Goal: Use online tool/utility: Utilize a website feature to perform a specific function

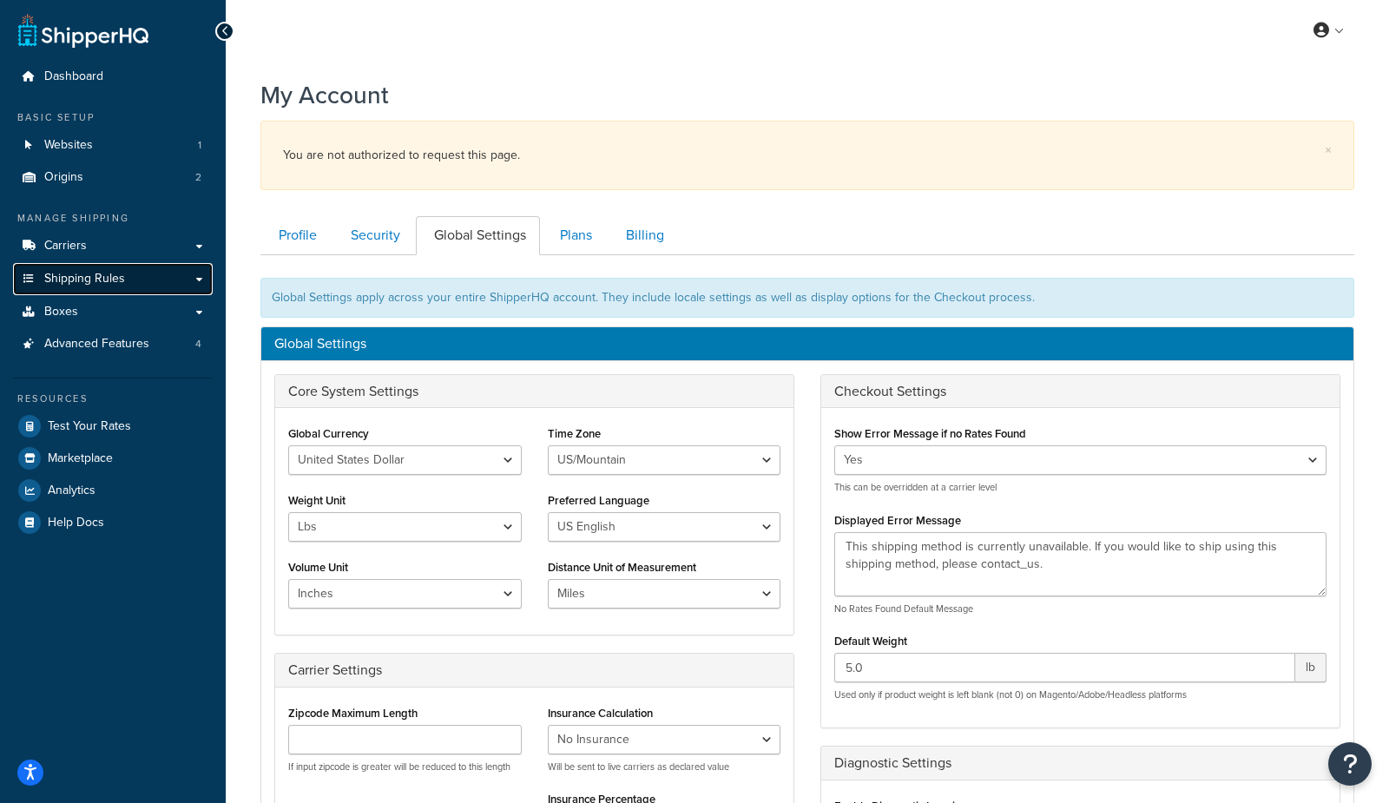
click at [115, 283] on span "Shipping Rules" at bounding box center [84, 279] width 81 height 15
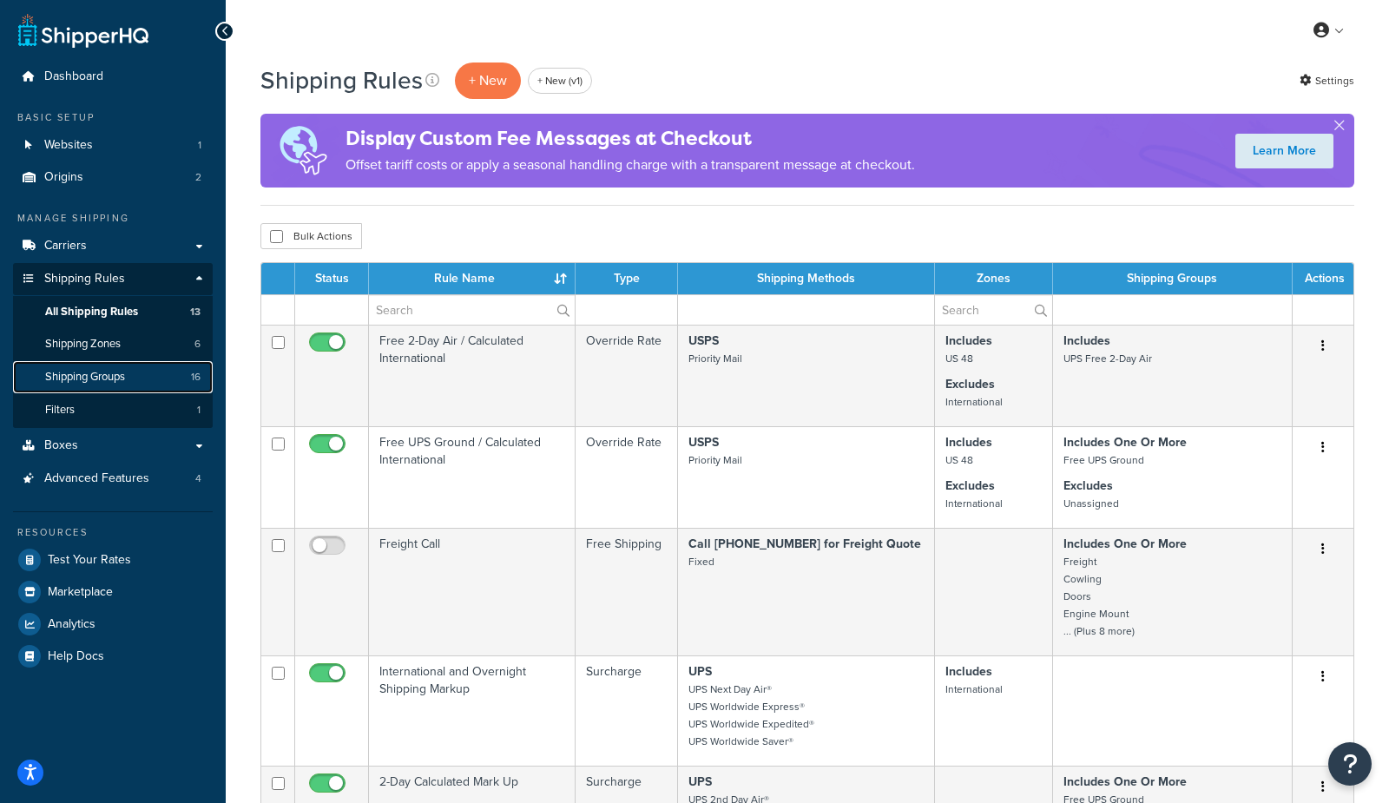
click at [118, 373] on span "Shipping Groups" at bounding box center [85, 377] width 80 height 15
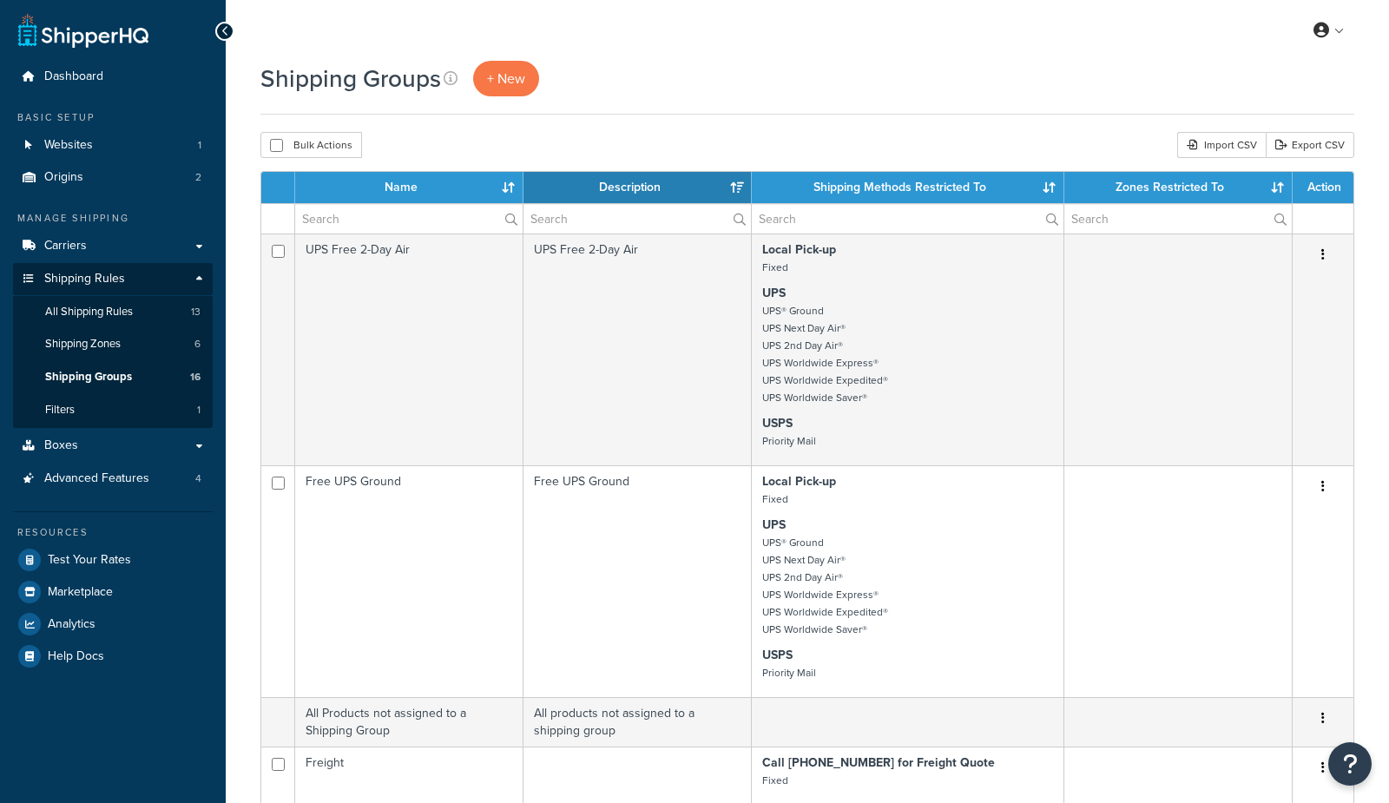
select select "15"
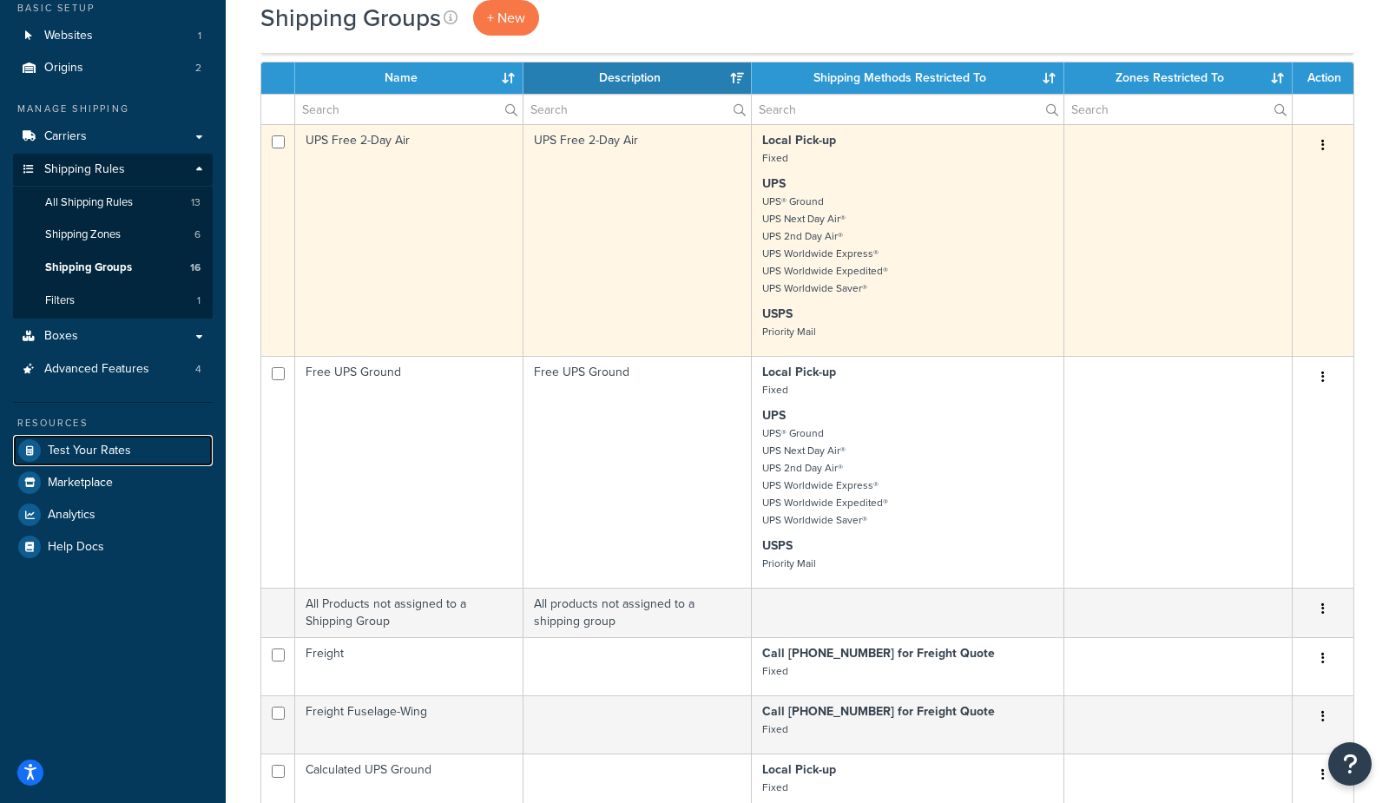
scroll to position [84, 0]
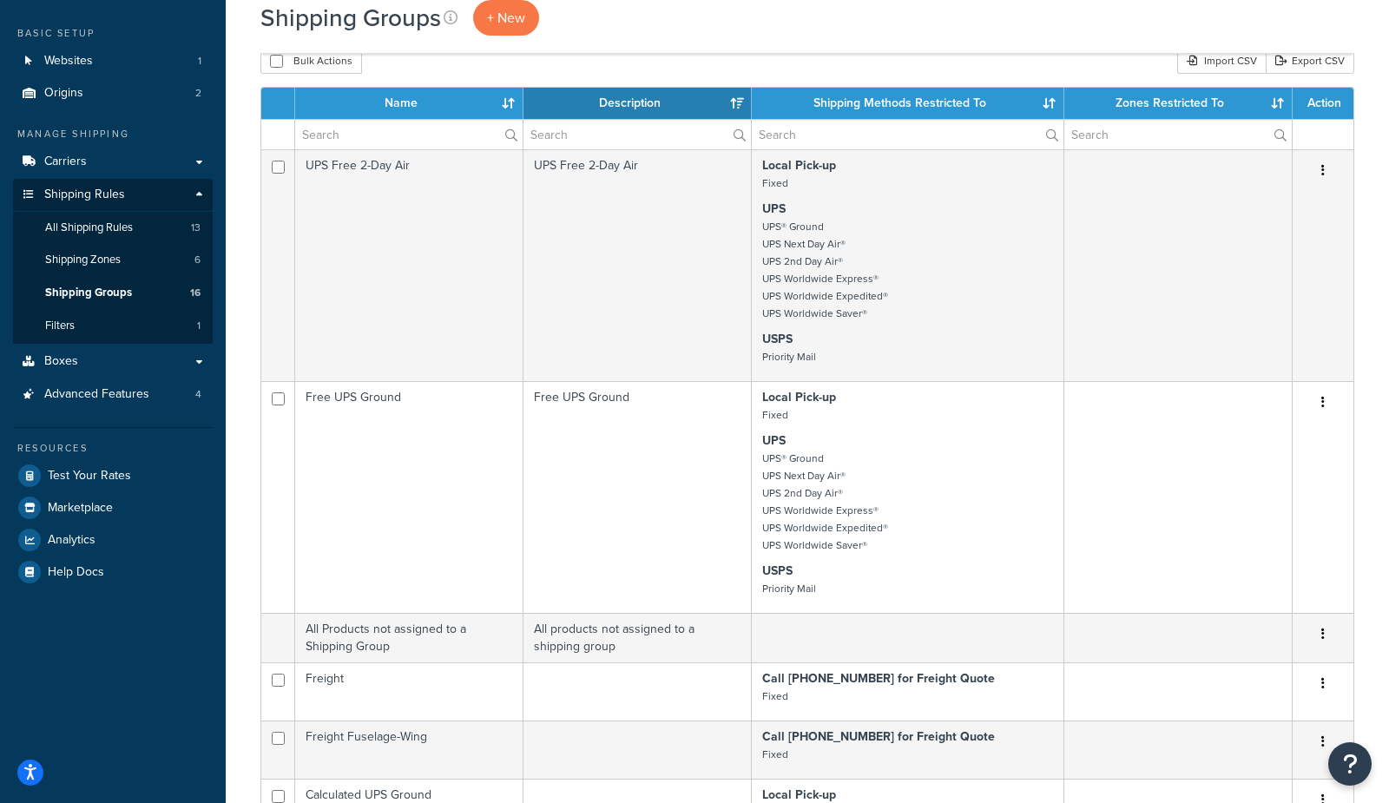
click at [443, 111] on th "Name" at bounding box center [409, 103] width 228 height 31
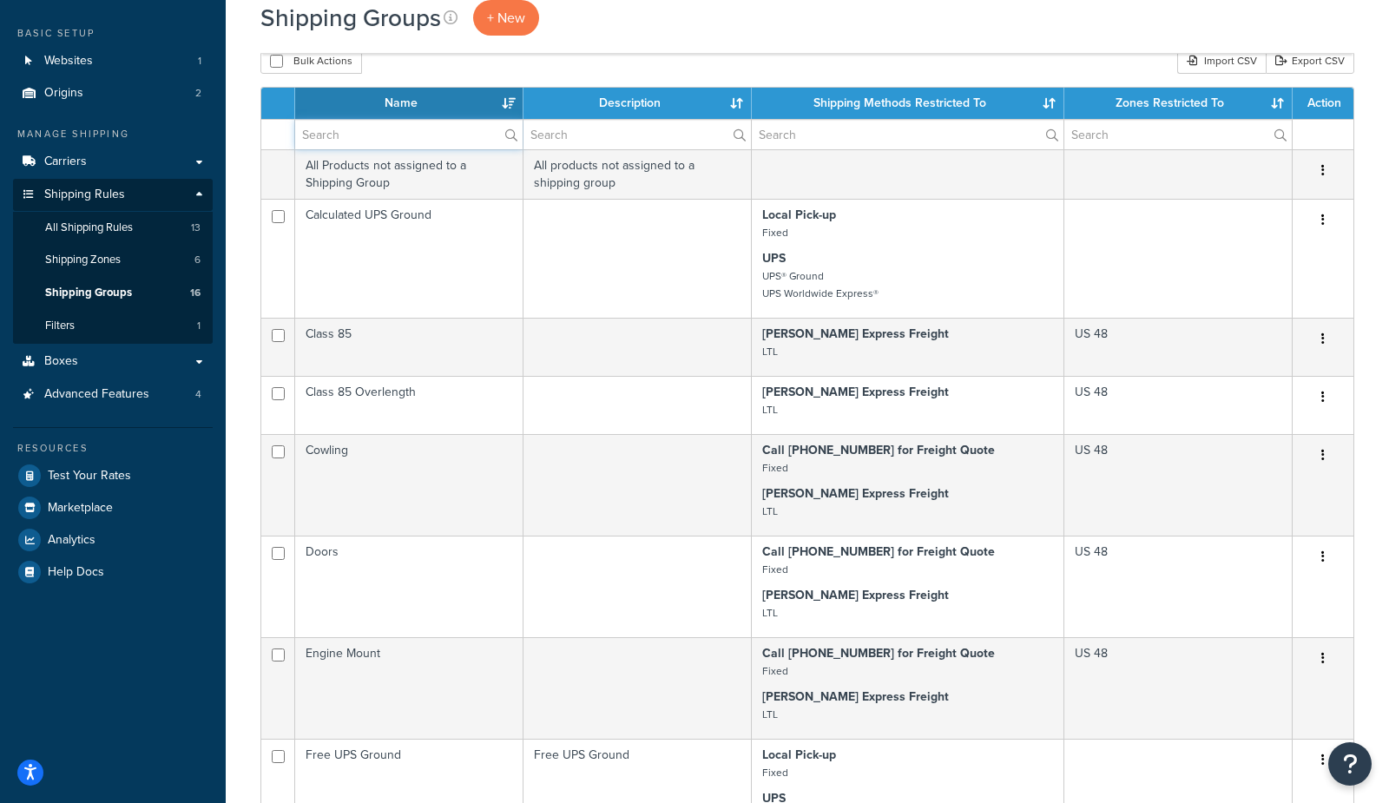
click at [422, 141] on input "text" at bounding box center [408, 135] width 227 height 30
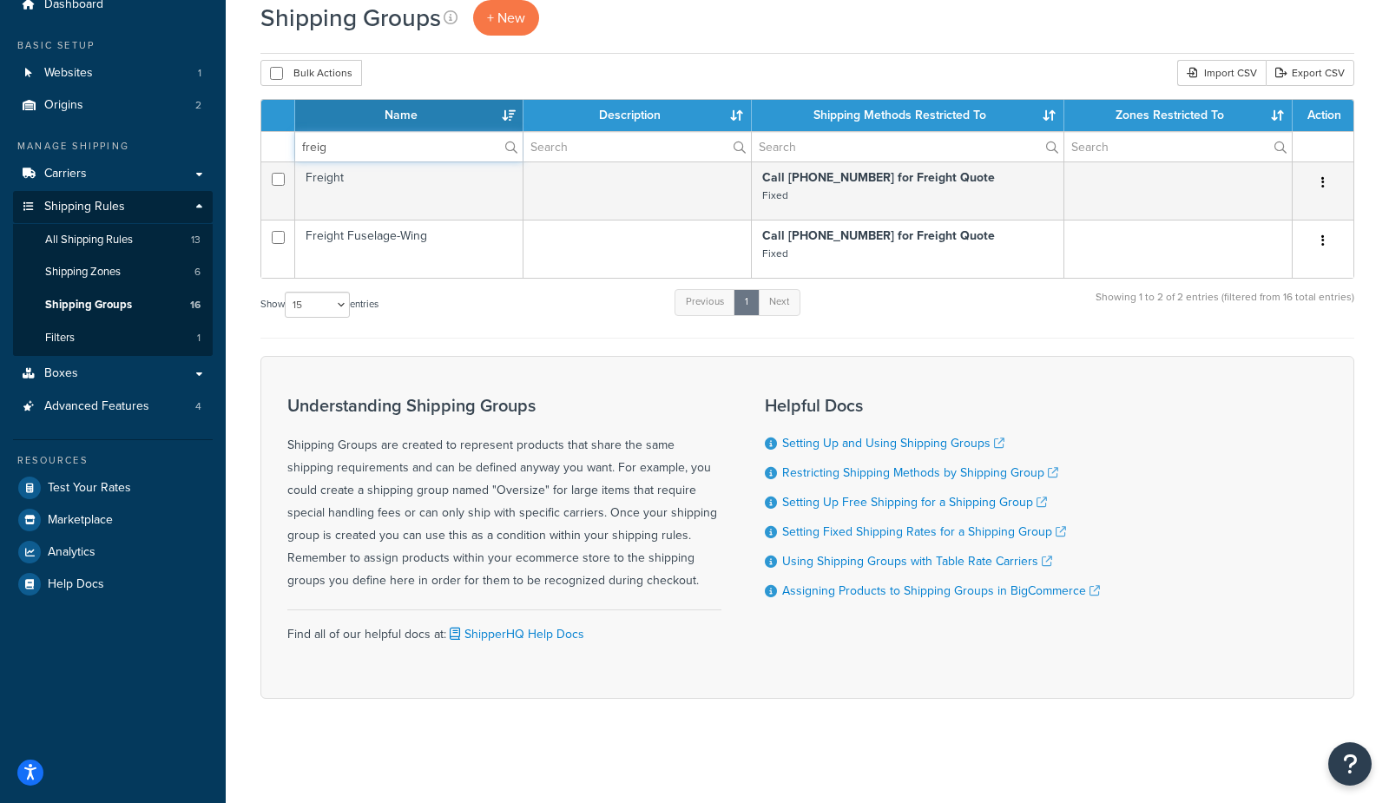
scroll to position [75, 0]
type input "freight"
click at [537, 362] on div "Understanding Shipping Groups Shipping Groups are created to represent products…" at bounding box center [807, 527] width 1094 height 343
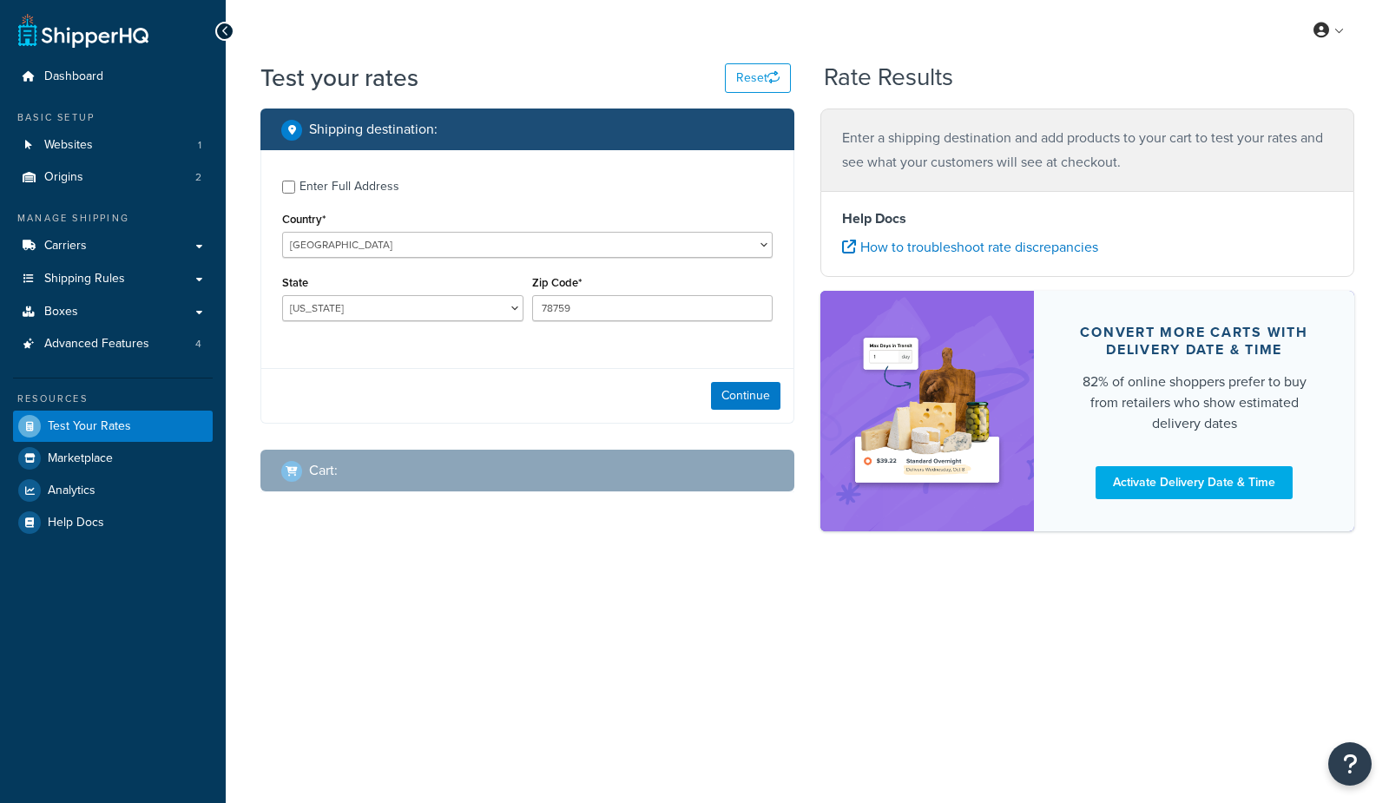
select select "[GEOGRAPHIC_DATA]"
click at [328, 187] on div "Enter Full Address" at bounding box center [349, 186] width 100 height 24
click at [295, 187] on input "Enter Full Address" at bounding box center [288, 187] width 13 height 13
checkbox input "true"
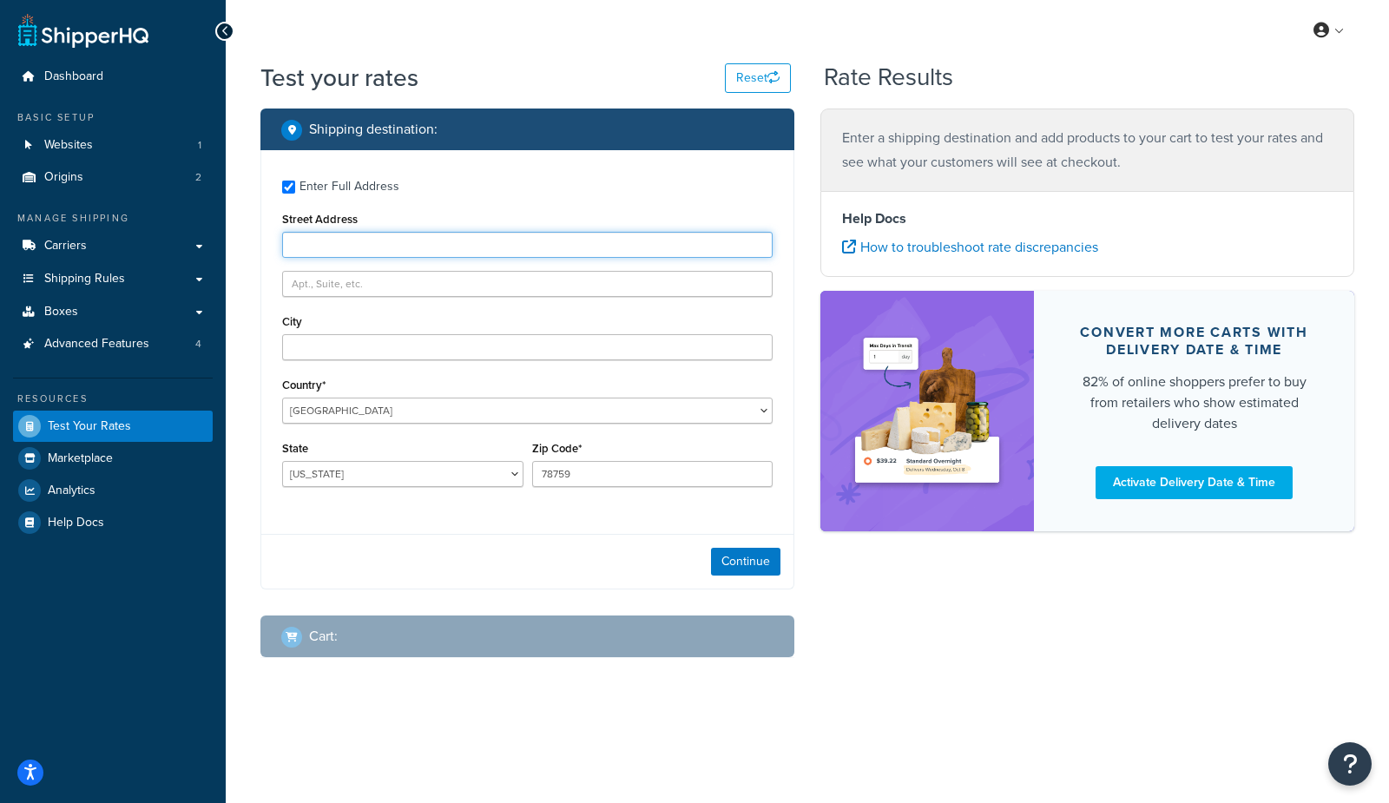
click at [326, 249] on input "Street Address" at bounding box center [527, 245] width 490 height 26
type input "[STREET_ADDRESS]"
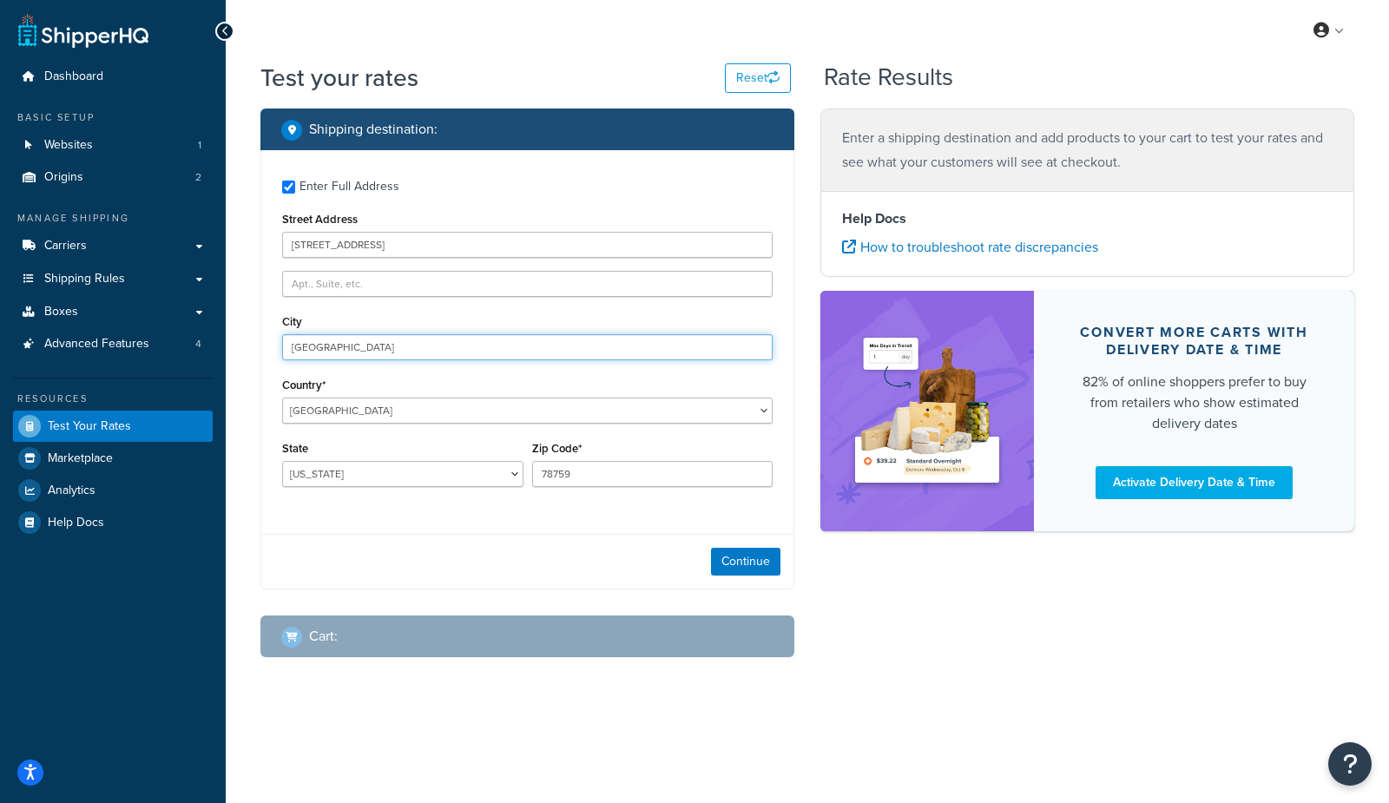
type input "[GEOGRAPHIC_DATA]"
select select "CO"
click at [636, 474] on input "78759" at bounding box center [652, 474] width 241 height 26
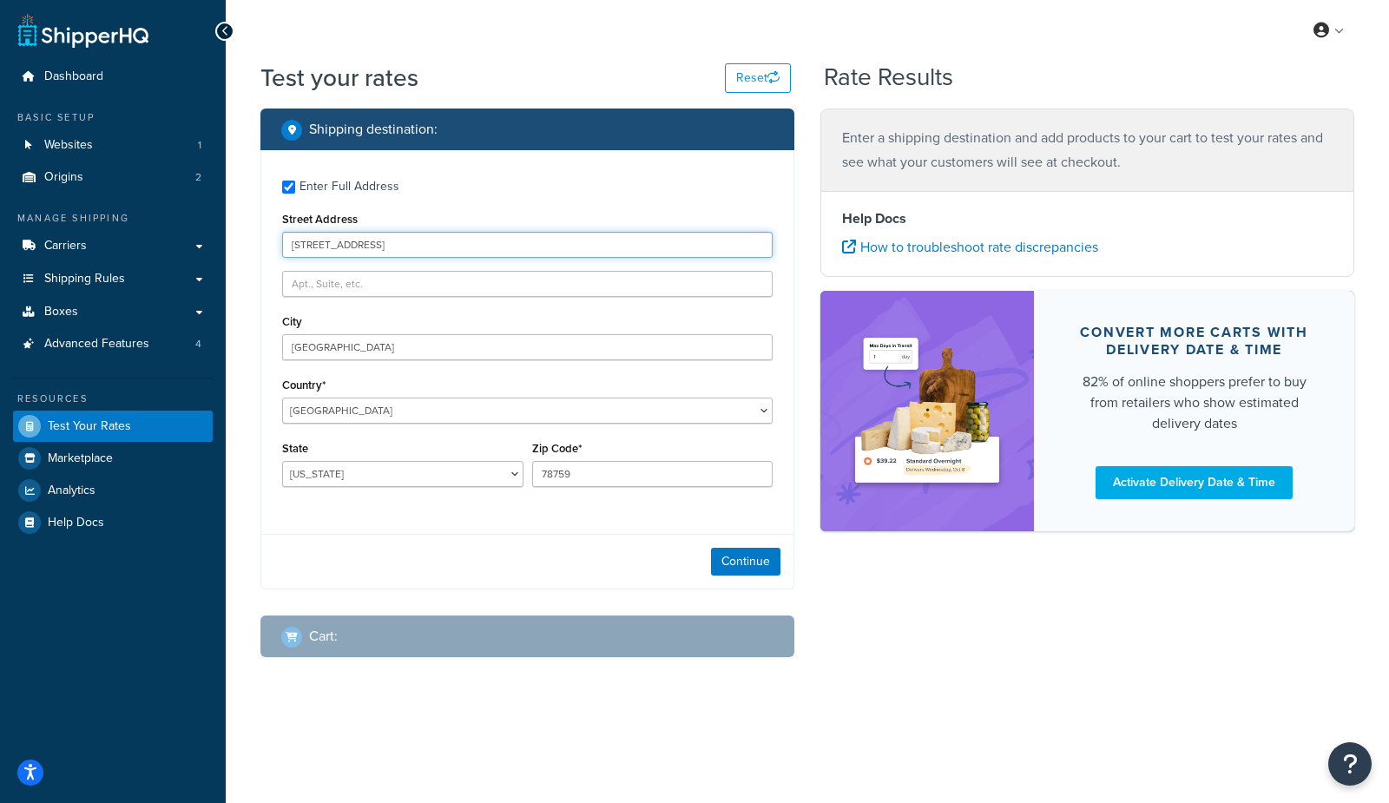
click at [428, 240] on input "4590 Trade St, #4431" at bounding box center [527, 245] width 490 height 26
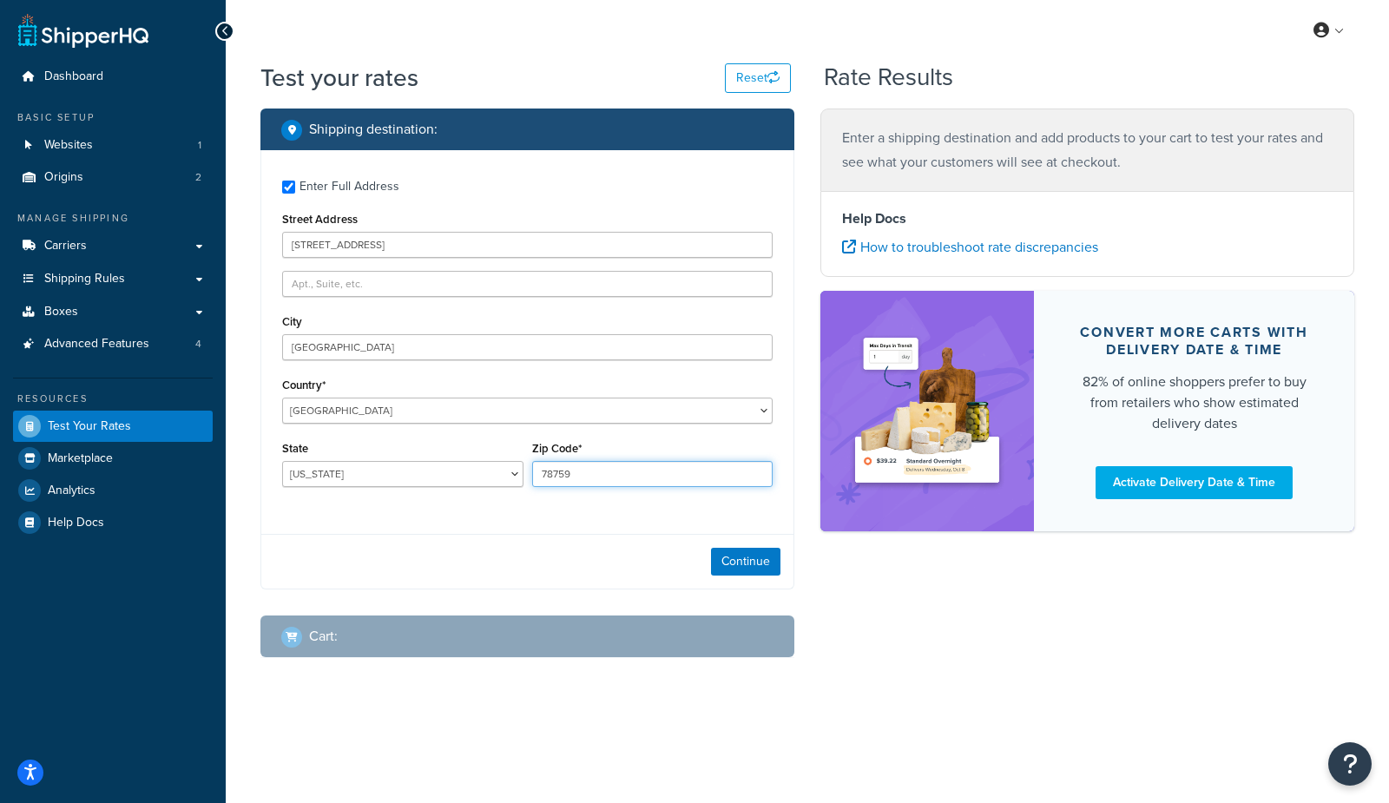
click at [633, 483] on input "78759" at bounding box center [652, 474] width 241 height 26
type input "80534"
click at [759, 568] on button "Continue" at bounding box center [745, 562] width 69 height 28
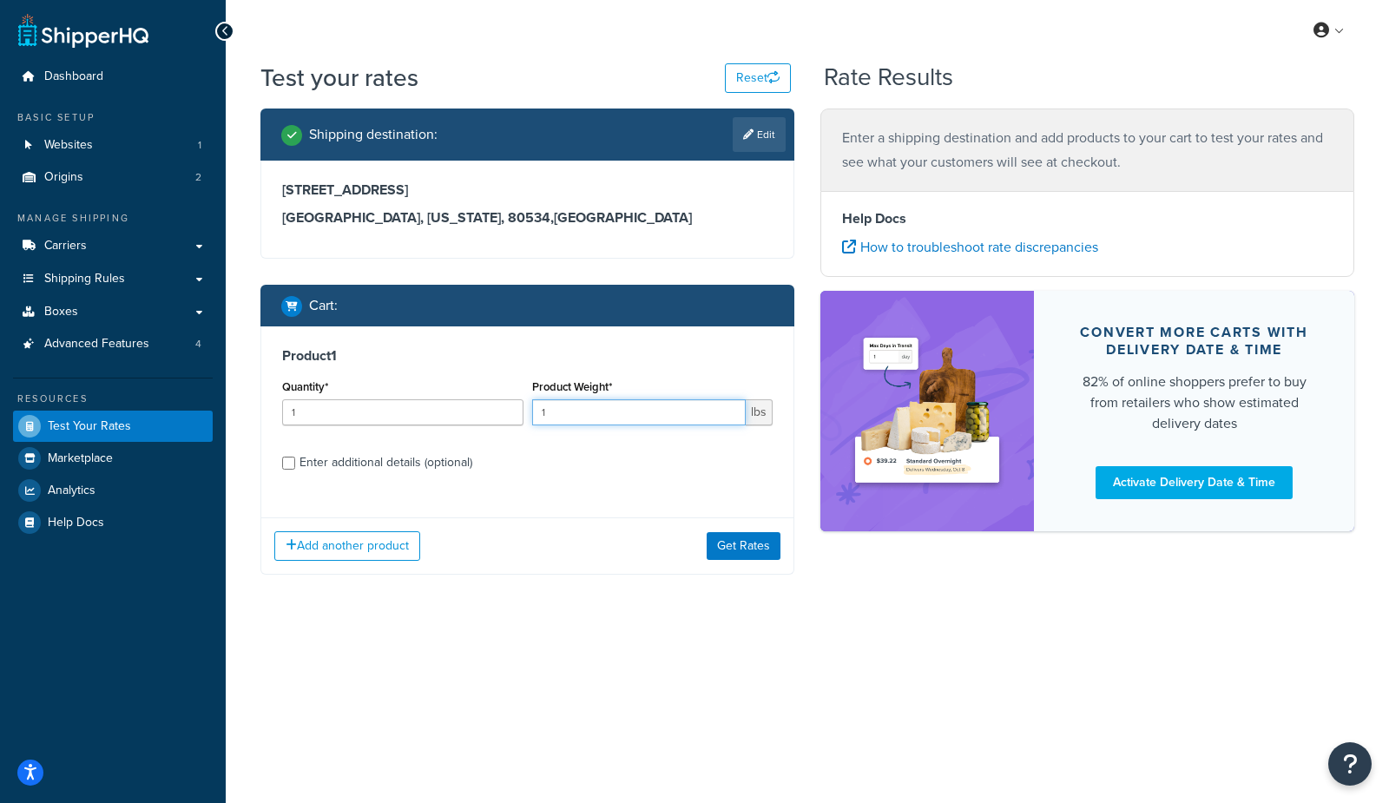
click at [608, 404] on input "1" at bounding box center [639, 412] width 214 height 26
type input "15"
click at [448, 460] on div "Enter additional details (optional)" at bounding box center [385, 462] width 173 height 24
click at [295, 460] on input "Enter additional details (optional)" at bounding box center [288, 463] width 13 height 13
checkbox input "true"
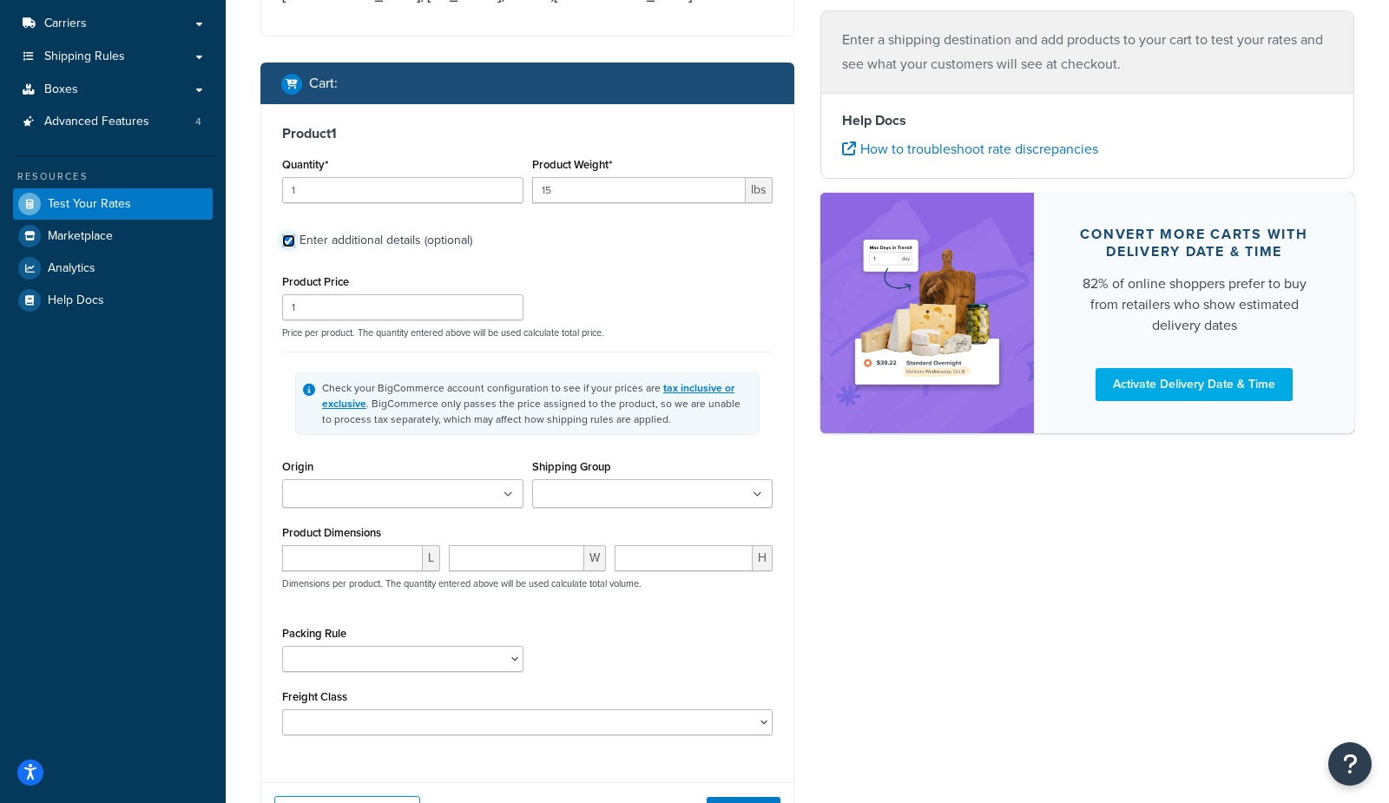
scroll to position [240, 0]
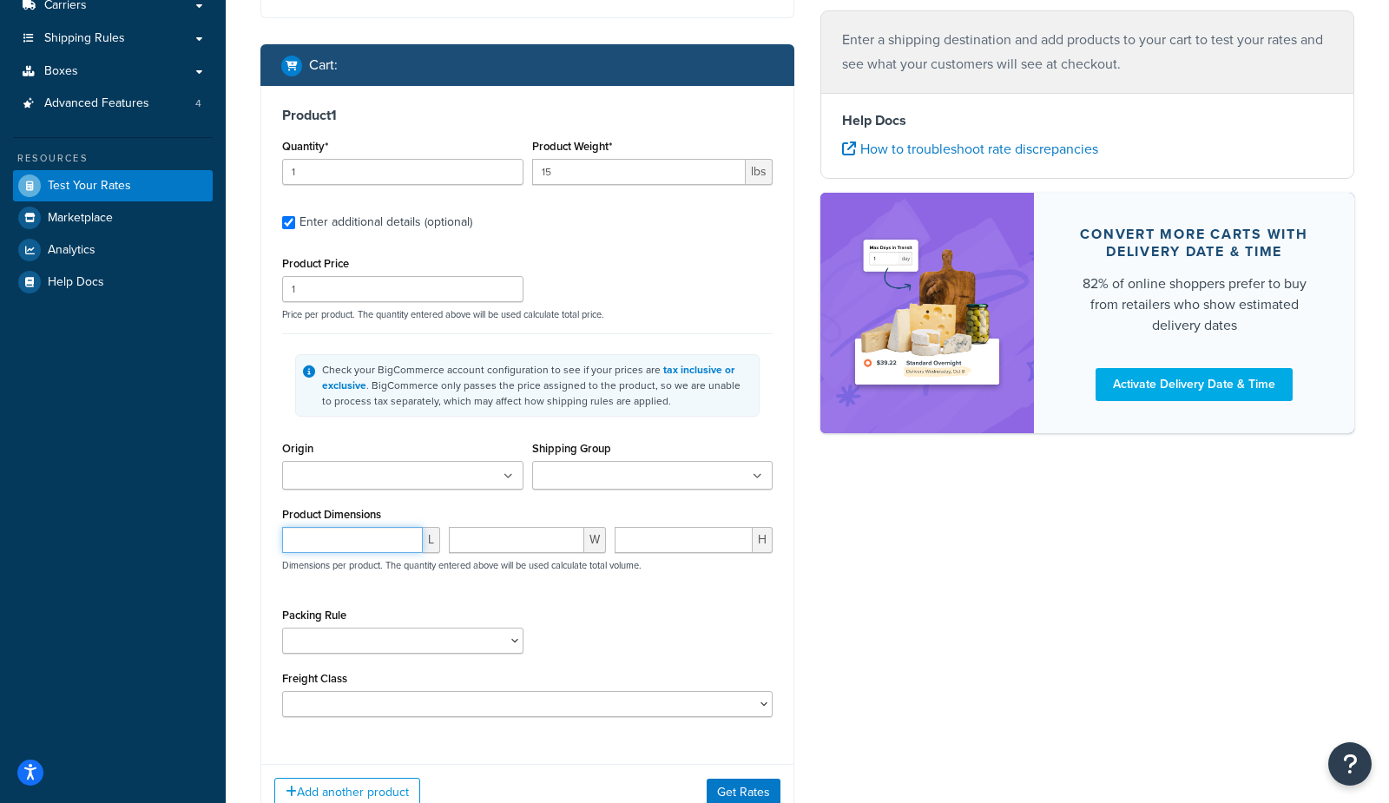
click at [355, 549] on input "number" at bounding box center [352, 540] width 141 height 26
type input "18"
type input "82"
type input "8"
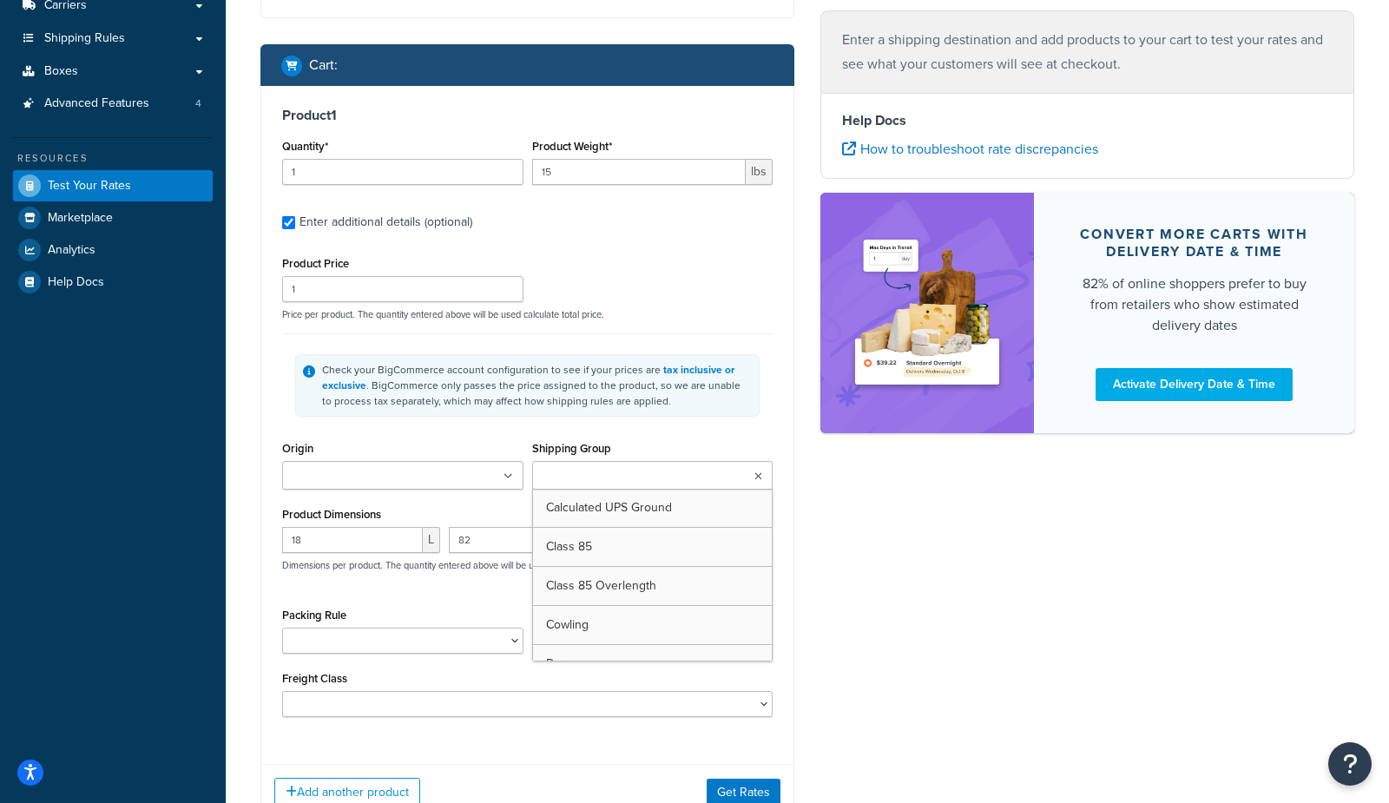
click at [594, 477] on input "Shipping Group" at bounding box center [614, 476] width 154 height 19
type input "fre"
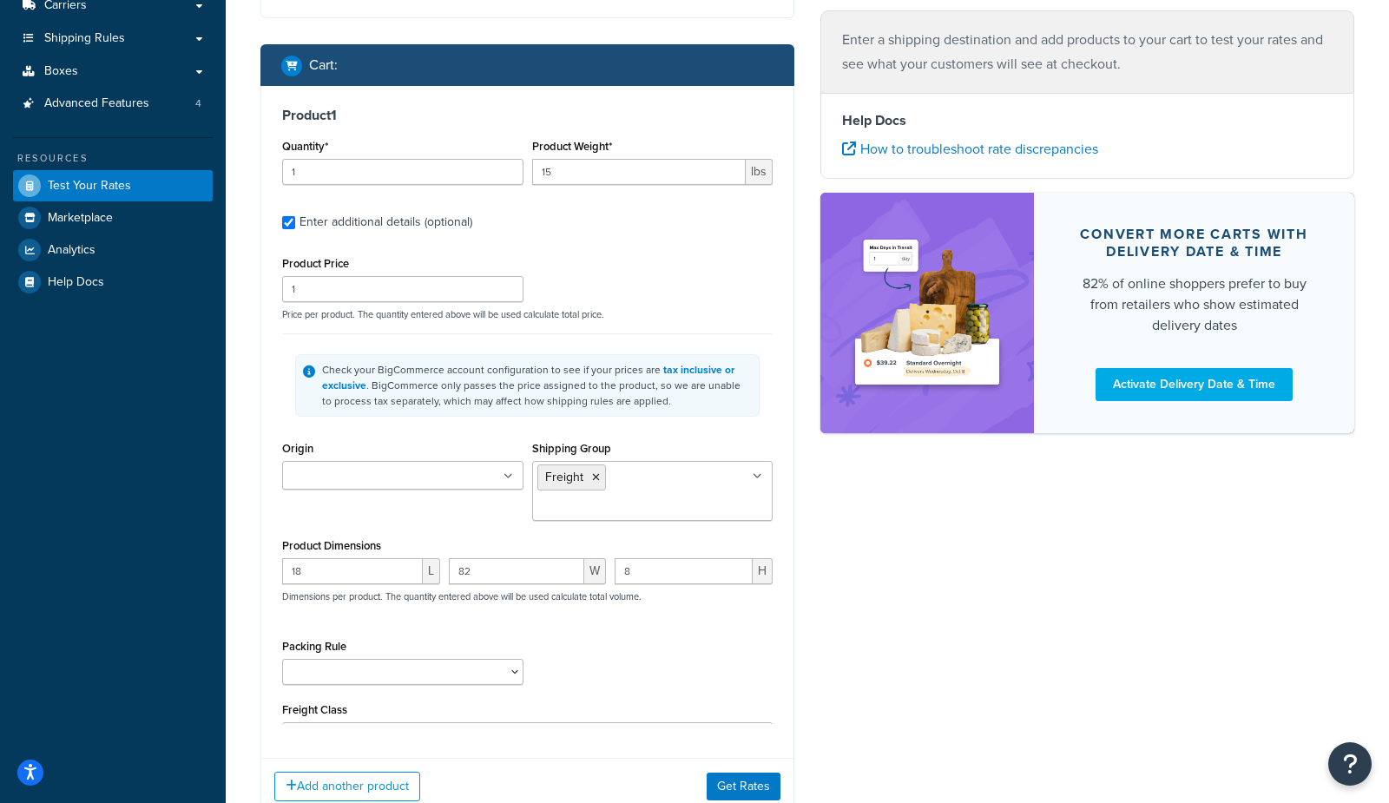
click at [942, 594] on div "Shipping destination : Edit 4590 Trade St, #4431 Johnstown, Colorado, 80534 , U…" at bounding box center [807, 354] width 1120 height 973
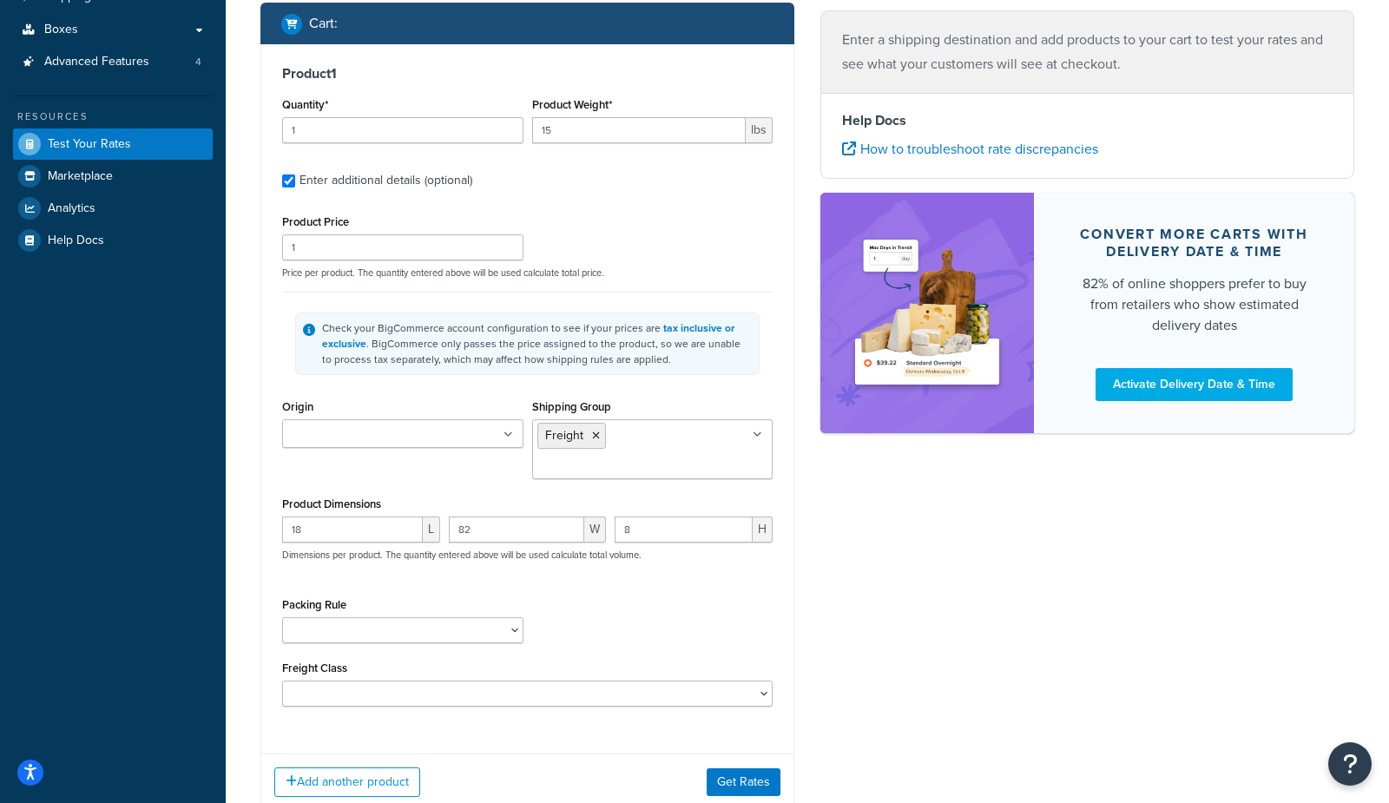
scroll to position [290, 0]
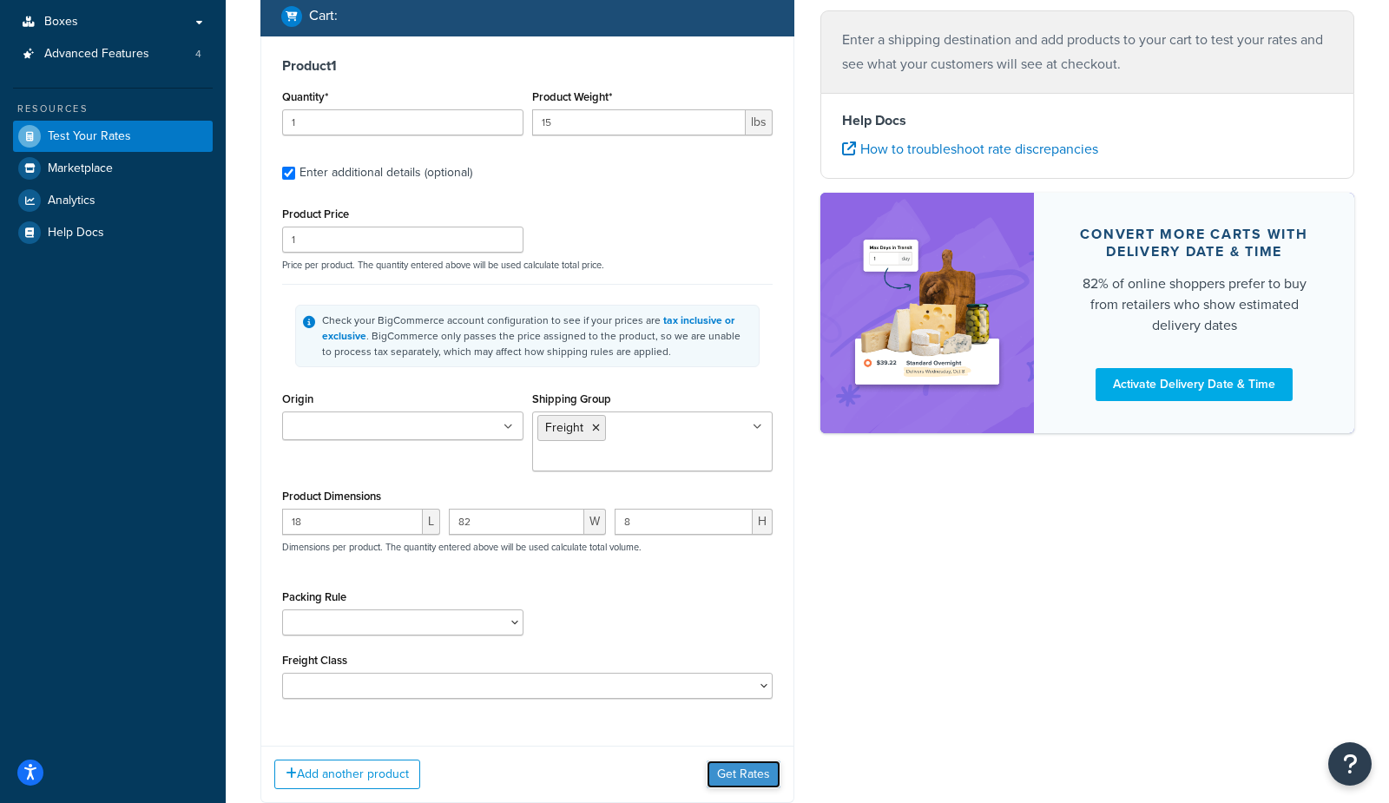
click at [760, 760] on button "Get Rates" at bounding box center [743, 774] width 74 height 28
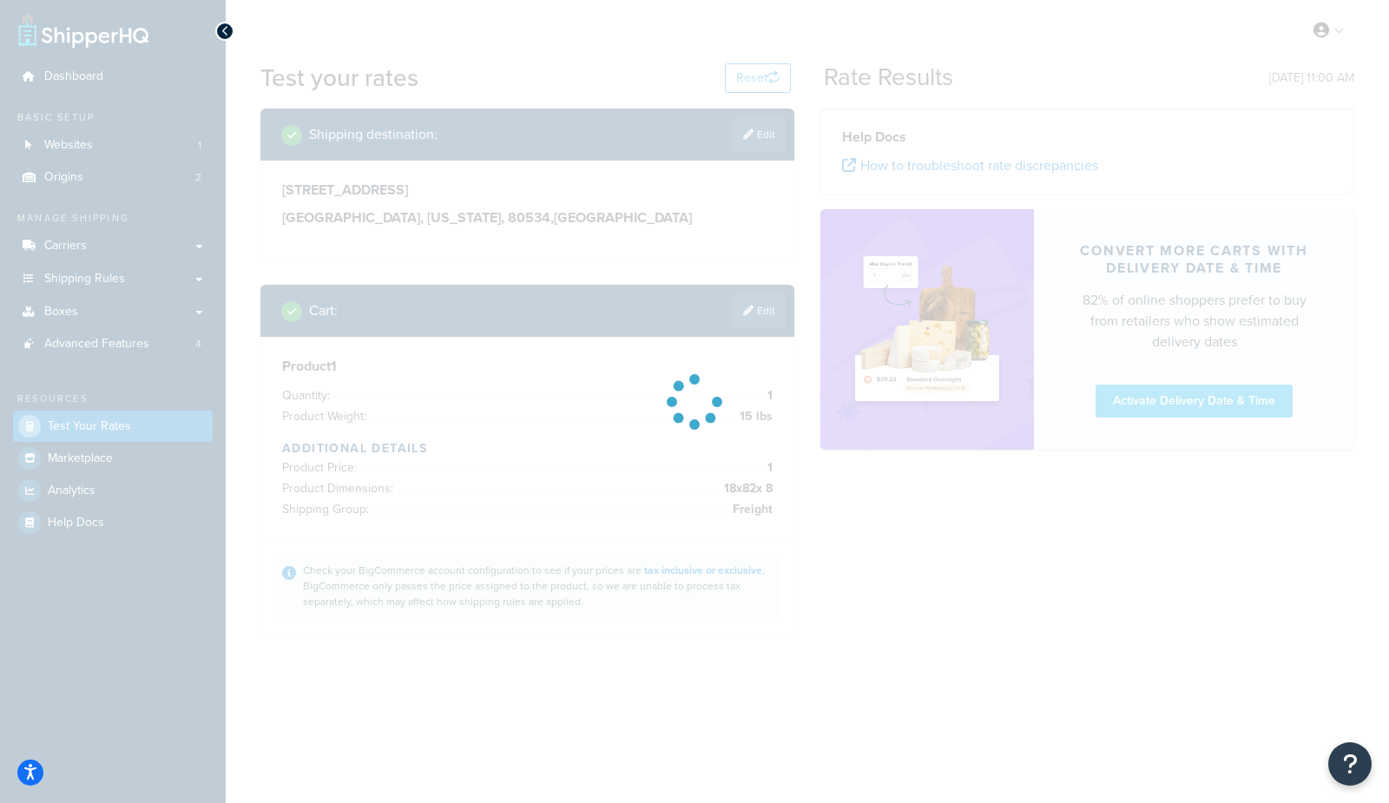
scroll to position [0, 0]
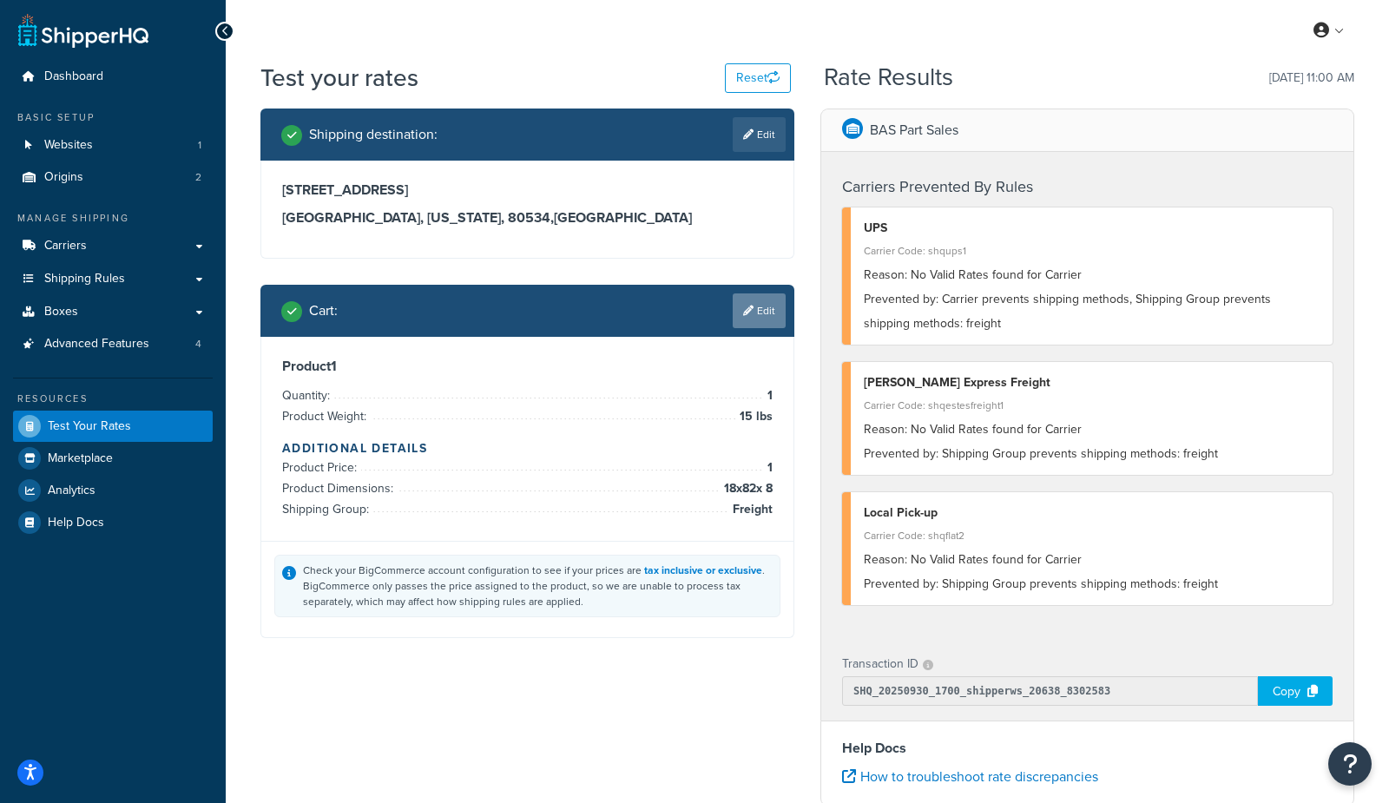
click at [767, 313] on link "Edit" at bounding box center [759, 310] width 53 height 35
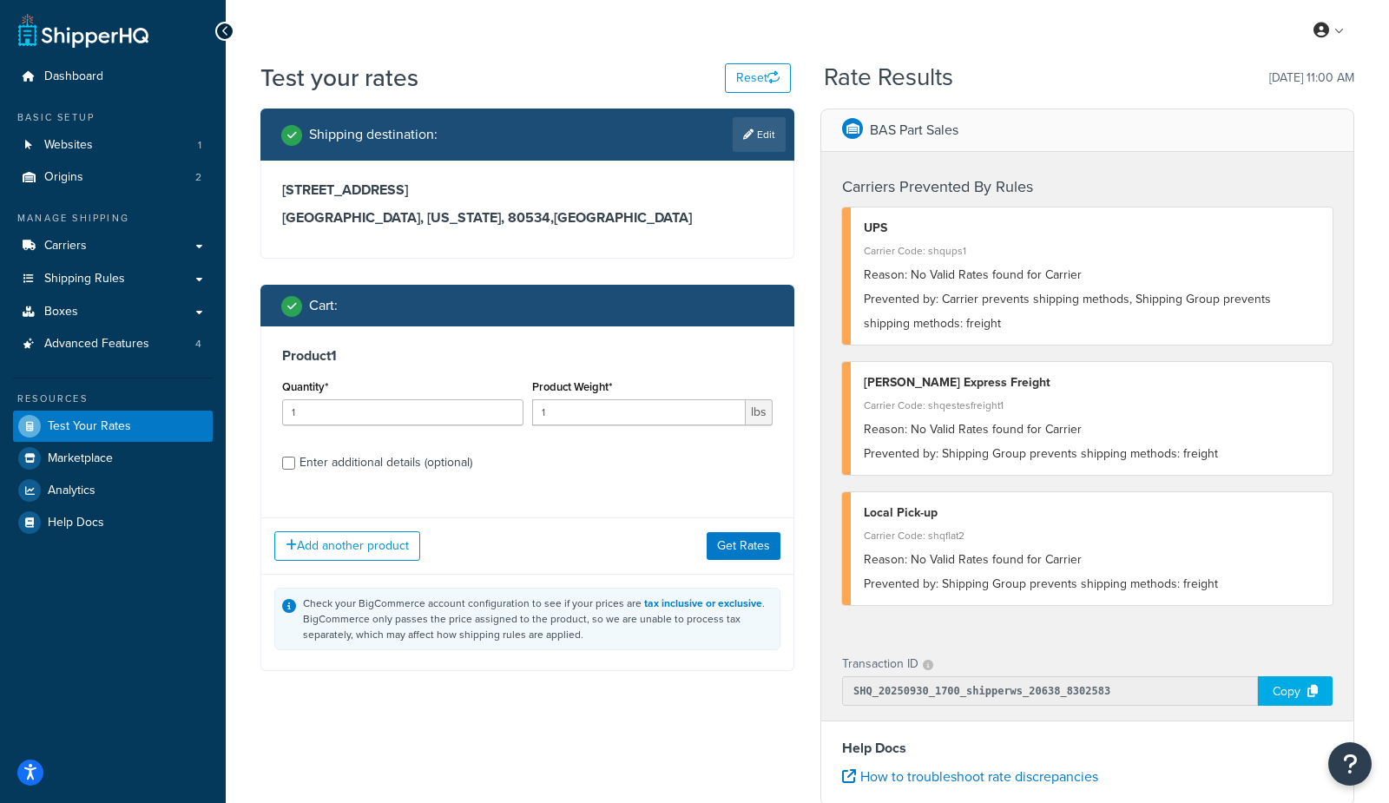
click at [411, 472] on div "Enter additional details (optional)" at bounding box center [385, 462] width 173 height 24
click at [295, 470] on input "Enter additional details (optional)" at bounding box center [288, 463] width 13 height 13
checkbox input "true"
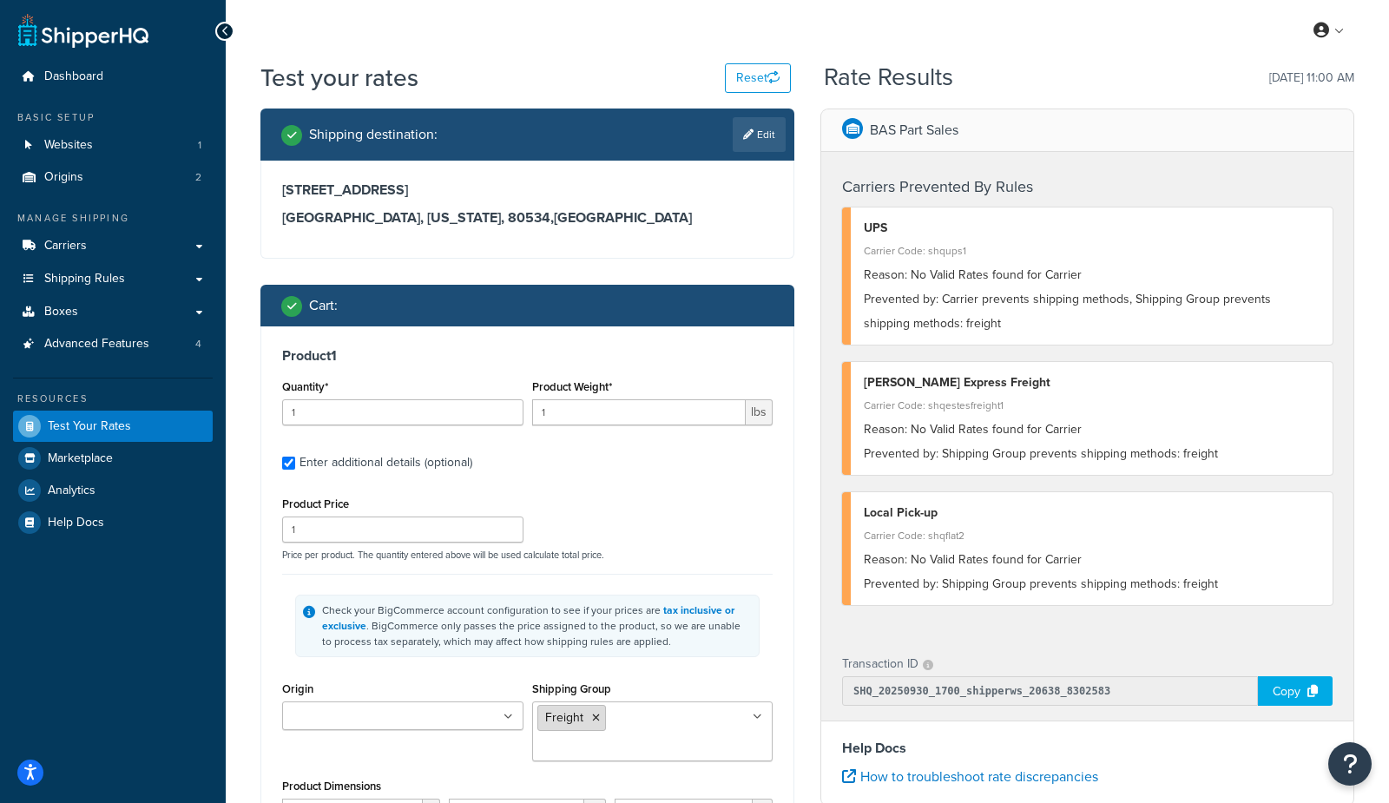
click at [596, 719] on icon at bounding box center [596, 718] width 8 height 10
click at [715, 623] on div "Check your BigCommerce account configuration to see if your prices are tax incl…" at bounding box center [537, 625] width 430 height 47
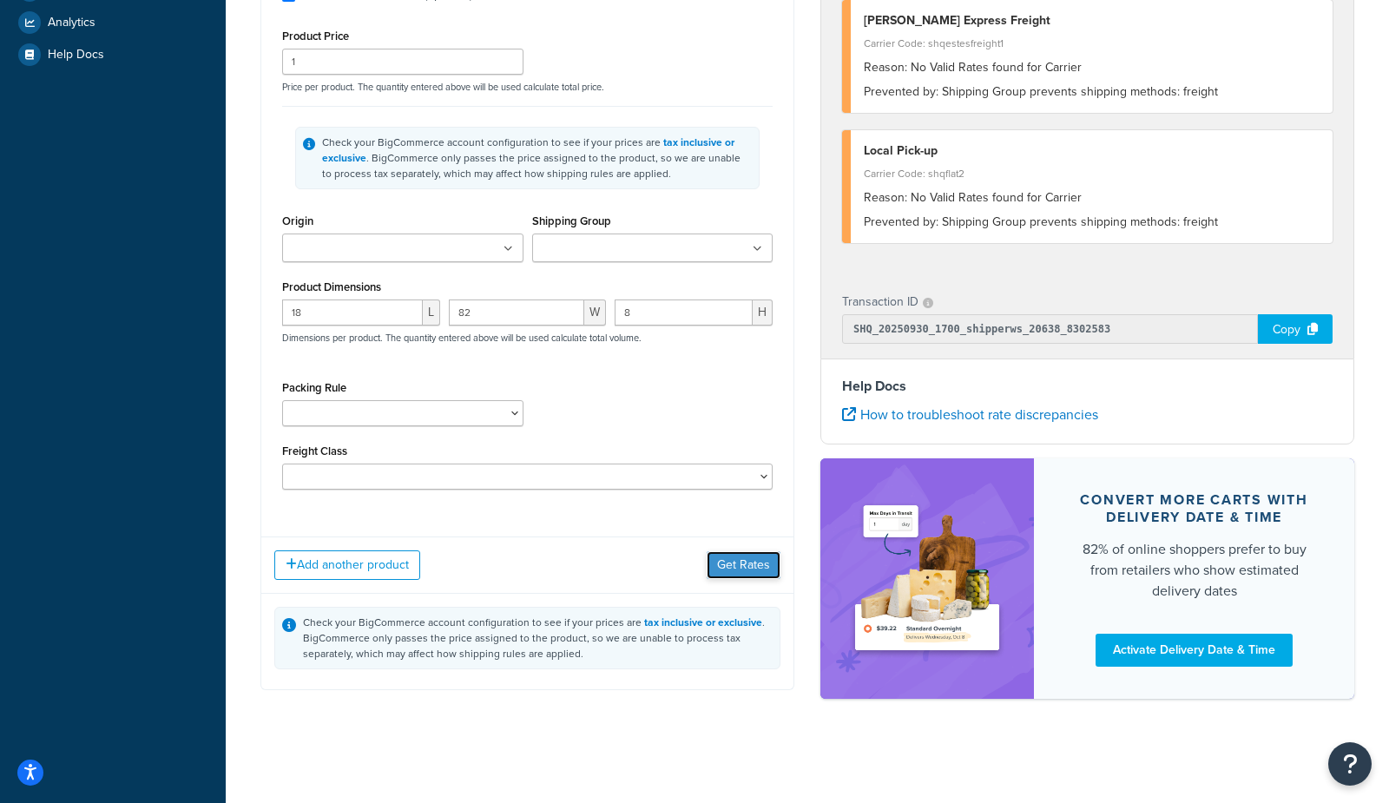
click at [736, 575] on button "Get Rates" at bounding box center [743, 565] width 74 height 28
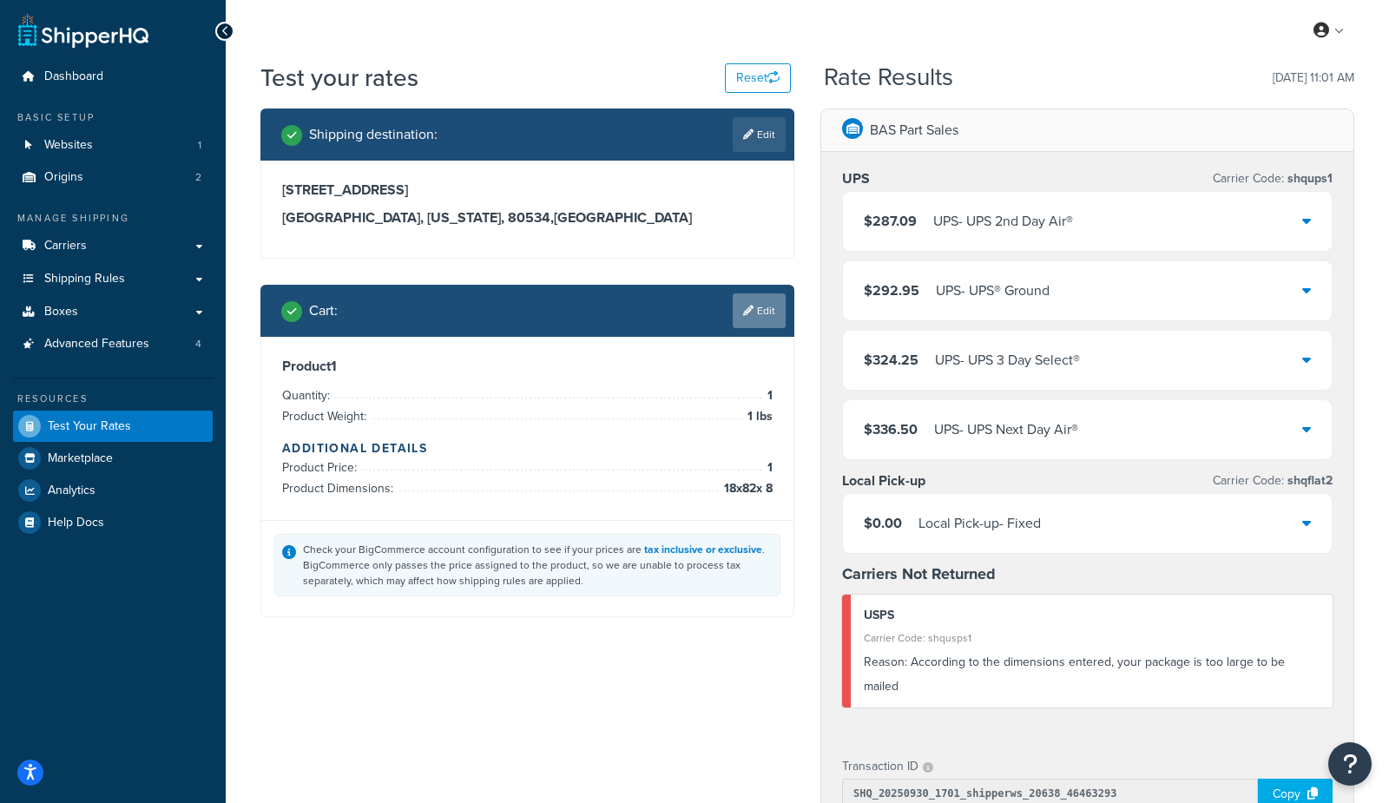
click at [765, 319] on link "Edit" at bounding box center [759, 310] width 53 height 35
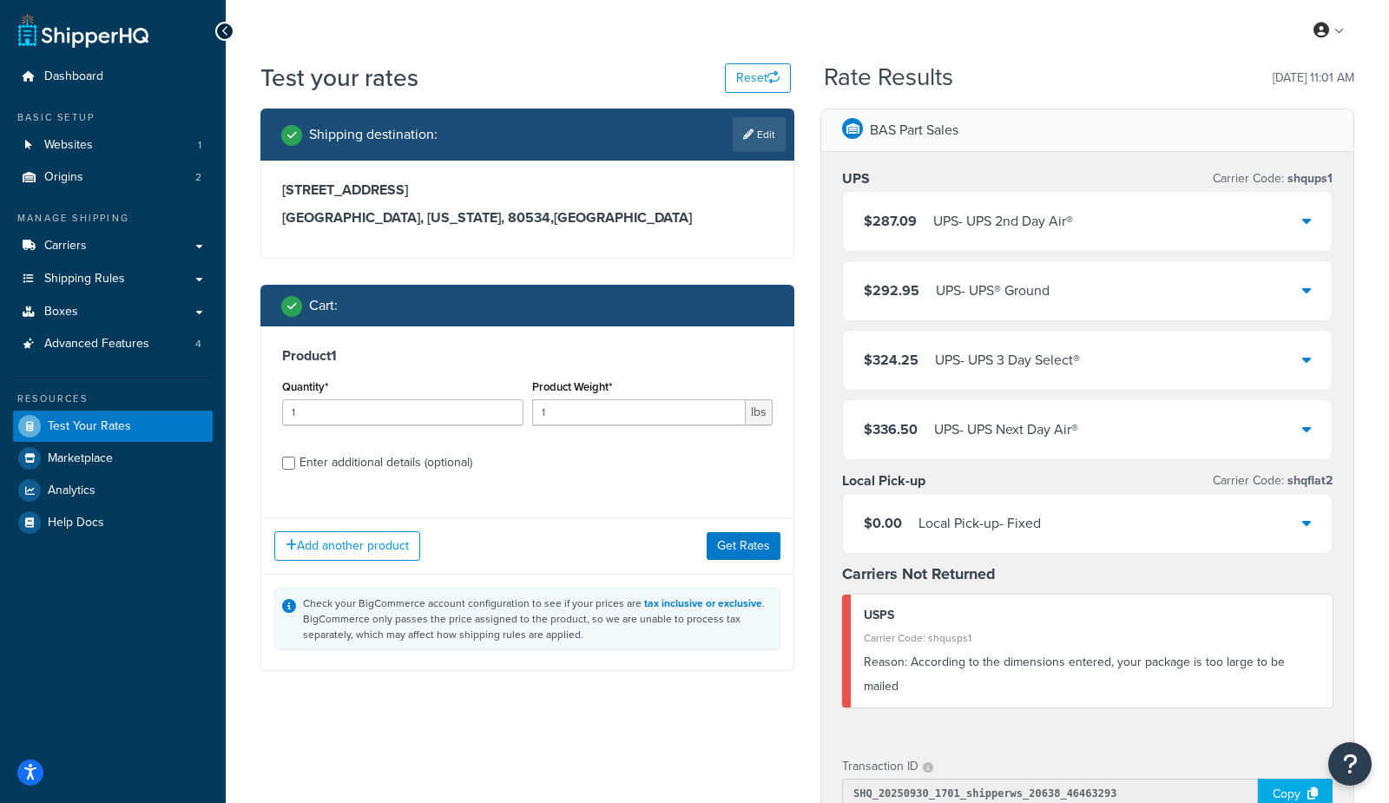
click at [401, 466] on div "Enter additional details (optional)" at bounding box center [385, 462] width 173 height 24
click at [295, 466] on input "Enter additional details (optional)" at bounding box center [288, 463] width 13 height 13
checkbox input "true"
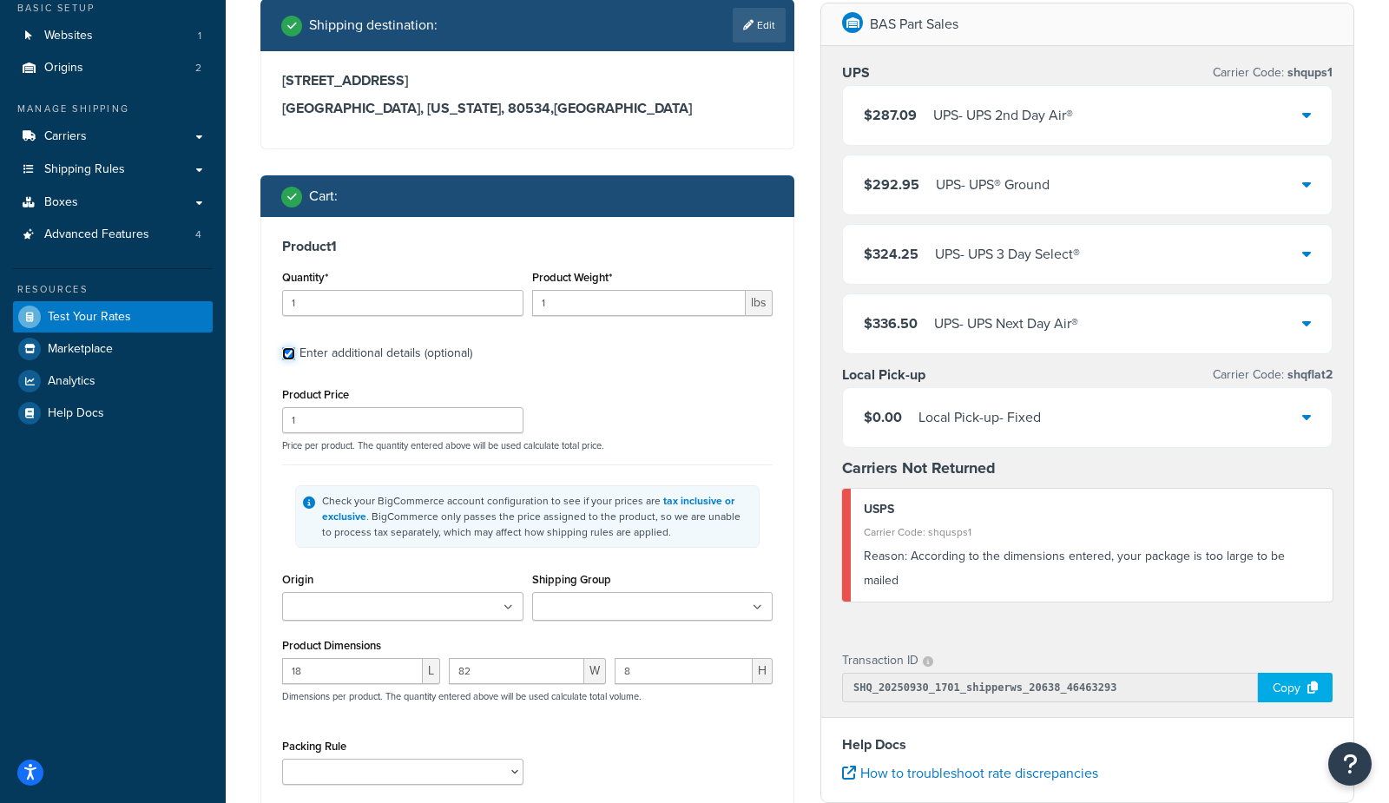
scroll to position [112, 0]
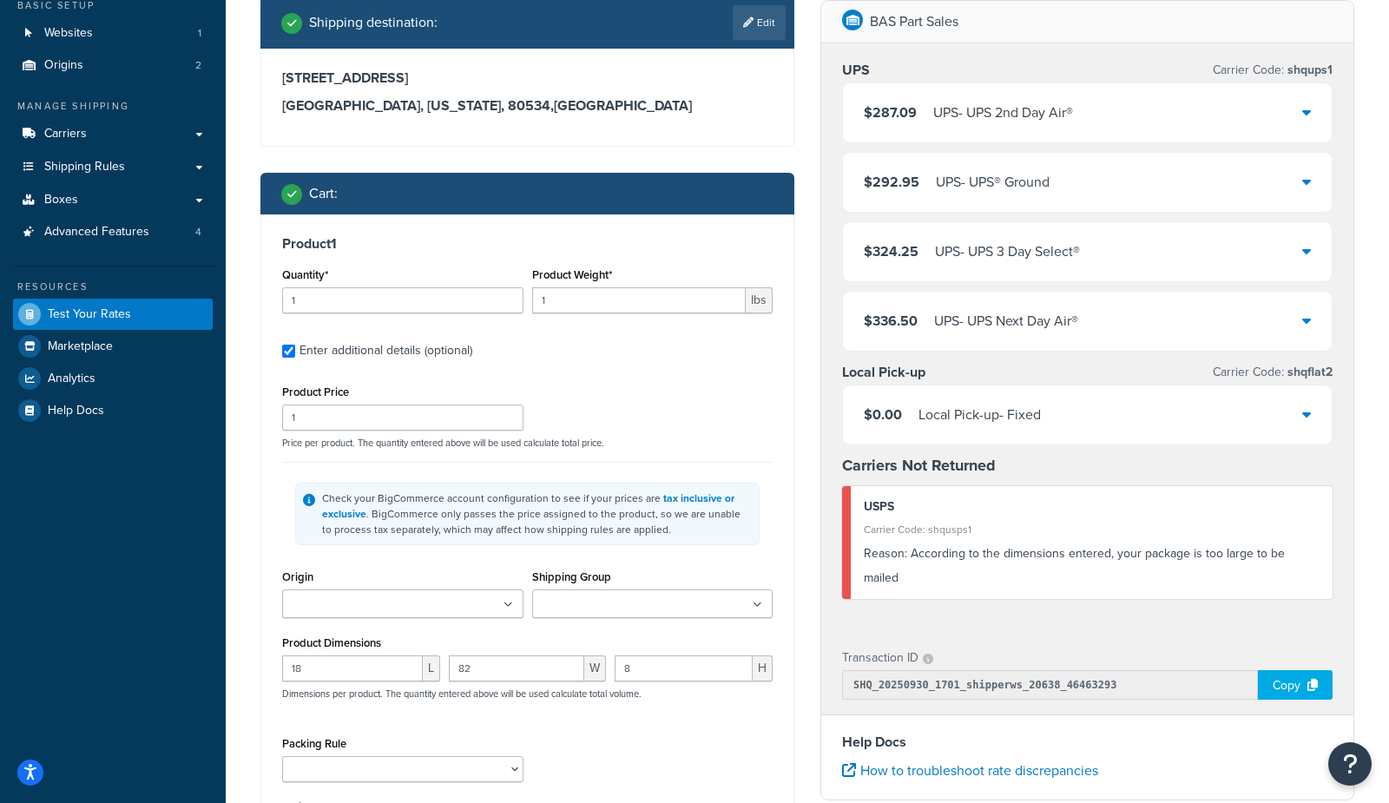
click at [645, 622] on div "Shipping Group Calculated UPS Ground Class 85 Class 85 Overlength Cowling Doors…" at bounding box center [653, 598] width 250 height 66
click at [641, 607] on input "Shipping Group" at bounding box center [614, 604] width 154 height 19
type input "freight"
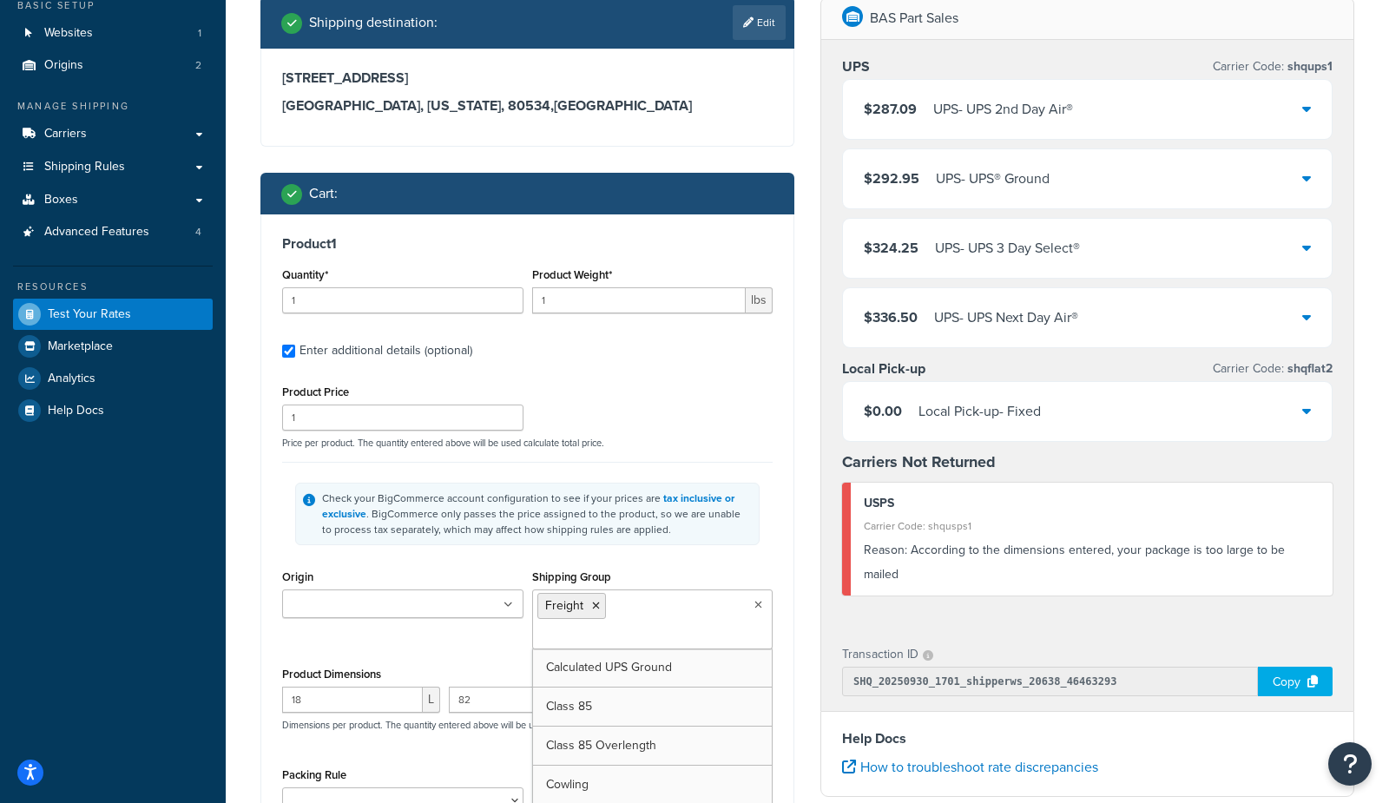
click at [788, 555] on div "Product 1 Quantity* 1 Product Weight* 1 lbs Enter additional details (optional)…" at bounding box center [527, 543] width 532 height 659
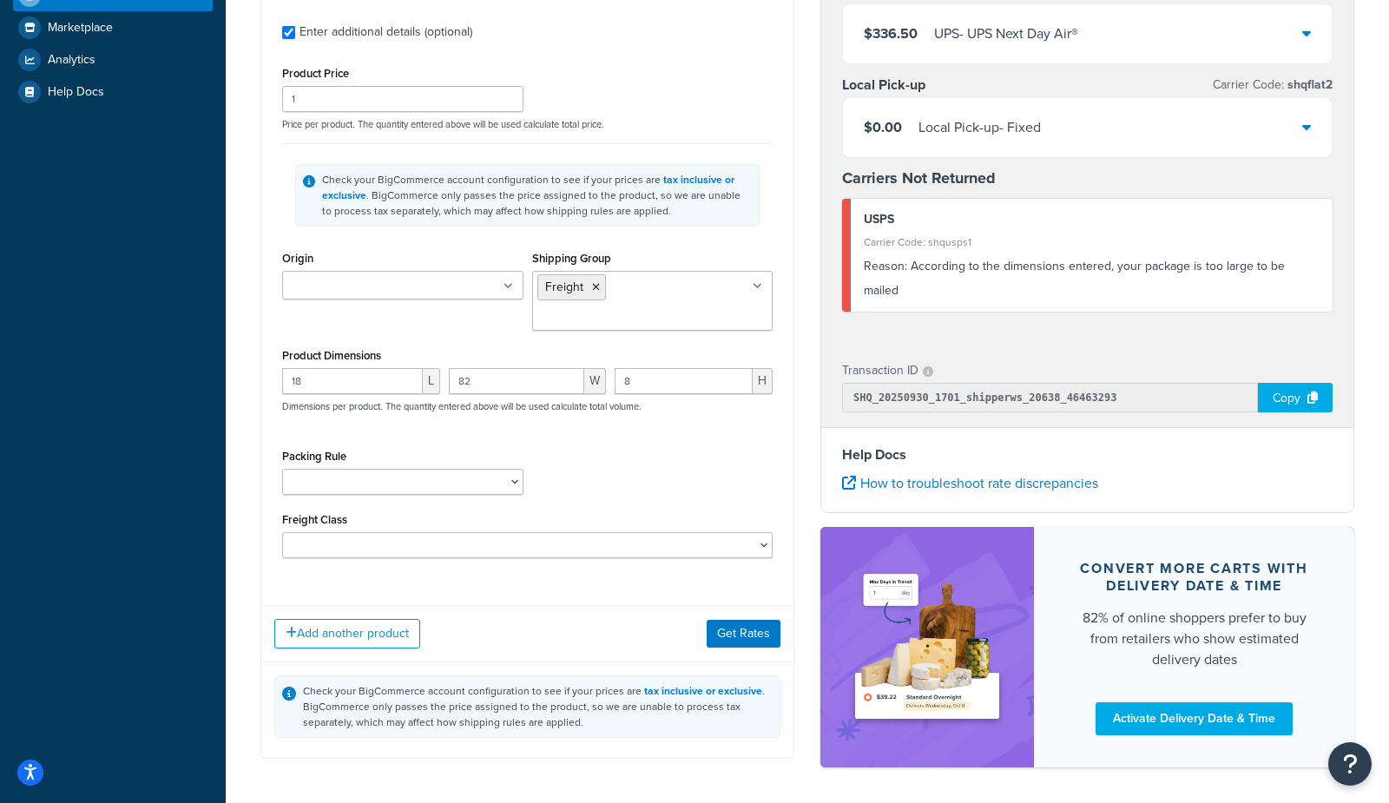
scroll to position [435, 0]
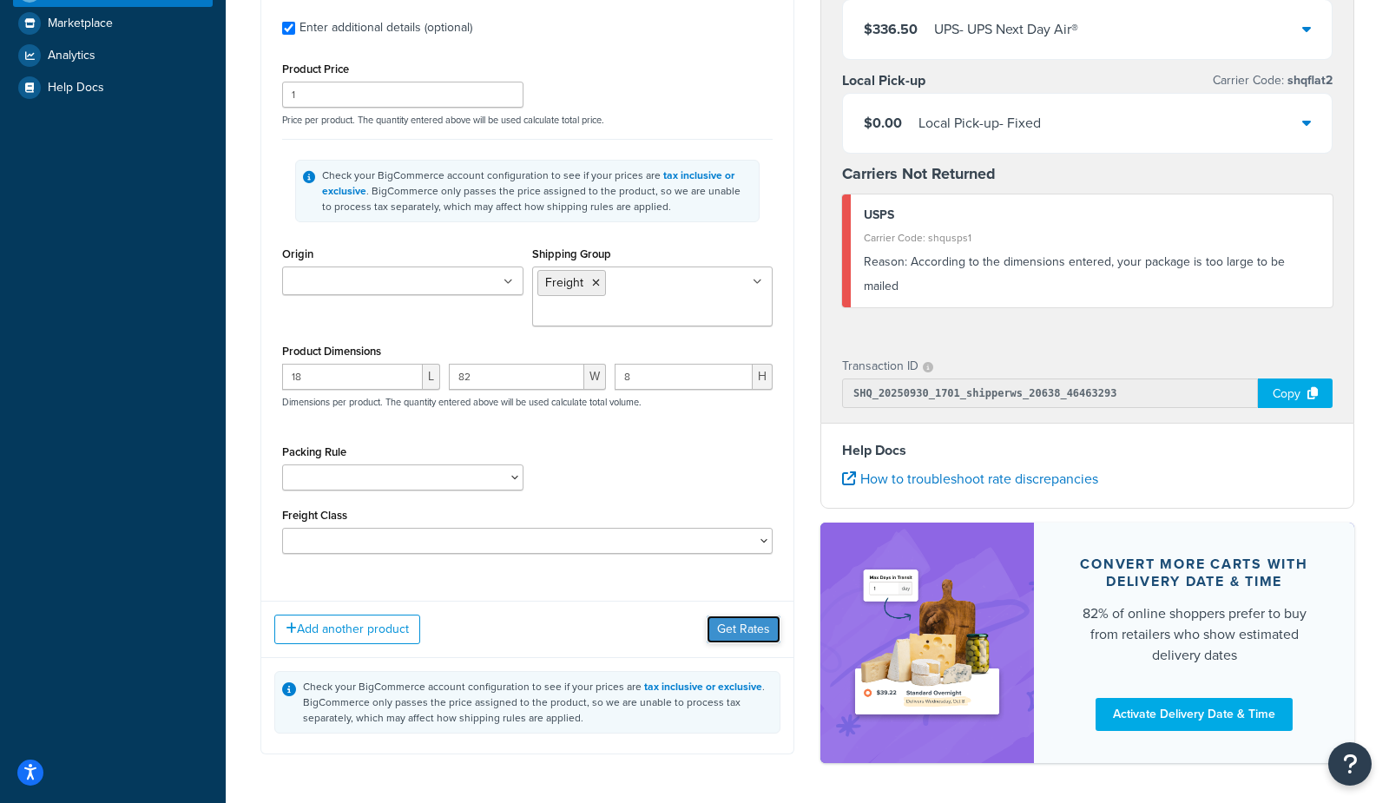
click at [749, 615] on button "Get Rates" at bounding box center [743, 629] width 74 height 28
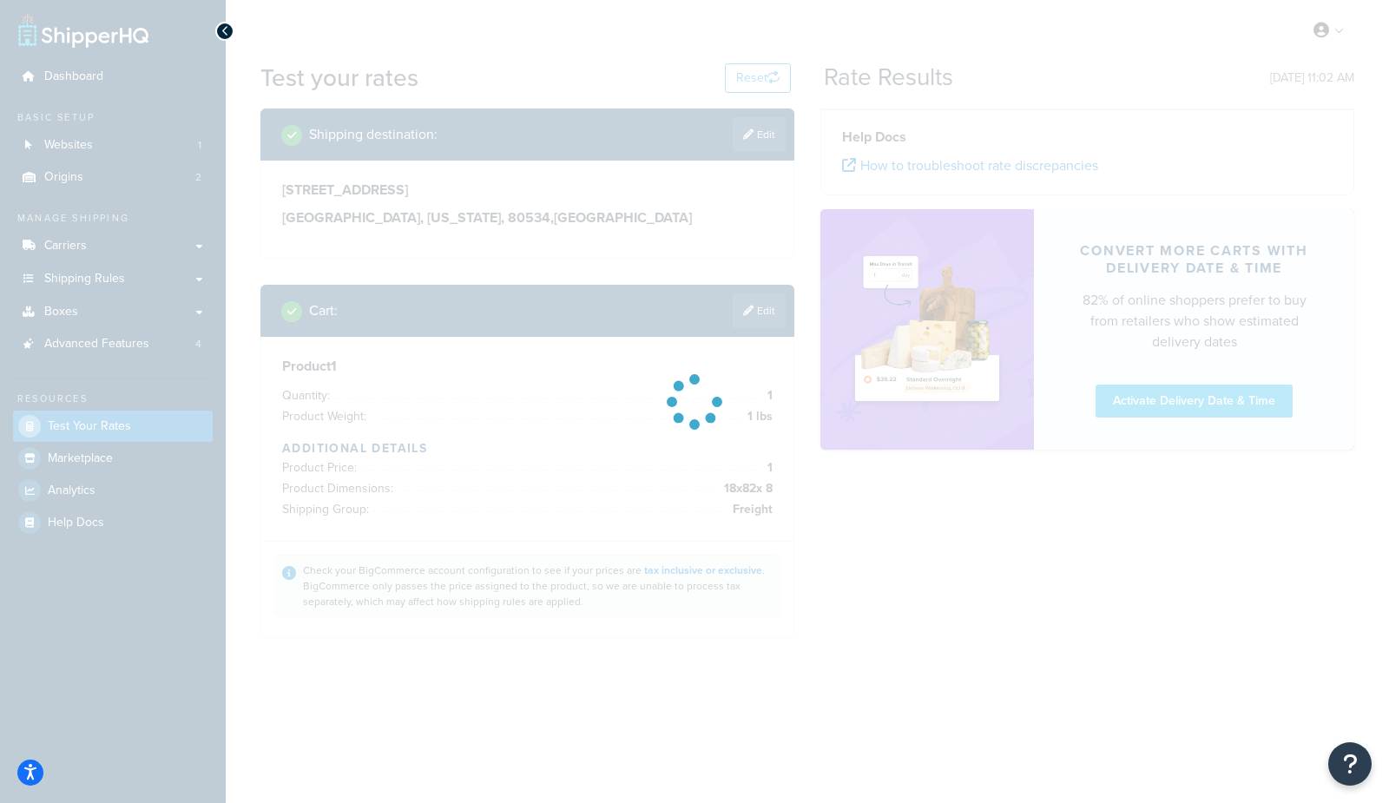
scroll to position [0, 0]
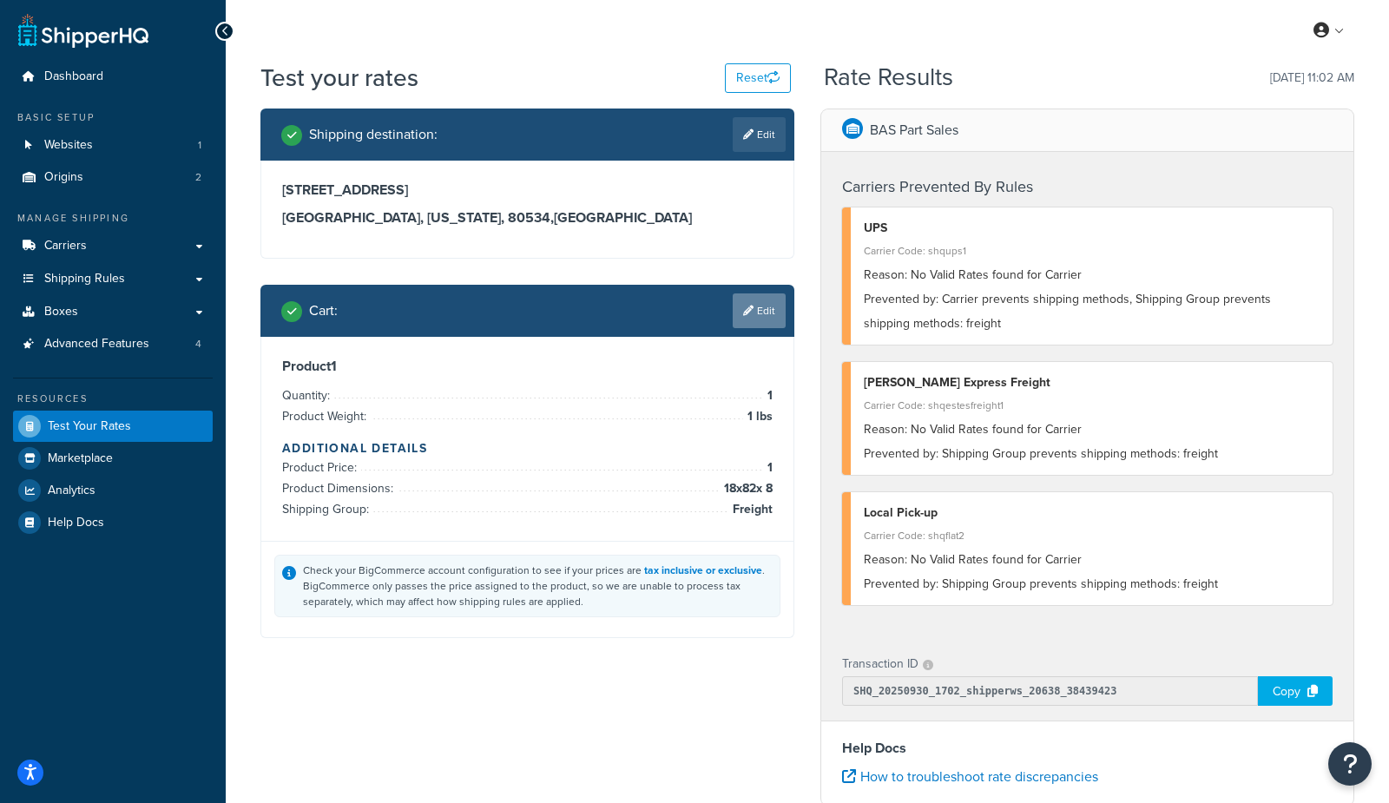
click at [759, 312] on link "Edit" at bounding box center [759, 310] width 53 height 35
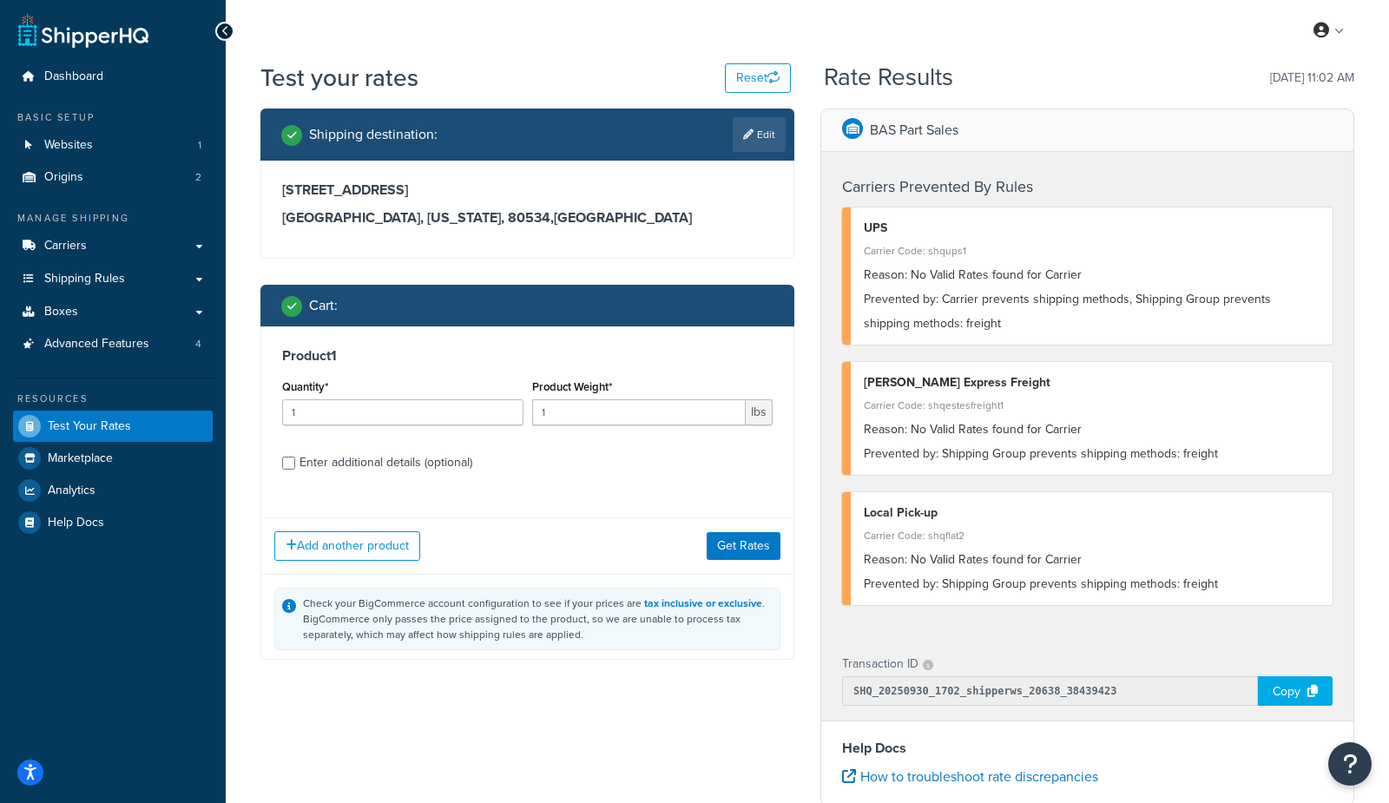
click at [759, 312] on div "Cart :" at bounding box center [533, 305] width 504 height 24
click at [451, 470] on div "Enter additional details (optional)" at bounding box center [385, 462] width 173 height 24
click at [295, 470] on input "Enter additional details (optional)" at bounding box center [288, 463] width 13 height 13
checkbox input "true"
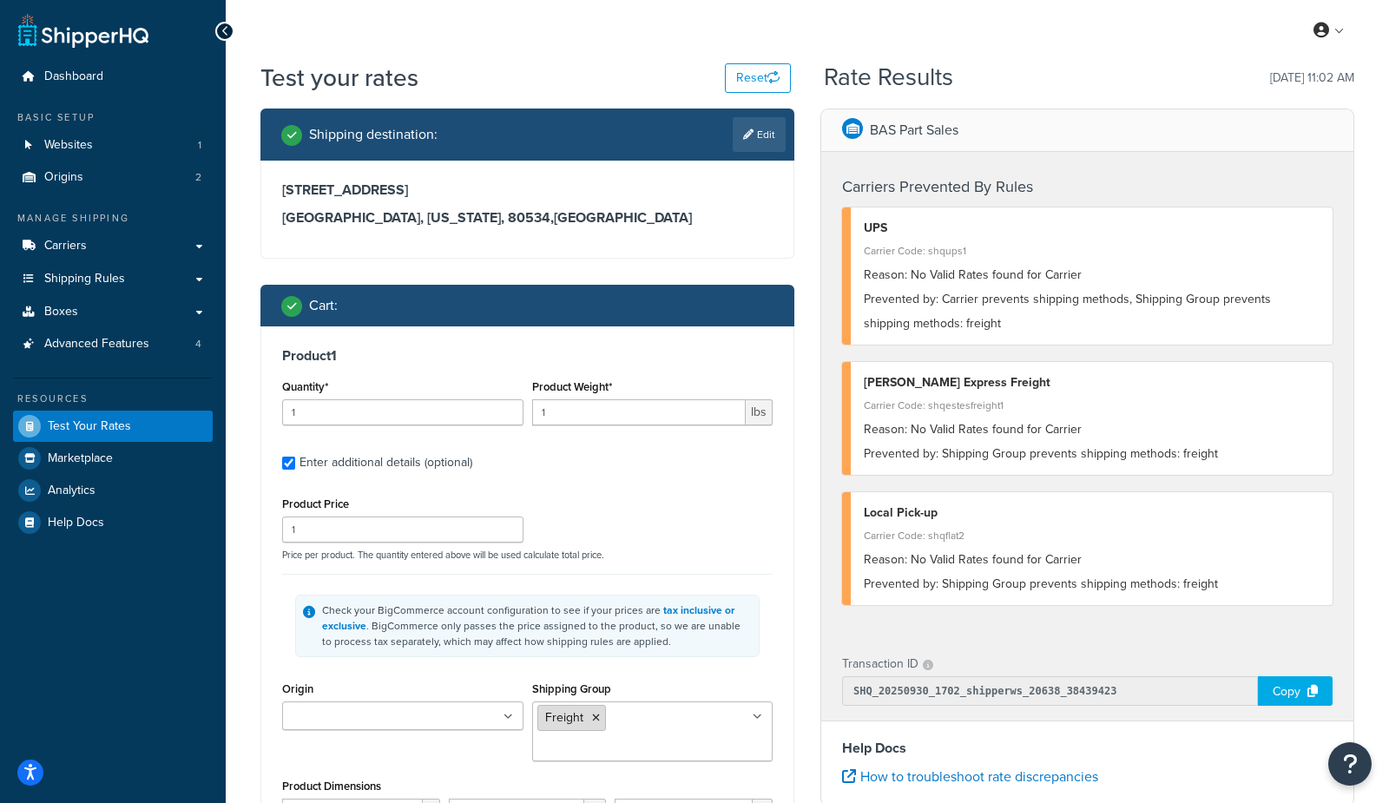
click at [593, 722] on icon at bounding box center [596, 718] width 8 height 10
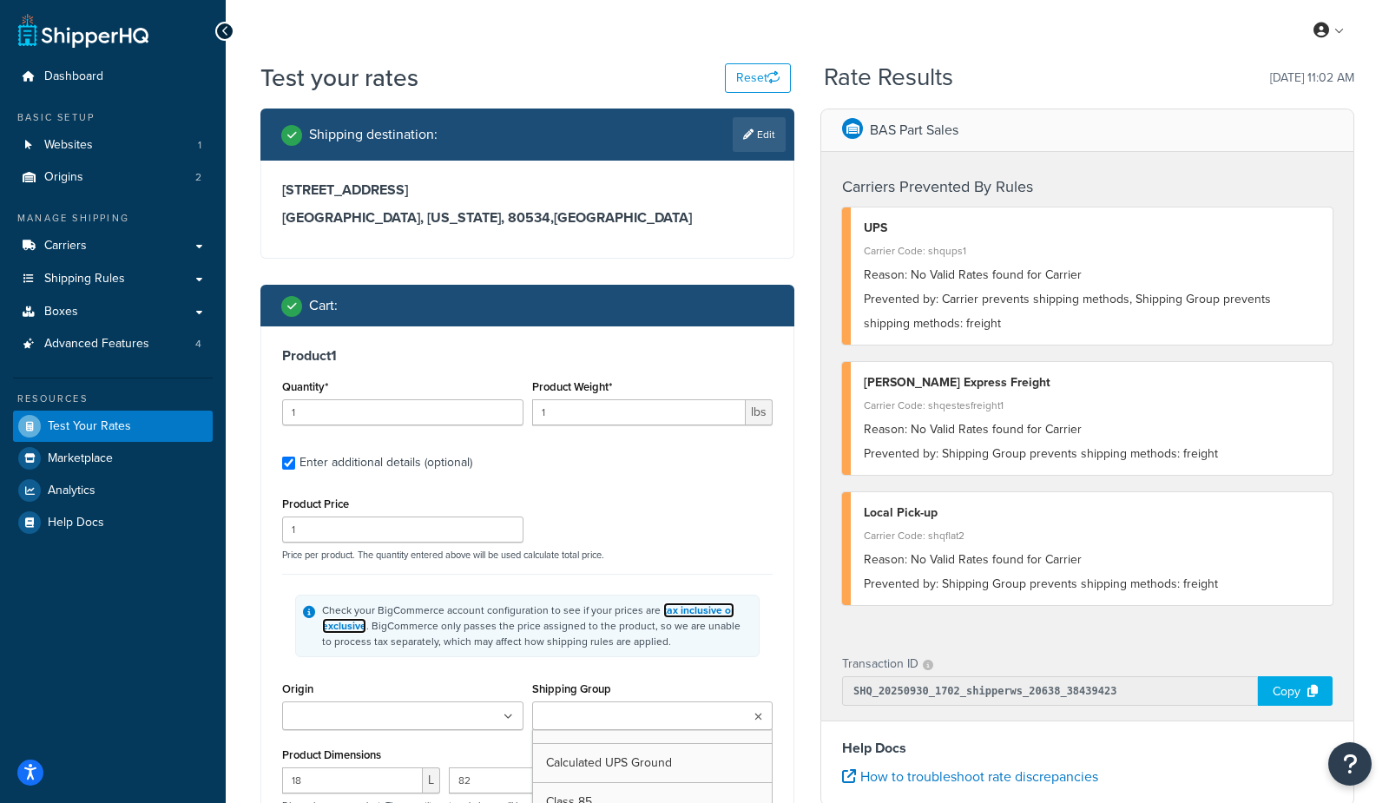
click at [713, 614] on link "tax inclusive or exclusive" at bounding box center [528, 617] width 412 height 31
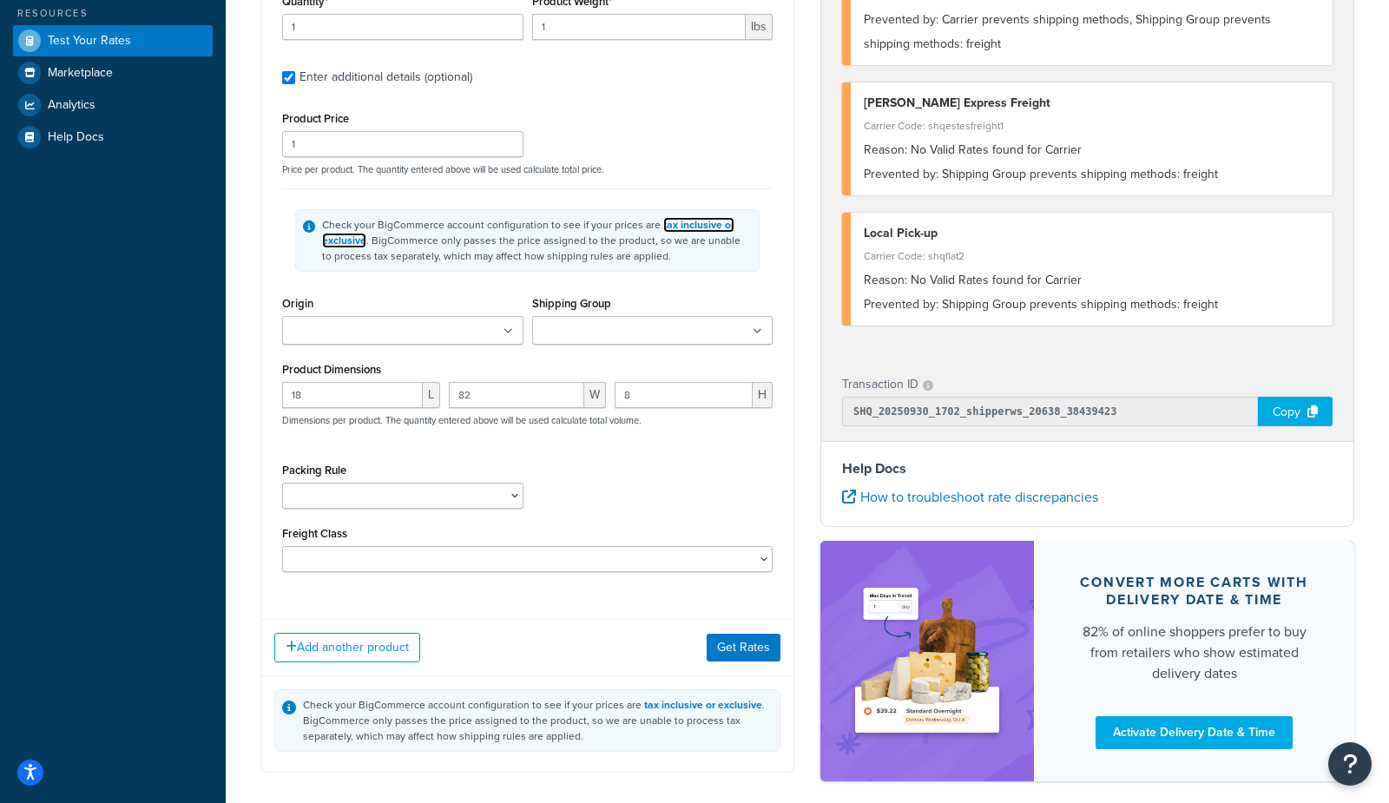
scroll to position [472, 0]
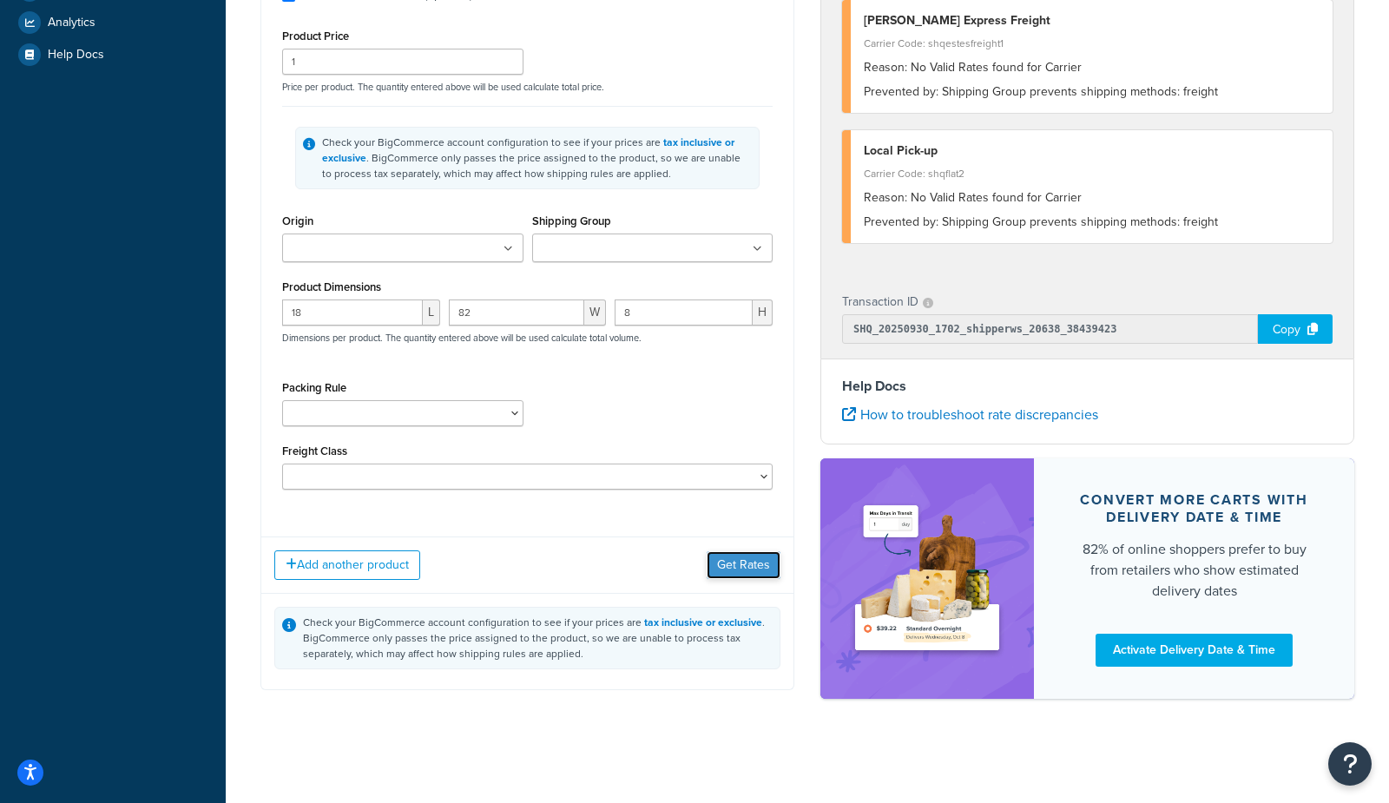
click at [743, 569] on button "Get Rates" at bounding box center [743, 565] width 74 height 28
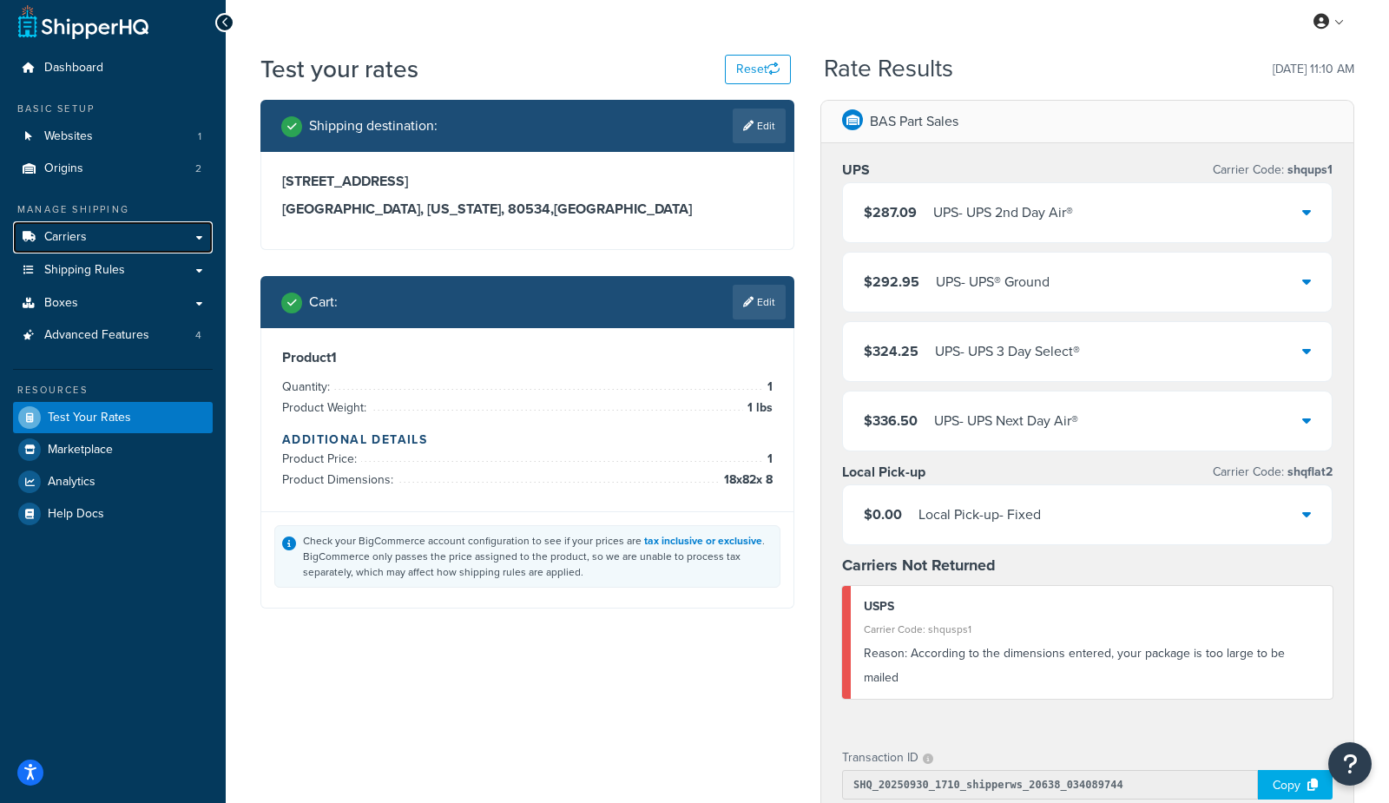
scroll to position [0, 0]
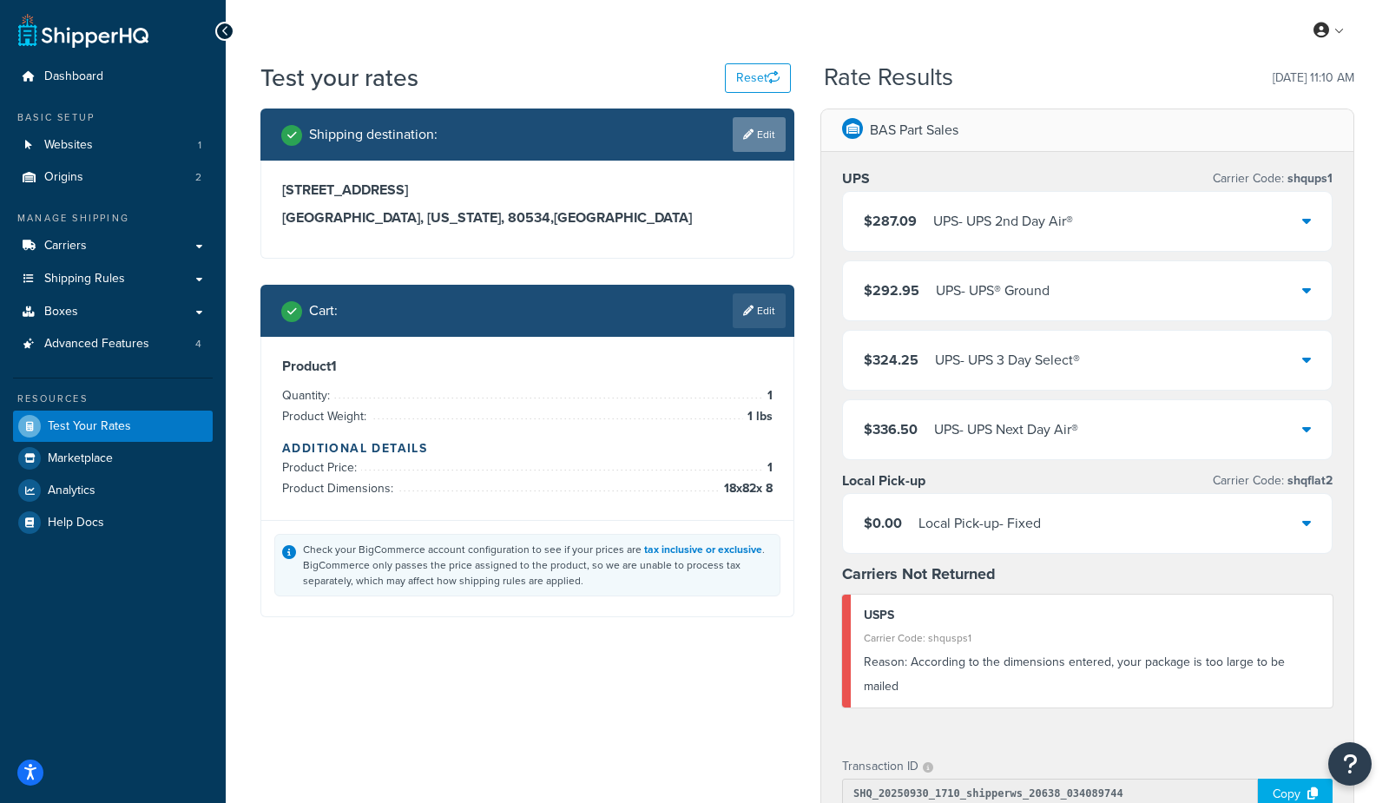
click at [752, 135] on link "Edit" at bounding box center [759, 134] width 53 height 35
select select "CO"
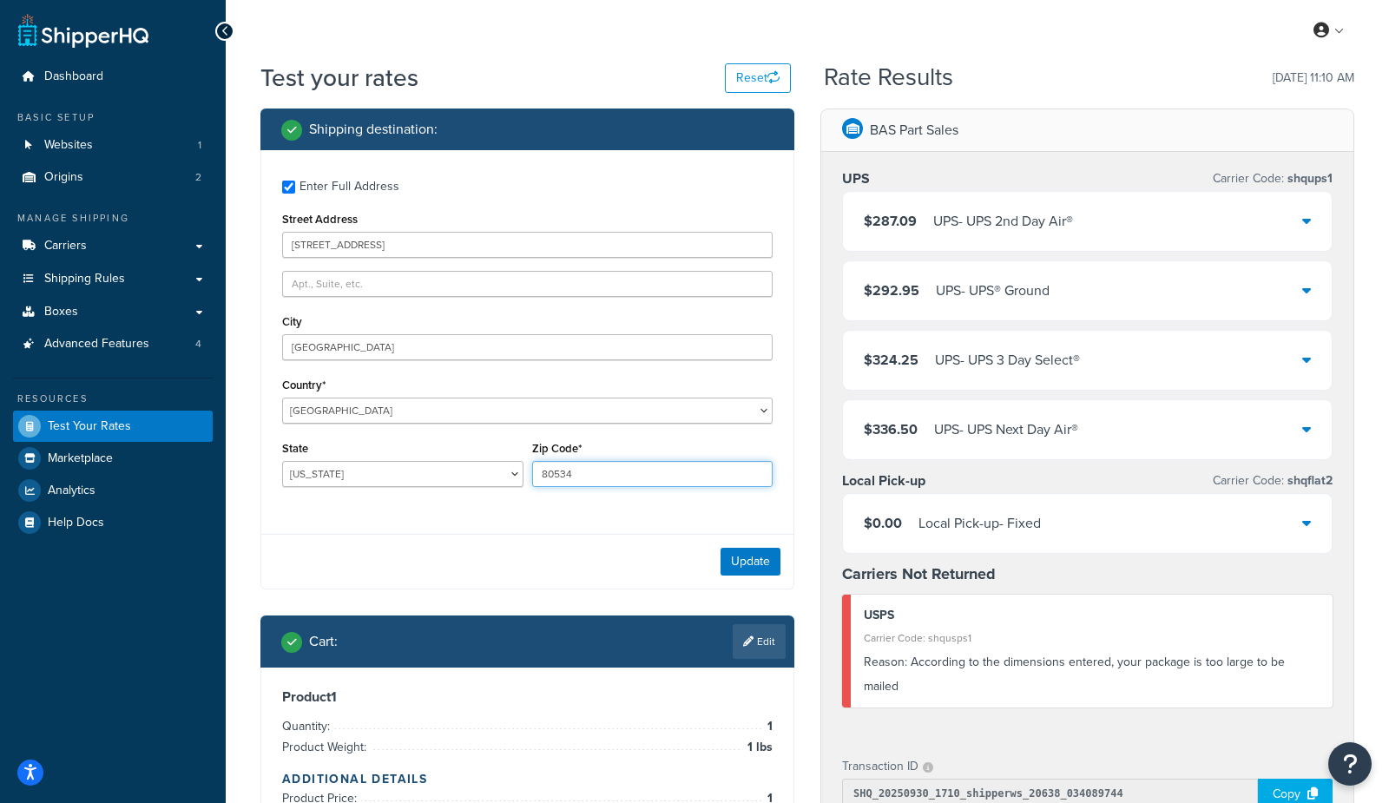
click at [595, 472] on input "80534" at bounding box center [652, 474] width 241 height 26
click at [585, 470] on input "80534" at bounding box center [652, 474] width 241 height 26
type input "78759"
click at [765, 559] on button "Update" at bounding box center [750, 562] width 60 height 28
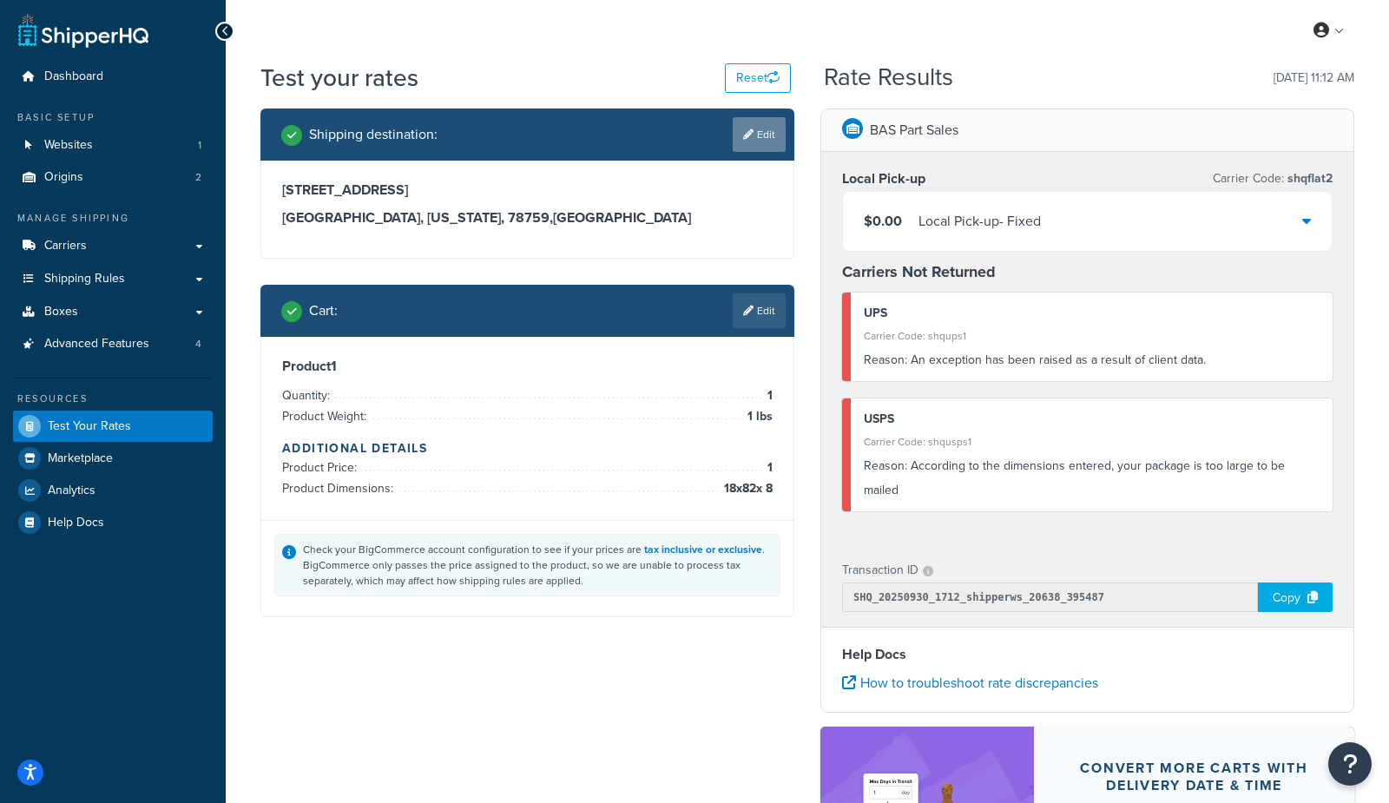
click at [752, 124] on link "Edit" at bounding box center [759, 134] width 53 height 35
select select "CO"
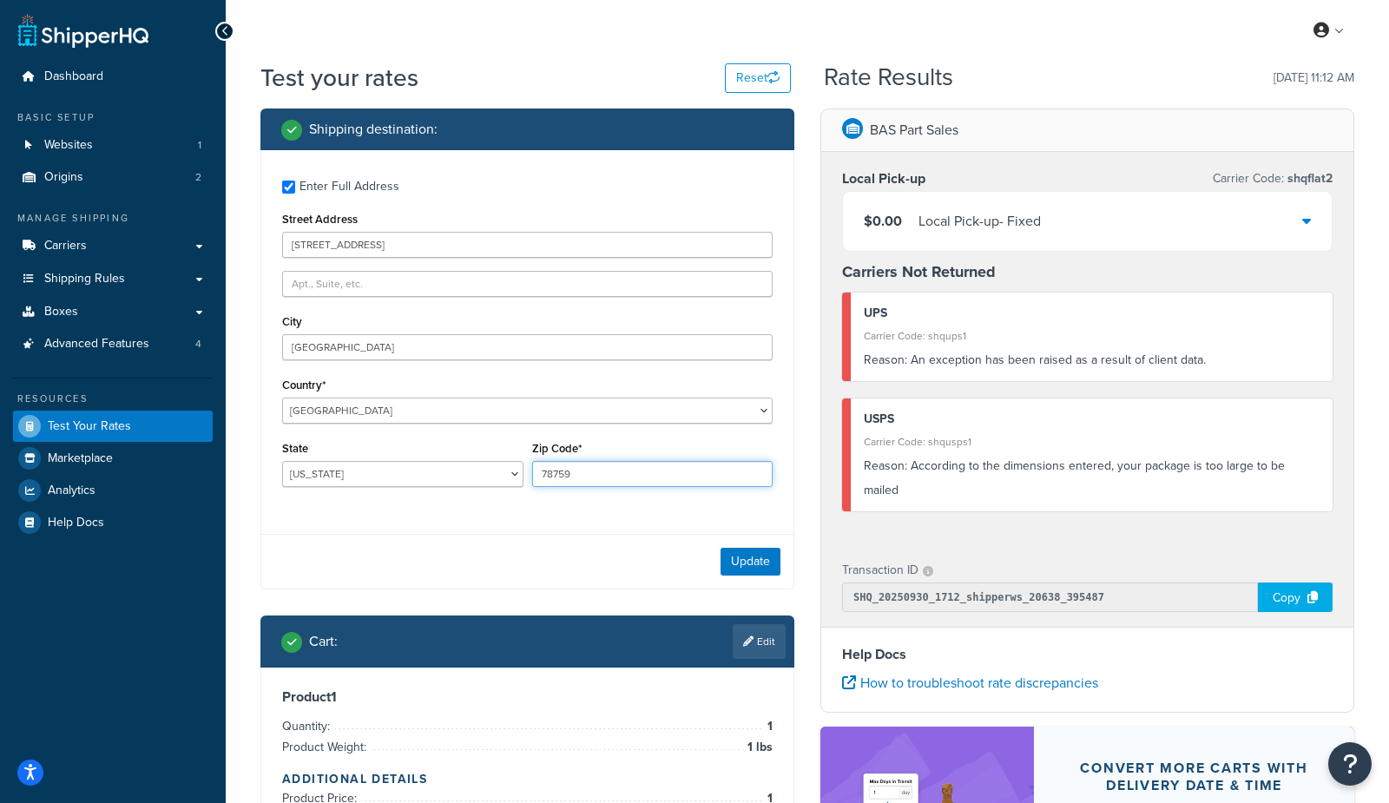
click at [633, 470] on input "78759" at bounding box center [652, 474] width 241 height 26
type input "80534"
click at [760, 567] on button "Update" at bounding box center [750, 562] width 60 height 28
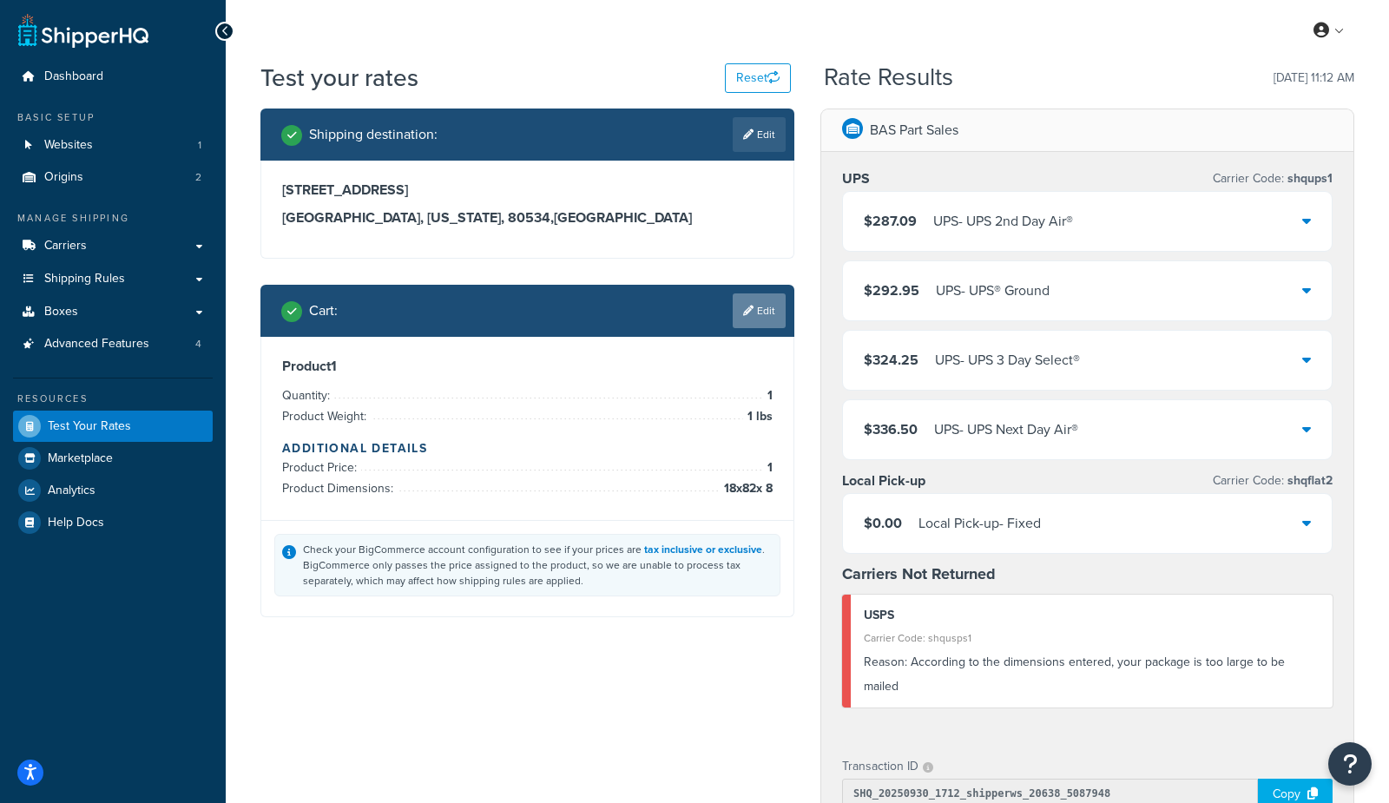
click at [747, 306] on icon at bounding box center [748, 310] width 10 height 10
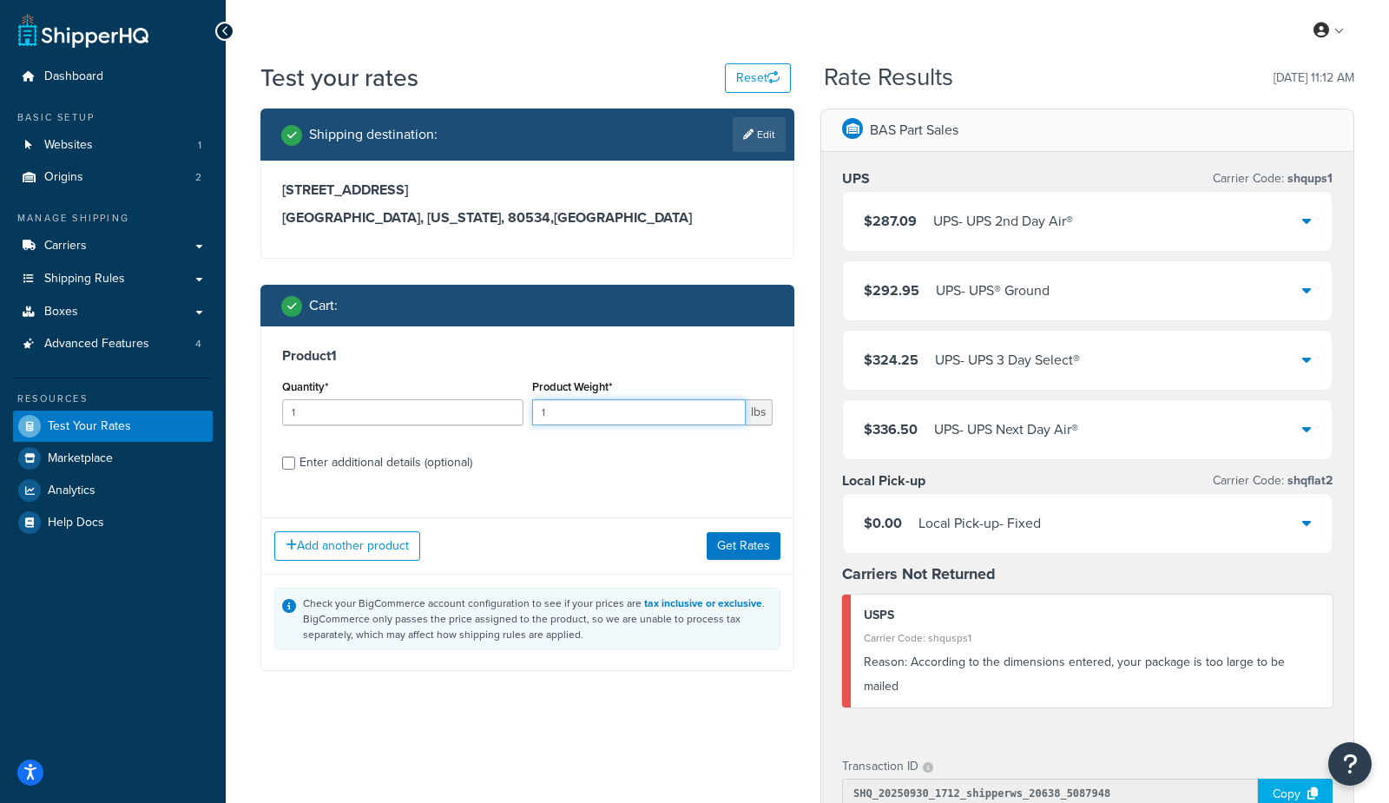
click at [570, 415] on input "1" at bounding box center [639, 412] width 214 height 26
type input "15"
click at [754, 552] on button "Get Rates" at bounding box center [743, 546] width 74 height 28
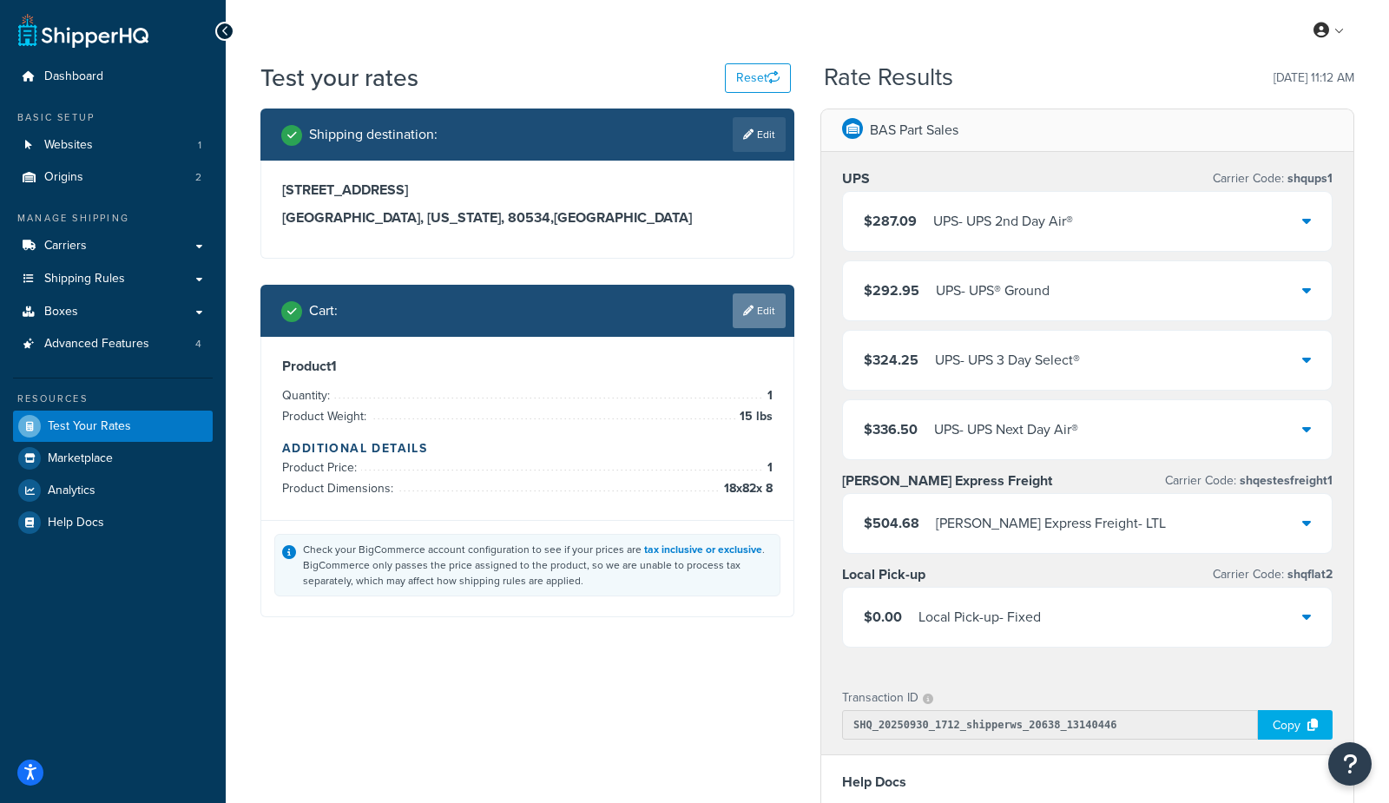
click at [758, 324] on link "Edit" at bounding box center [759, 310] width 53 height 35
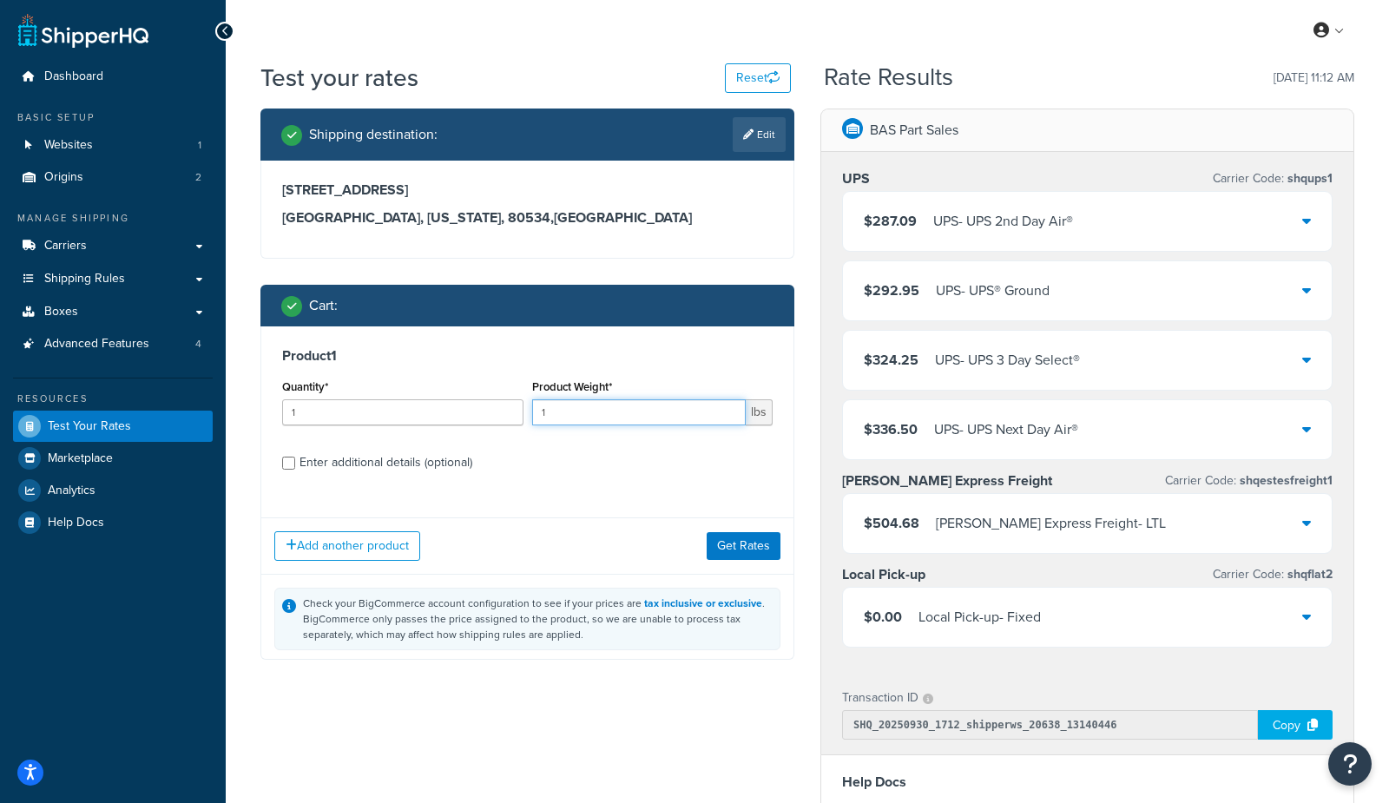
click at [636, 417] on input "1" at bounding box center [639, 412] width 214 height 26
type input "15"
click at [430, 457] on div "Enter additional details (optional)" at bounding box center [385, 462] width 173 height 24
click at [295, 457] on input "Enter additional details (optional)" at bounding box center [288, 463] width 13 height 13
checkbox input "true"
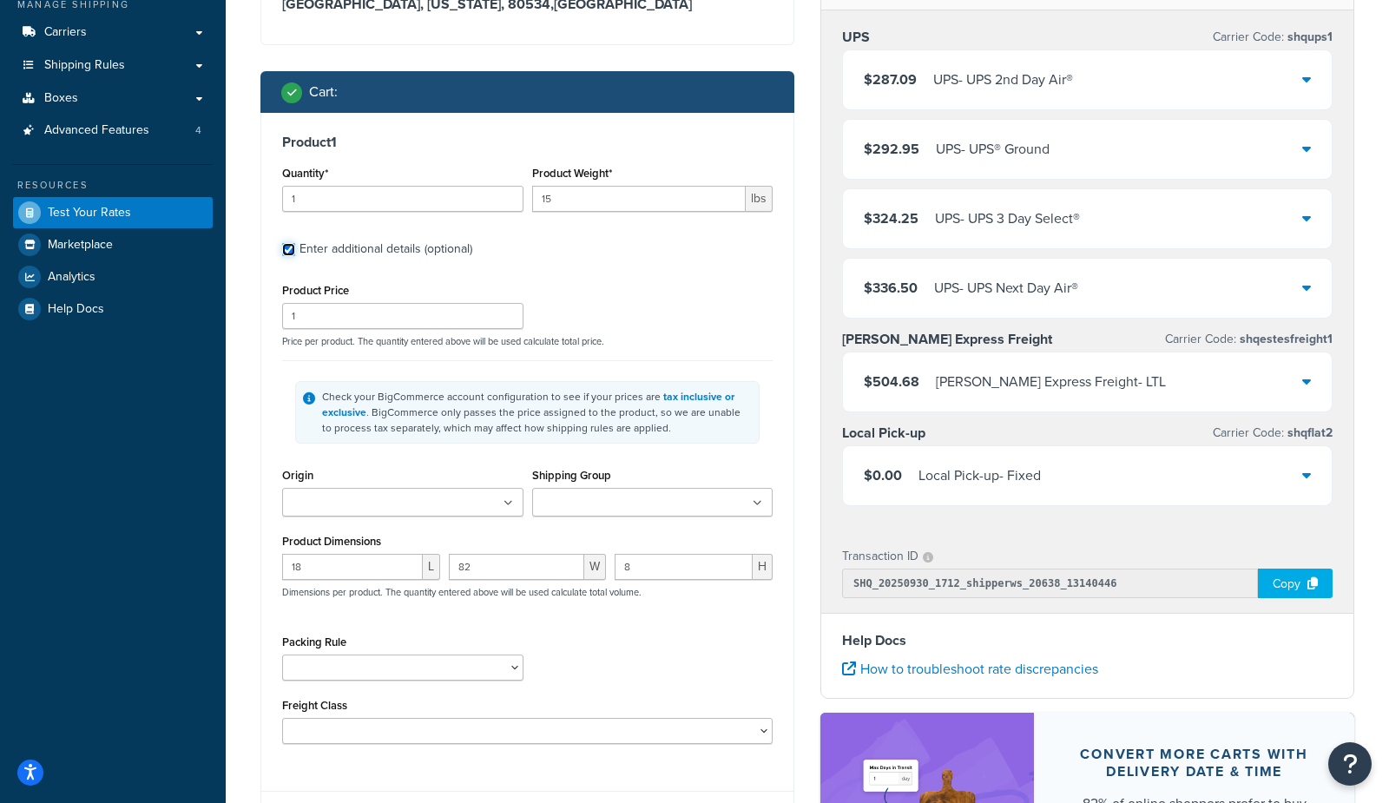
scroll to position [233, 0]
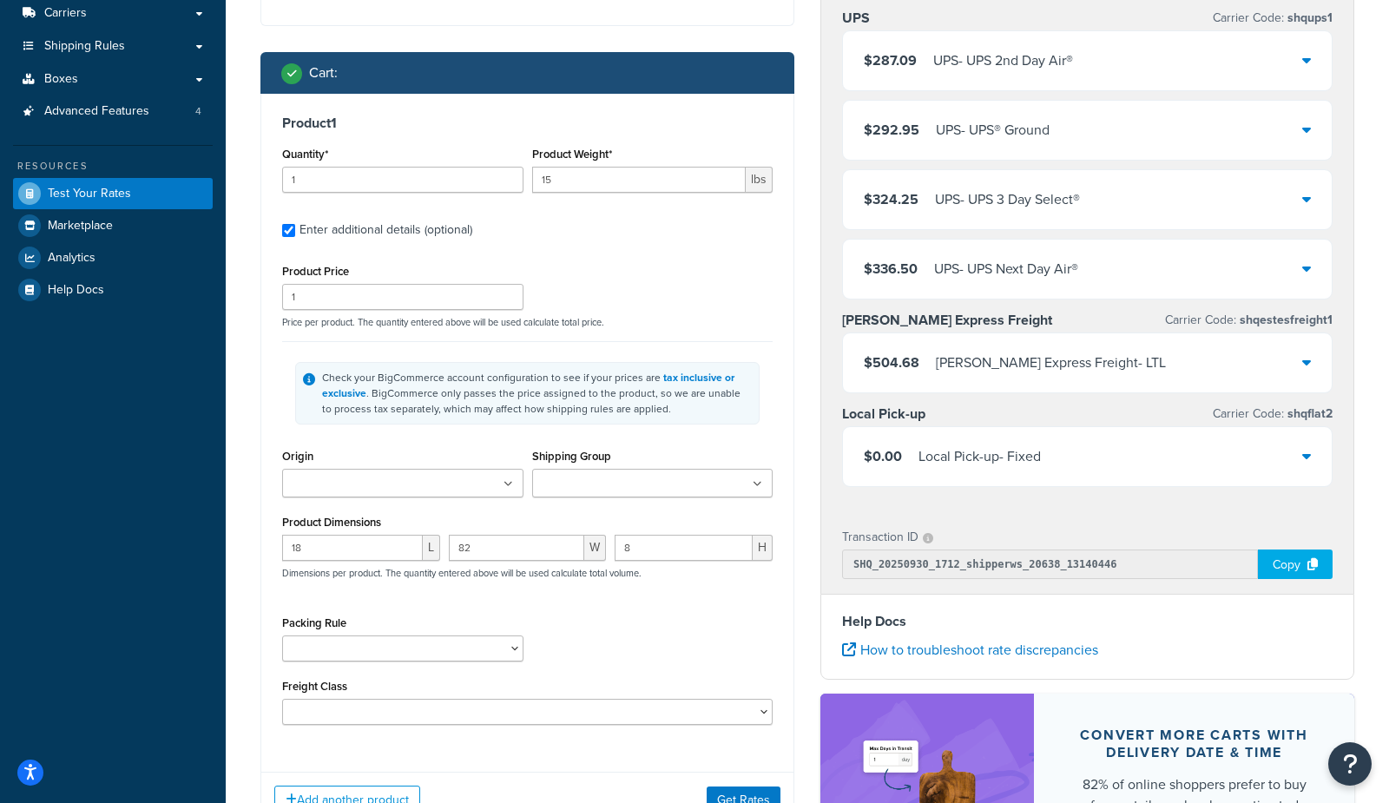
click at [560, 487] on input "Shipping Group" at bounding box center [614, 484] width 154 height 19
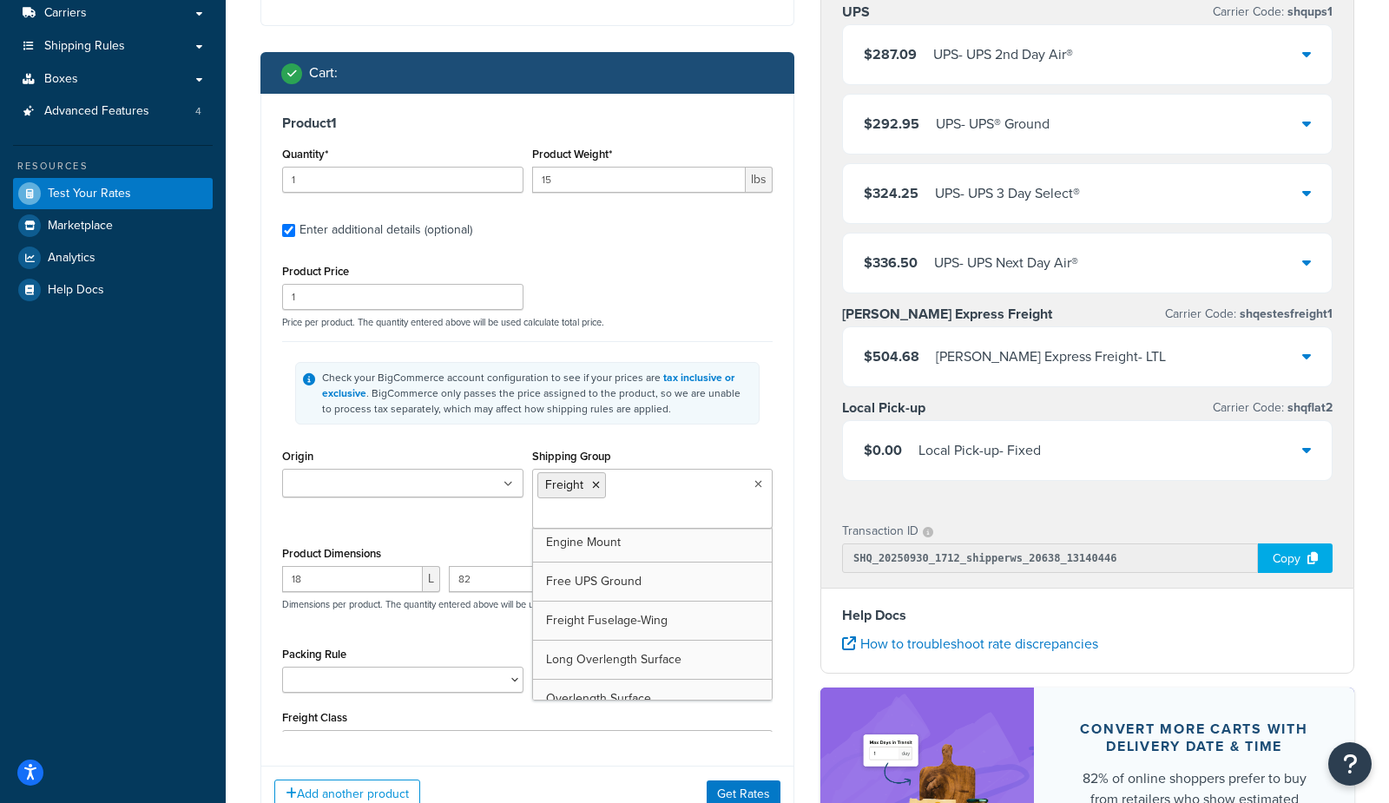
scroll to position [185, 0]
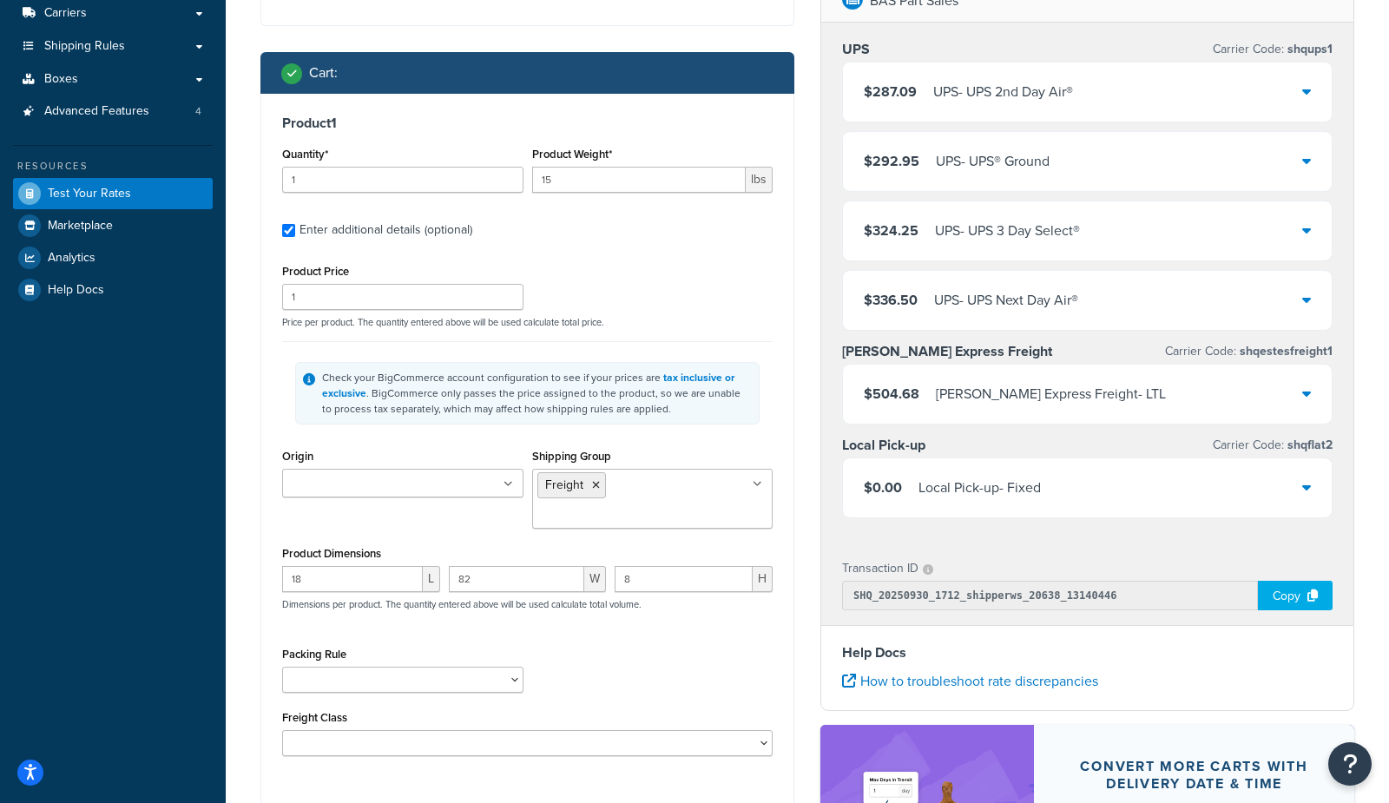
click at [807, 626] on div "BAS Part Sales UPS Carrier Code: shqups1 $287.09 UPS - UPS 2nd Day Air® $292.95…" at bounding box center [1087, 480] width 560 height 1003
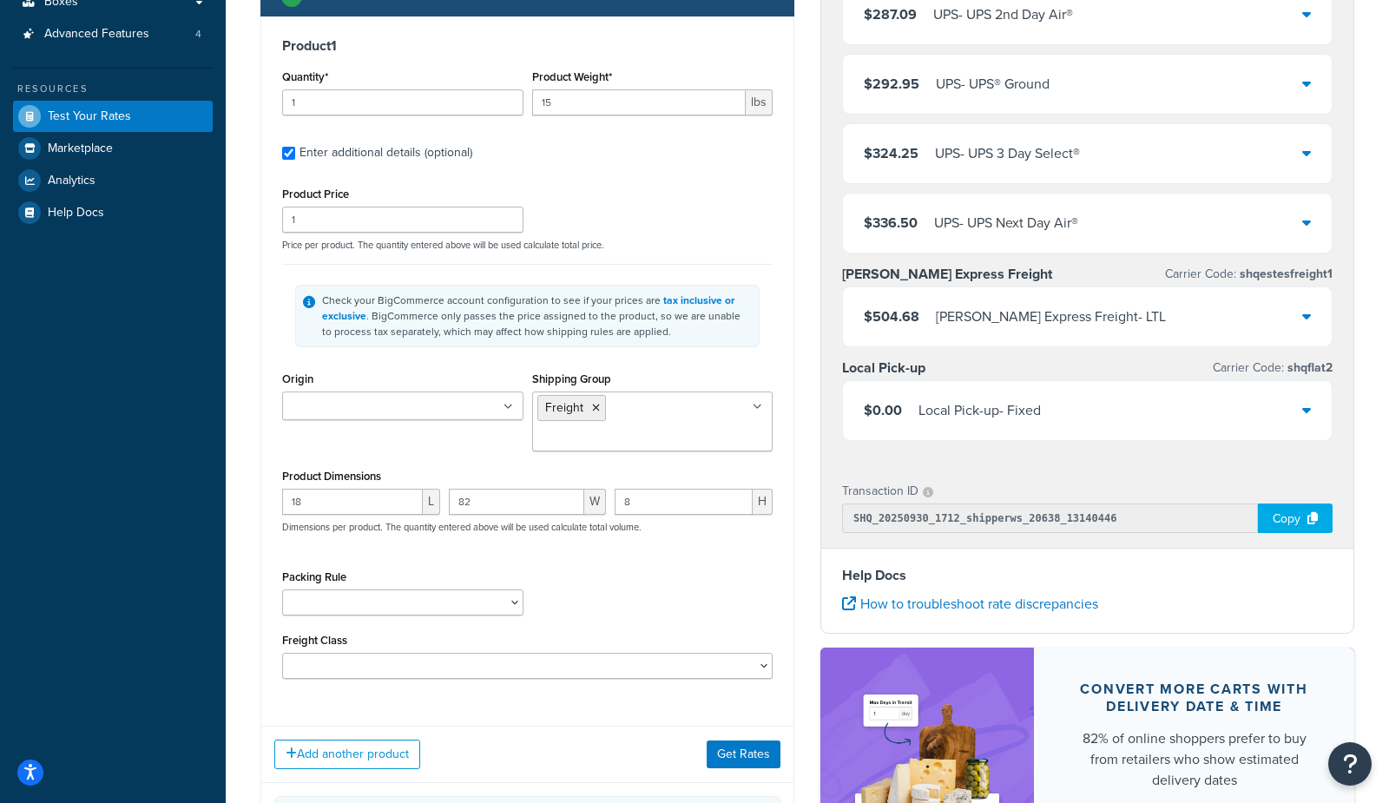
scroll to position [312, 0]
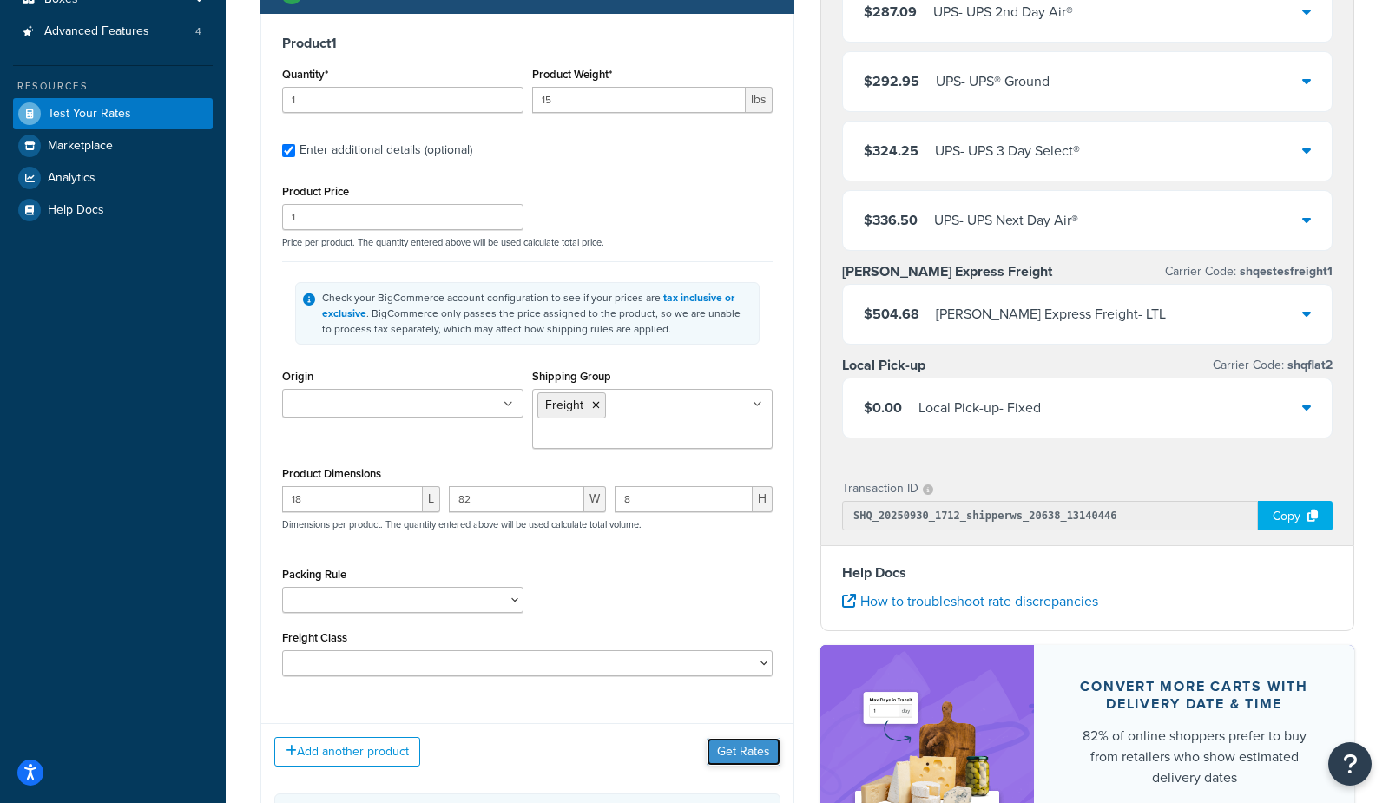
click at [742, 738] on button "Get Rates" at bounding box center [743, 752] width 74 height 28
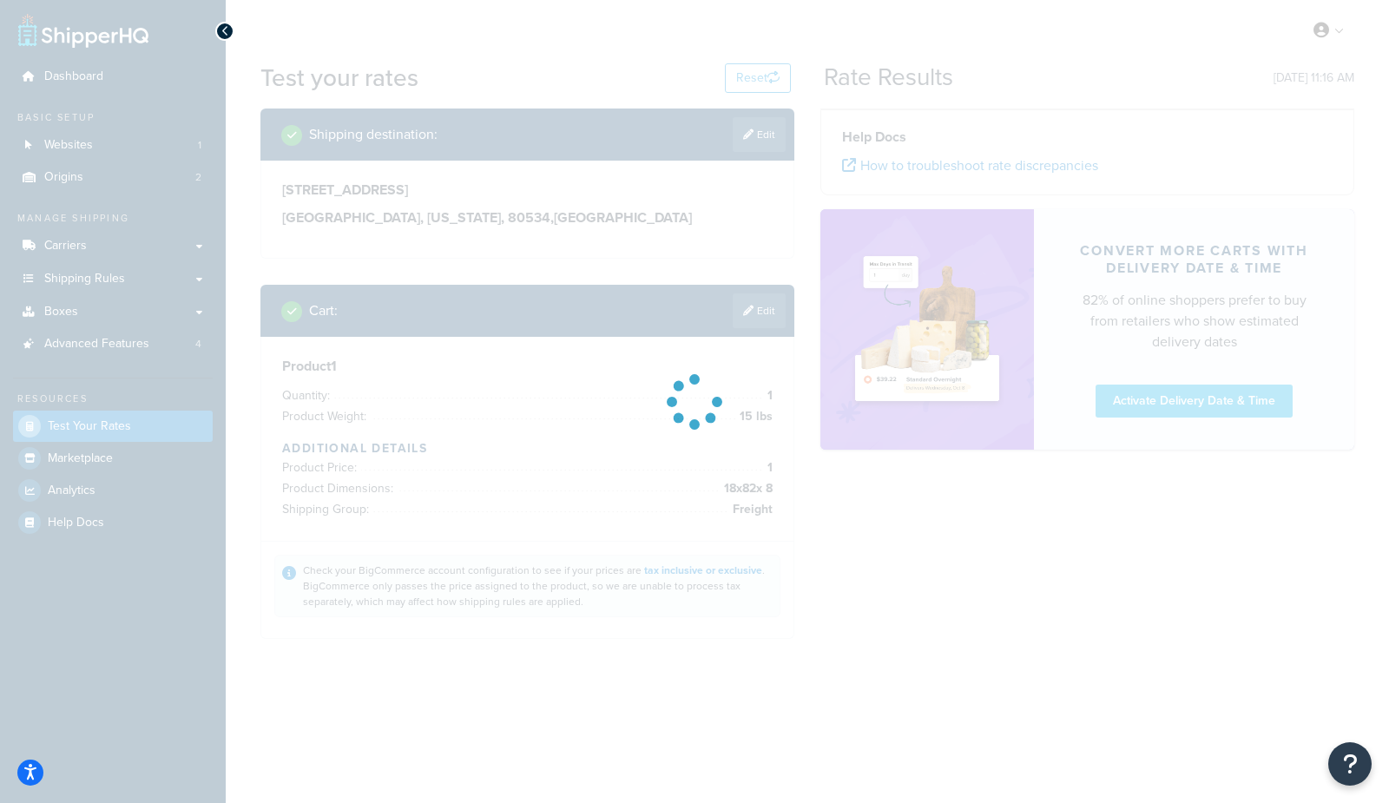
scroll to position [0, 0]
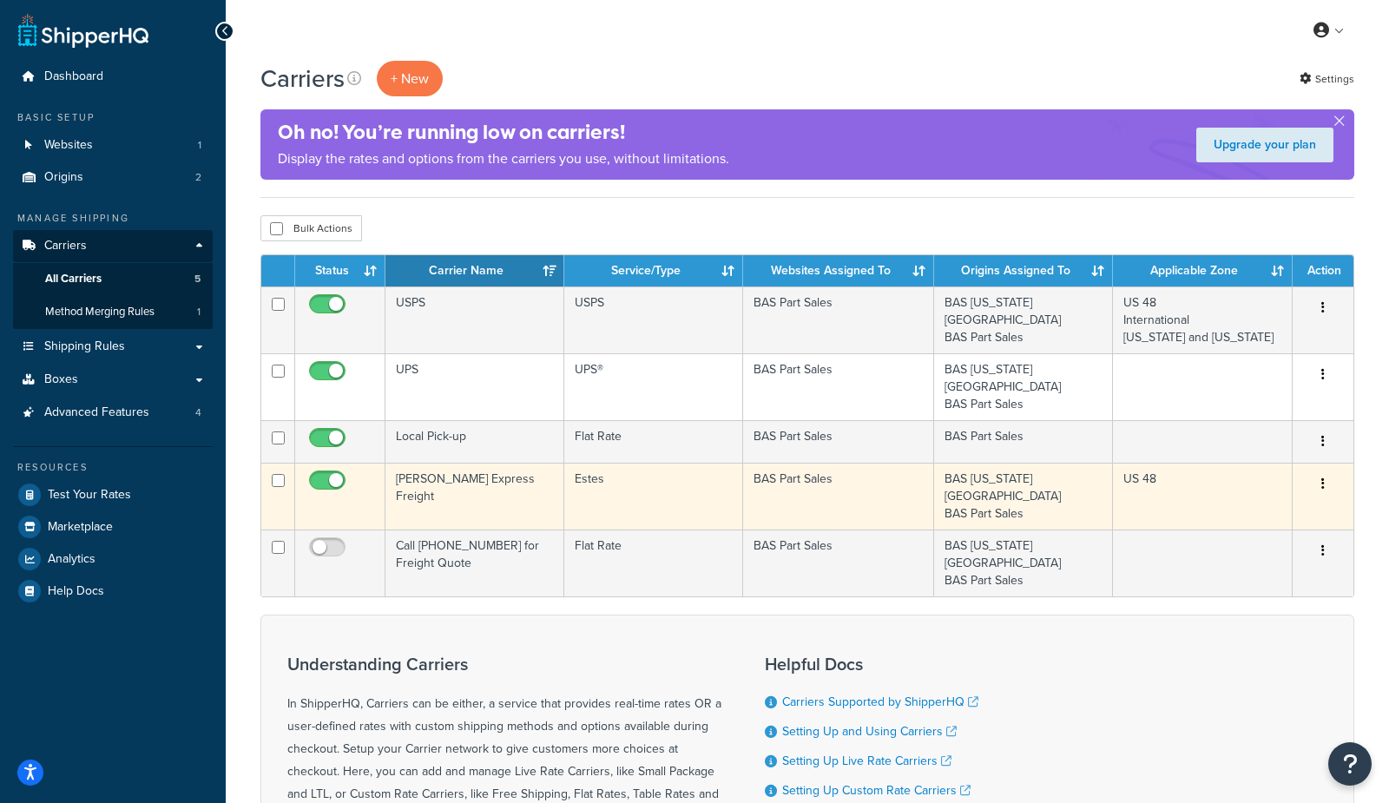
click at [460, 465] on td "[PERSON_NAME] Express Freight" at bounding box center [474, 496] width 179 height 67
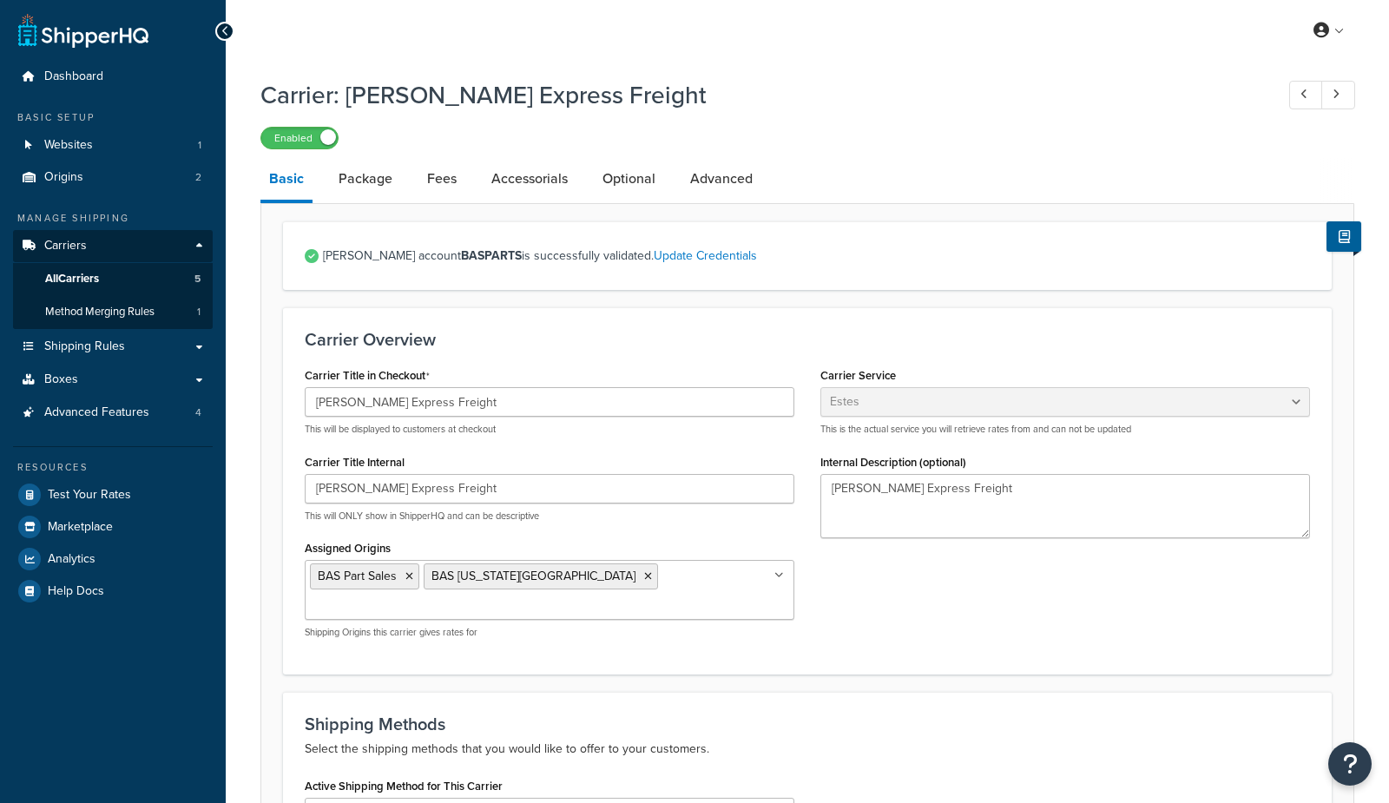
select select "estesFreight"
click at [630, 161] on link "Optional" at bounding box center [629, 179] width 70 height 42
select select "200"
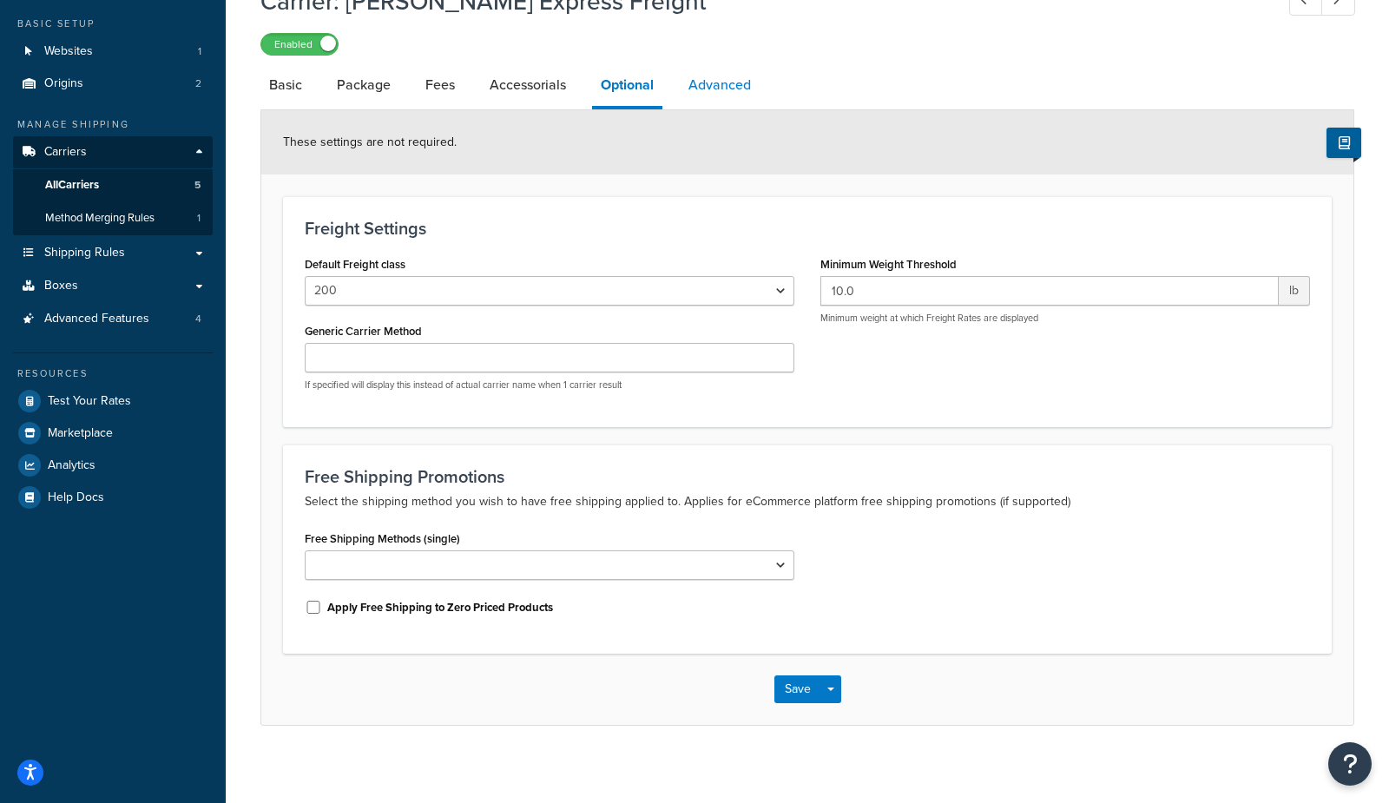
scroll to position [104, 0]
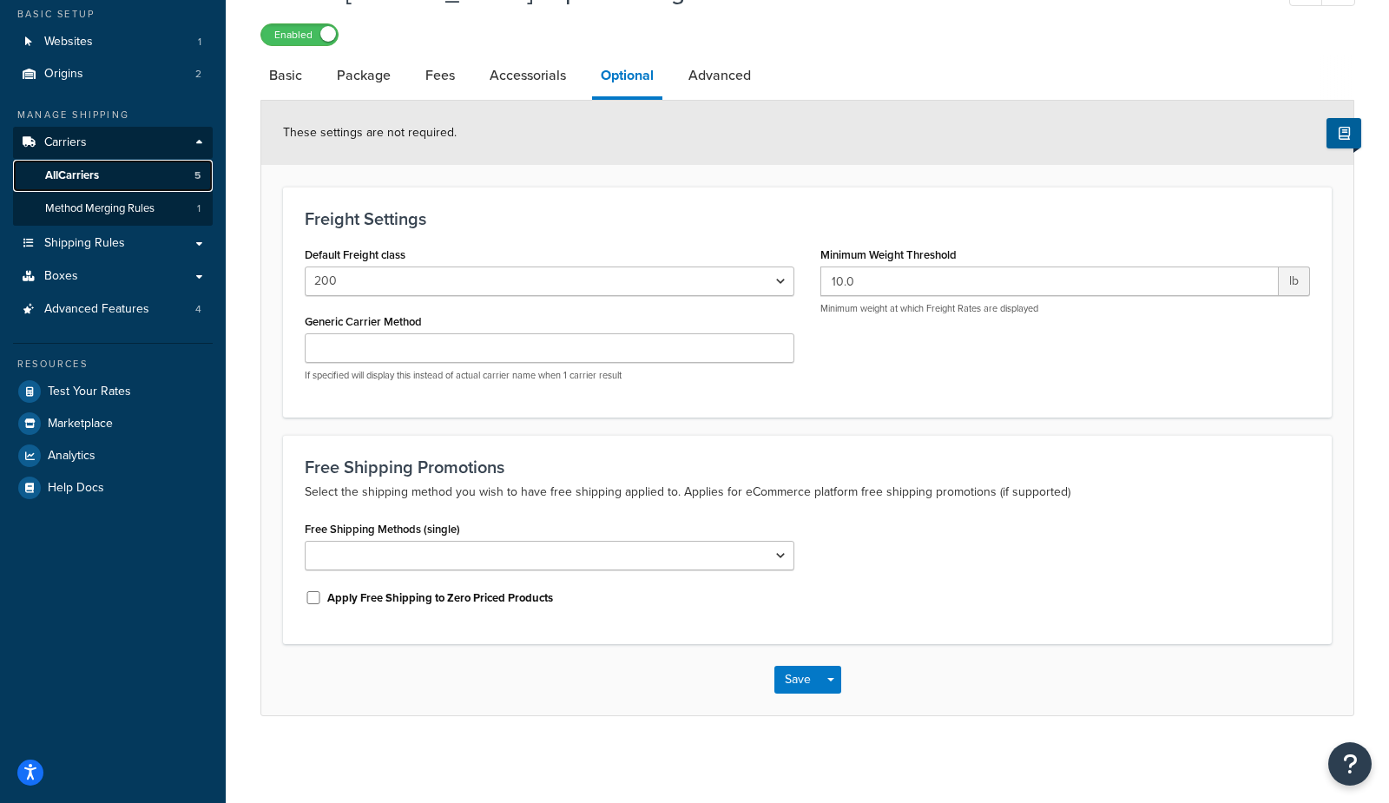
click at [166, 174] on link "All Carriers 5" at bounding box center [113, 176] width 200 height 32
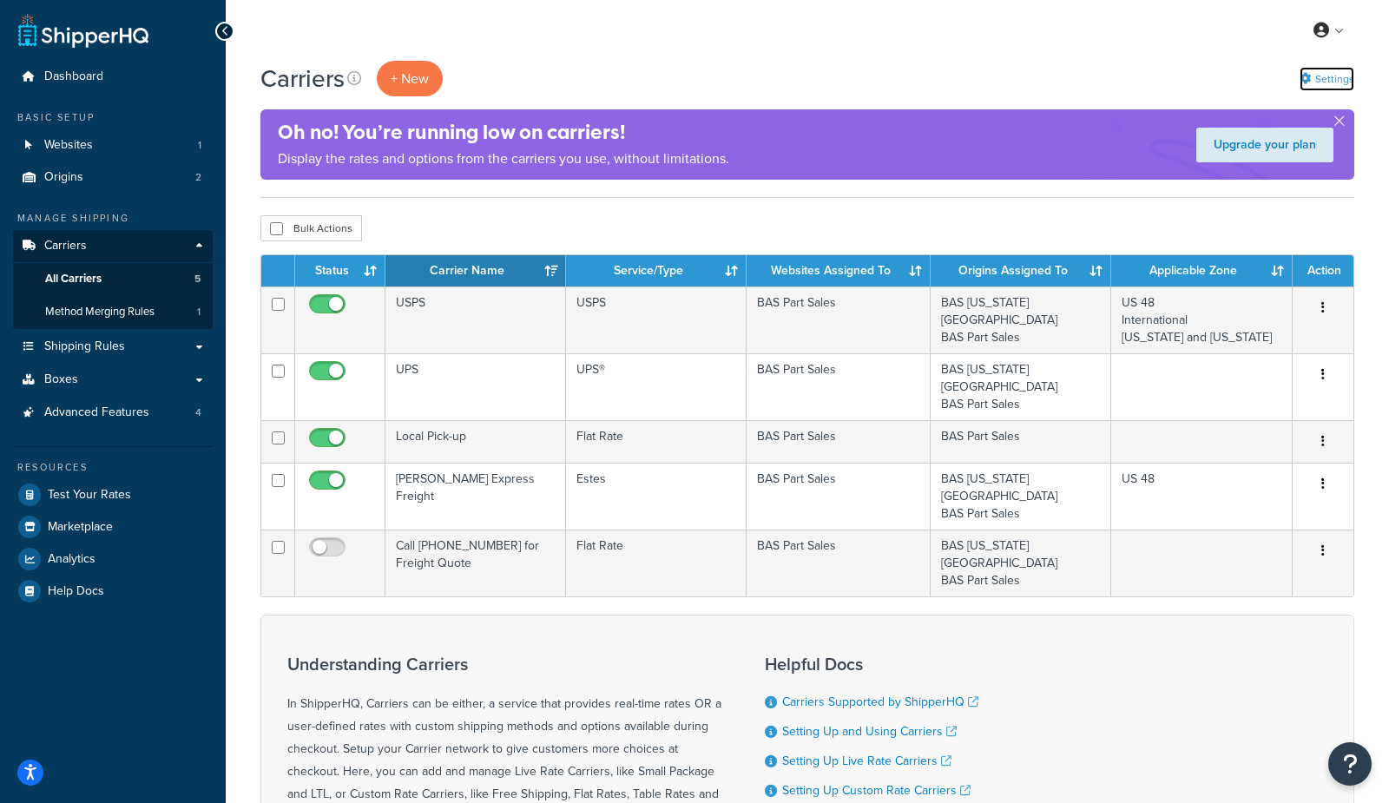
click at [1351, 80] on link "Settings" at bounding box center [1326, 79] width 55 height 24
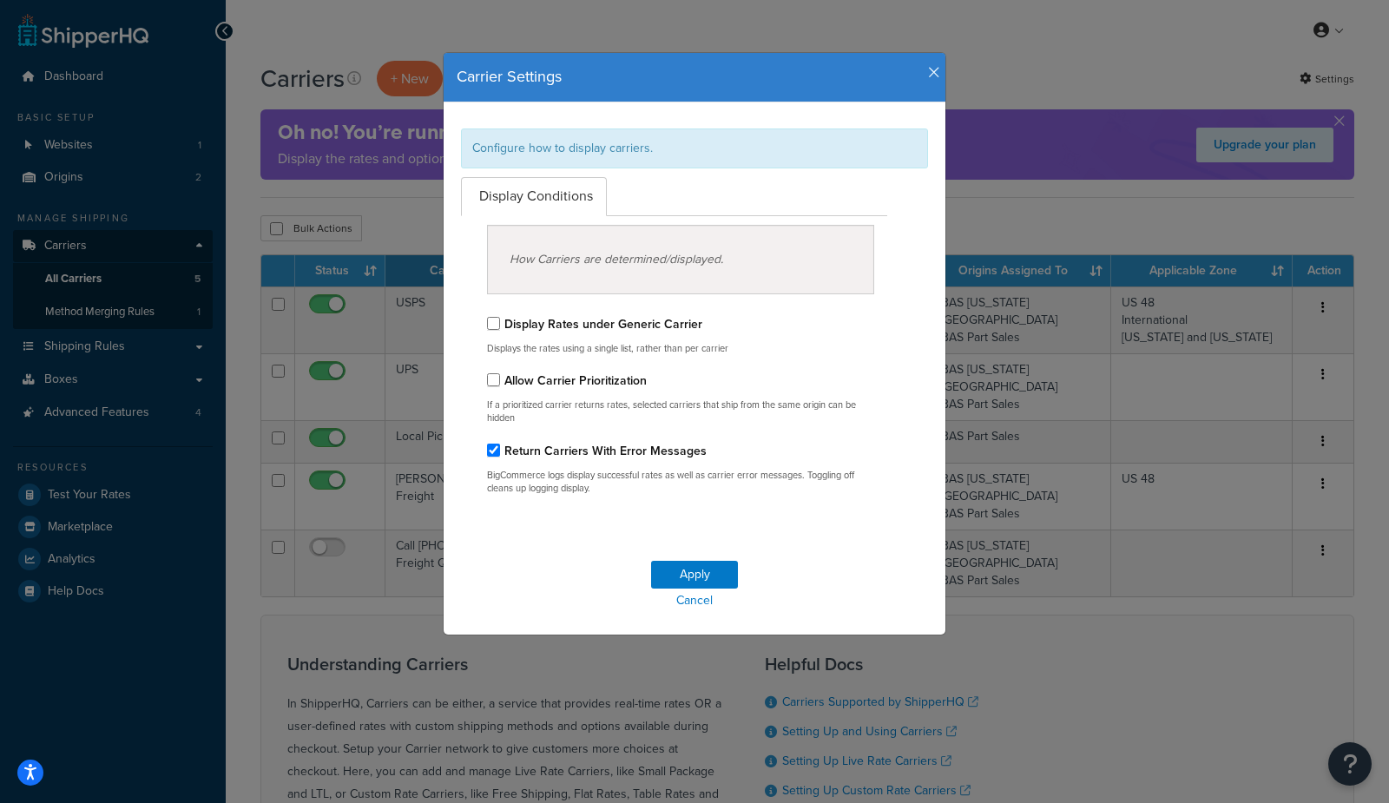
click at [937, 75] on icon "button" at bounding box center [934, 73] width 12 height 16
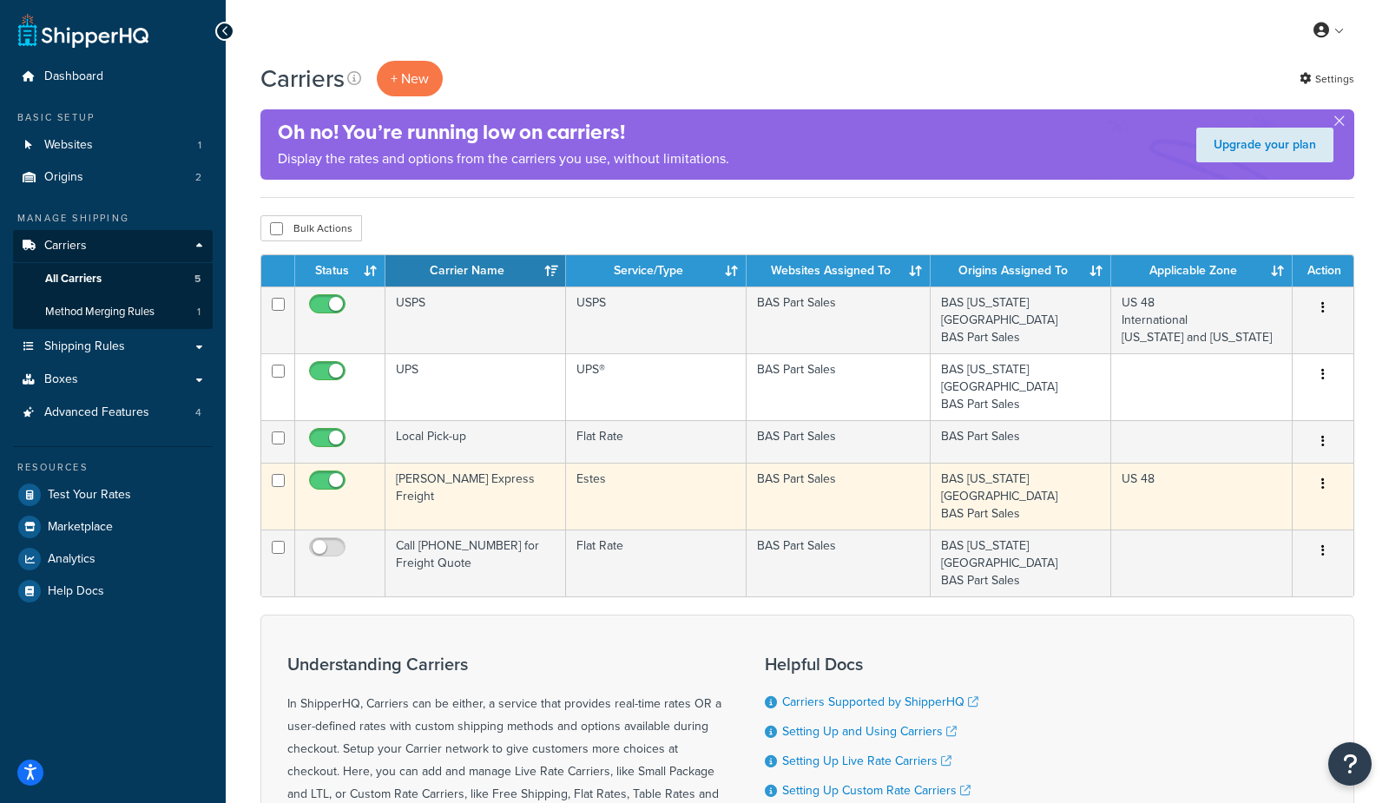
click at [489, 469] on td "[PERSON_NAME] Express Freight" at bounding box center [475, 496] width 181 height 67
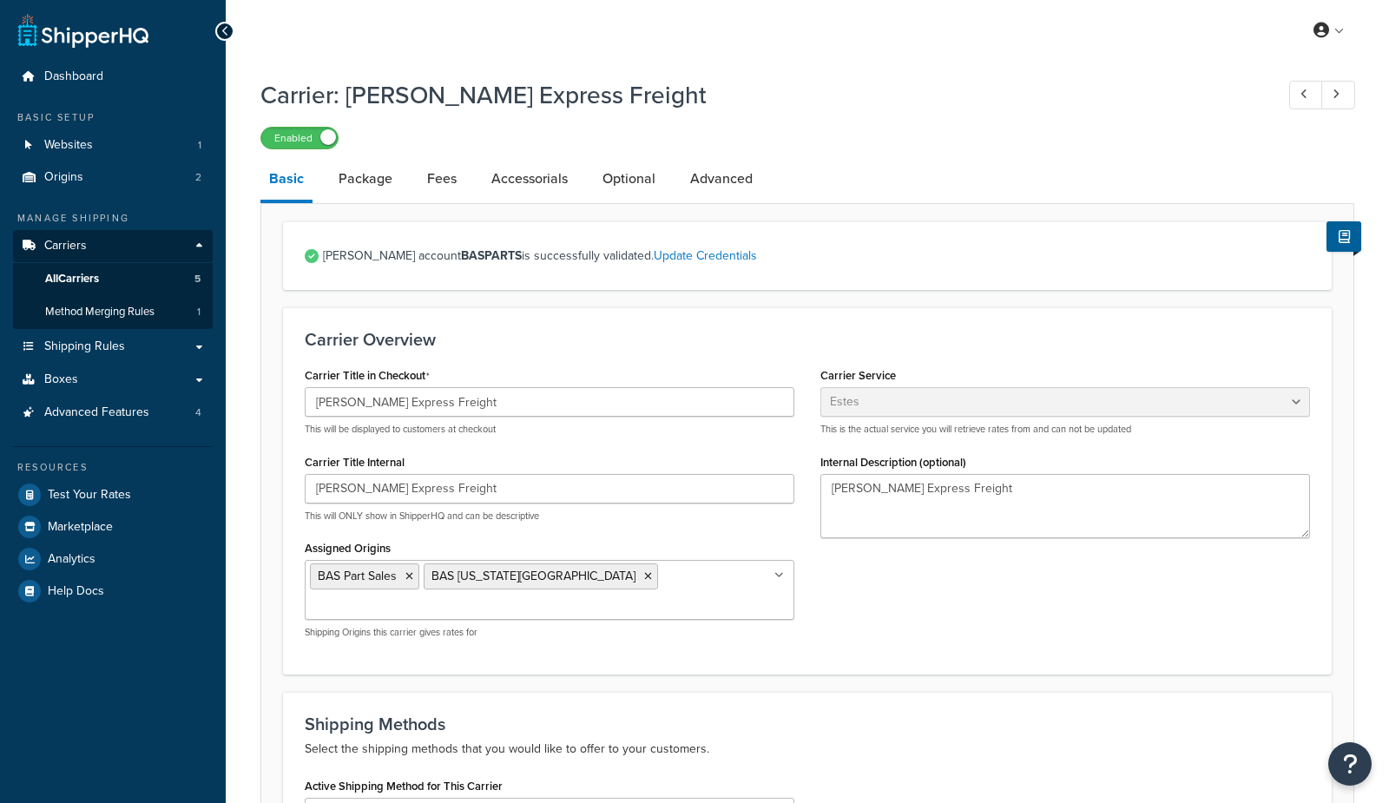
select select "estesFreight"
click at [615, 190] on link "Optional" at bounding box center [629, 179] width 70 height 42
select select "200"
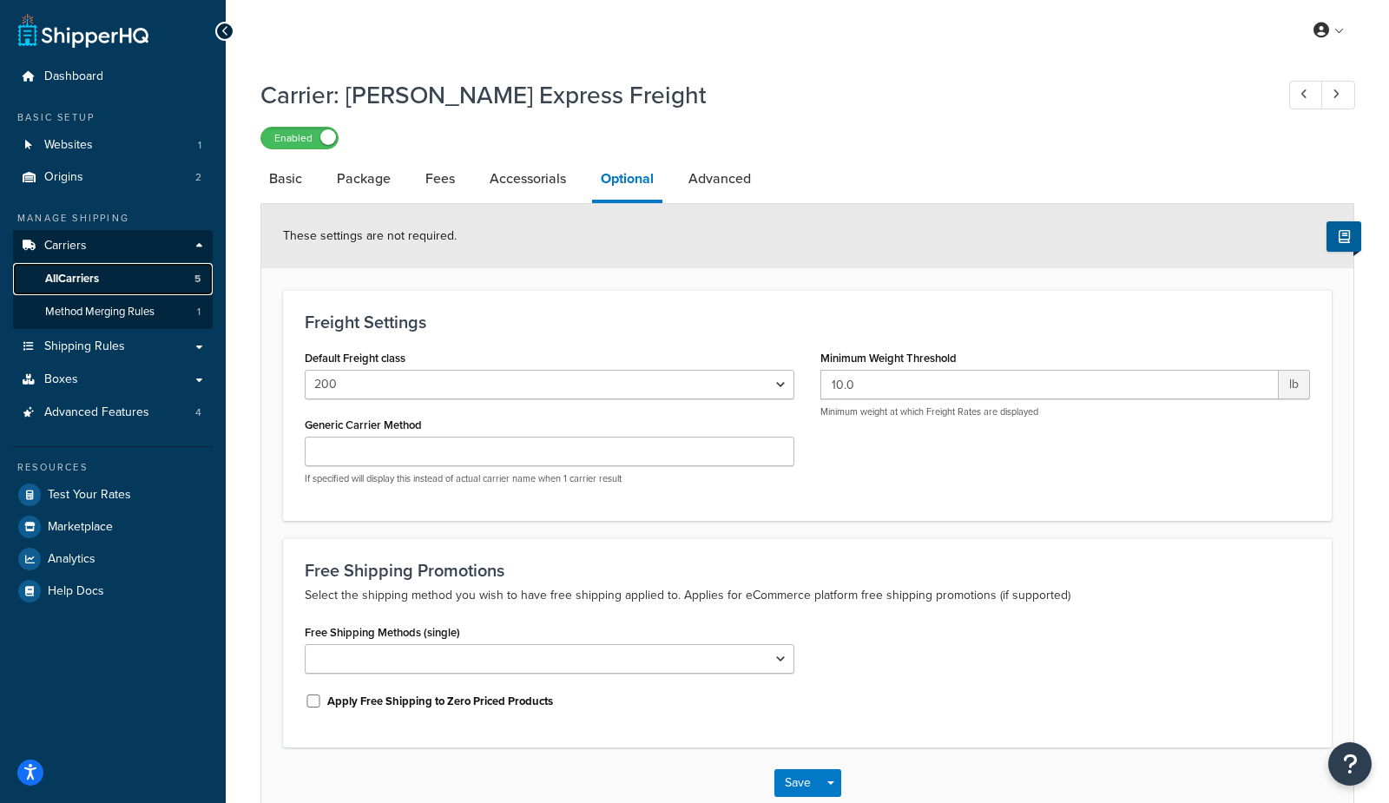
click at [181, 279] on link "All Carriers 5" at bounding box center [113, 279] width 200 height 32
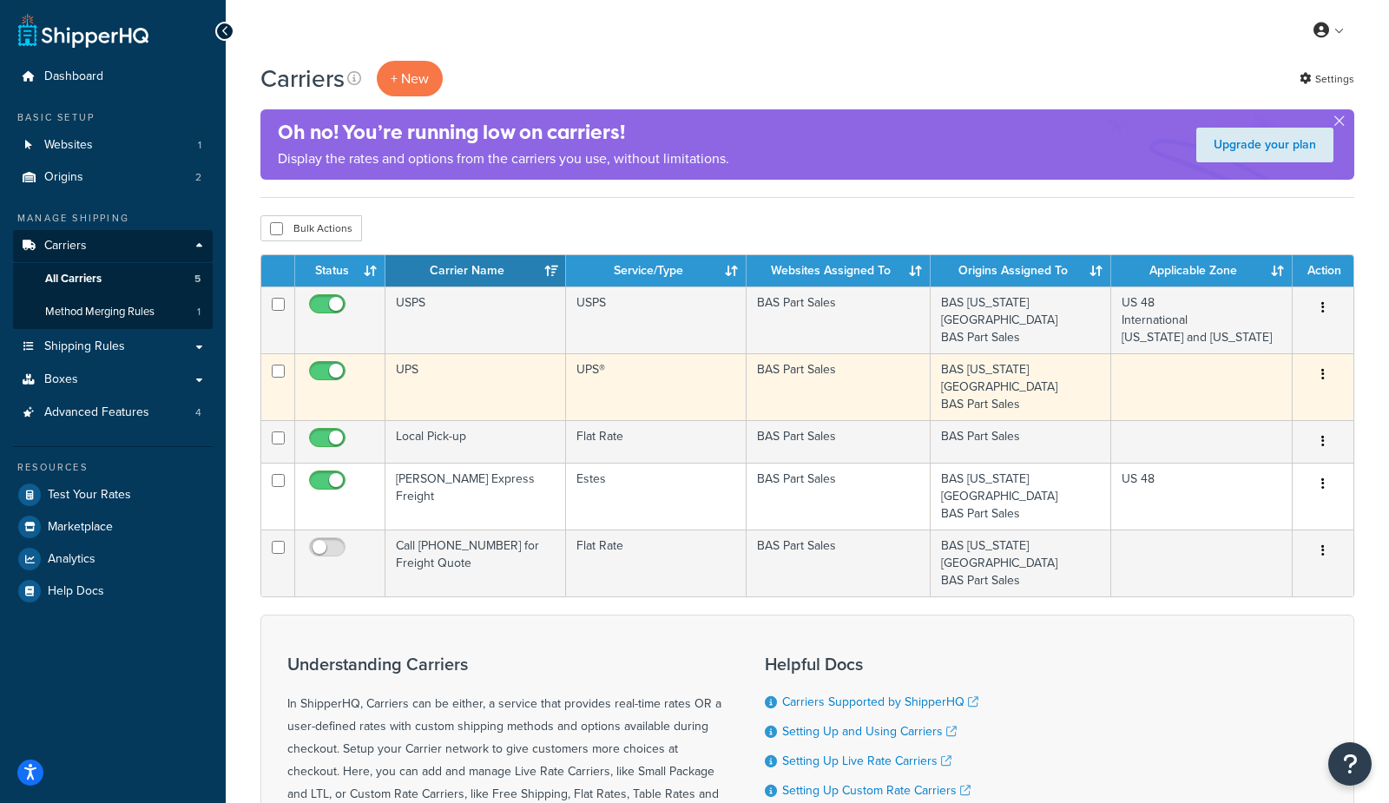
click at [535, 368] on td "UPS" at bounding box center [475, 386] width 181 height 67
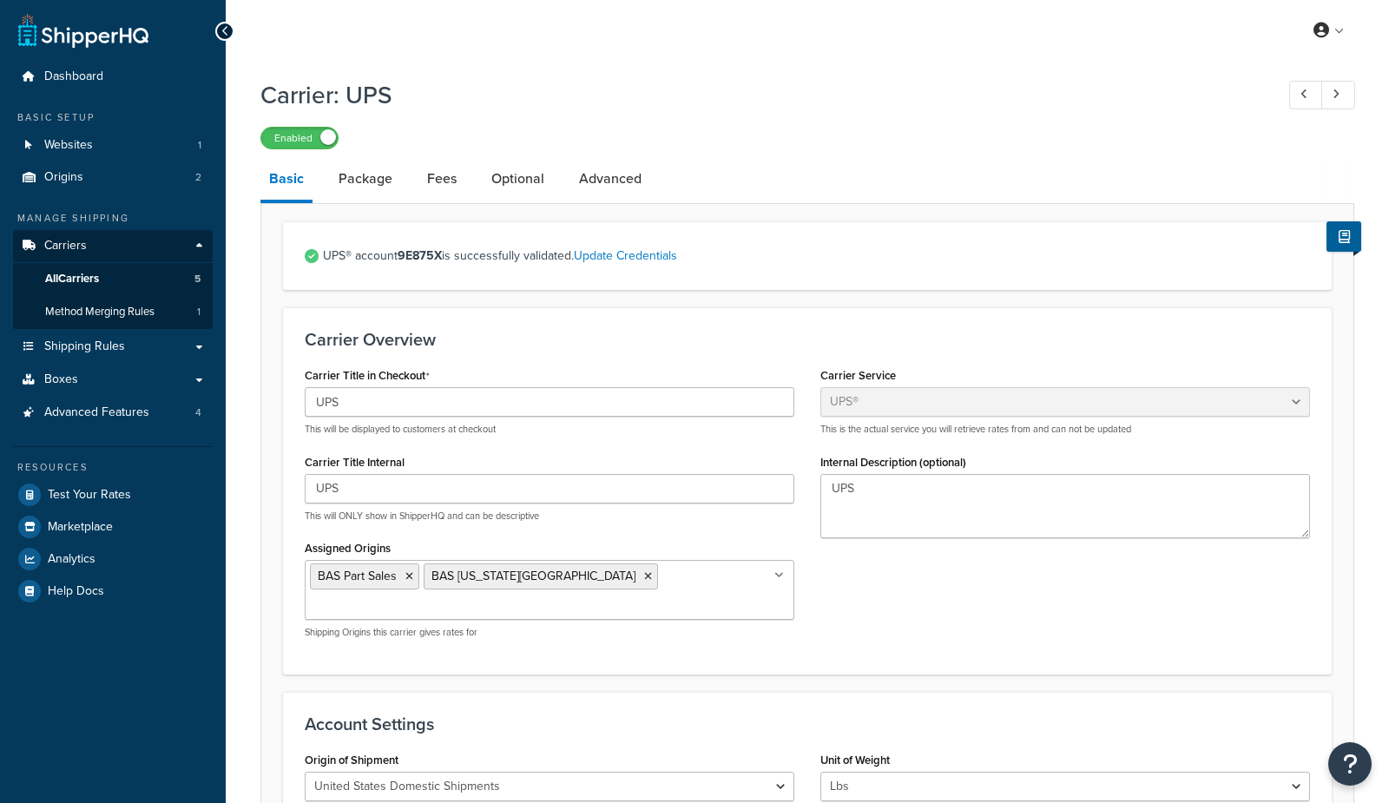
select select "ups"
click at [615, 174] on link "Advanced" at bounding box center [610, 179] width 80 height 42
select select "false"
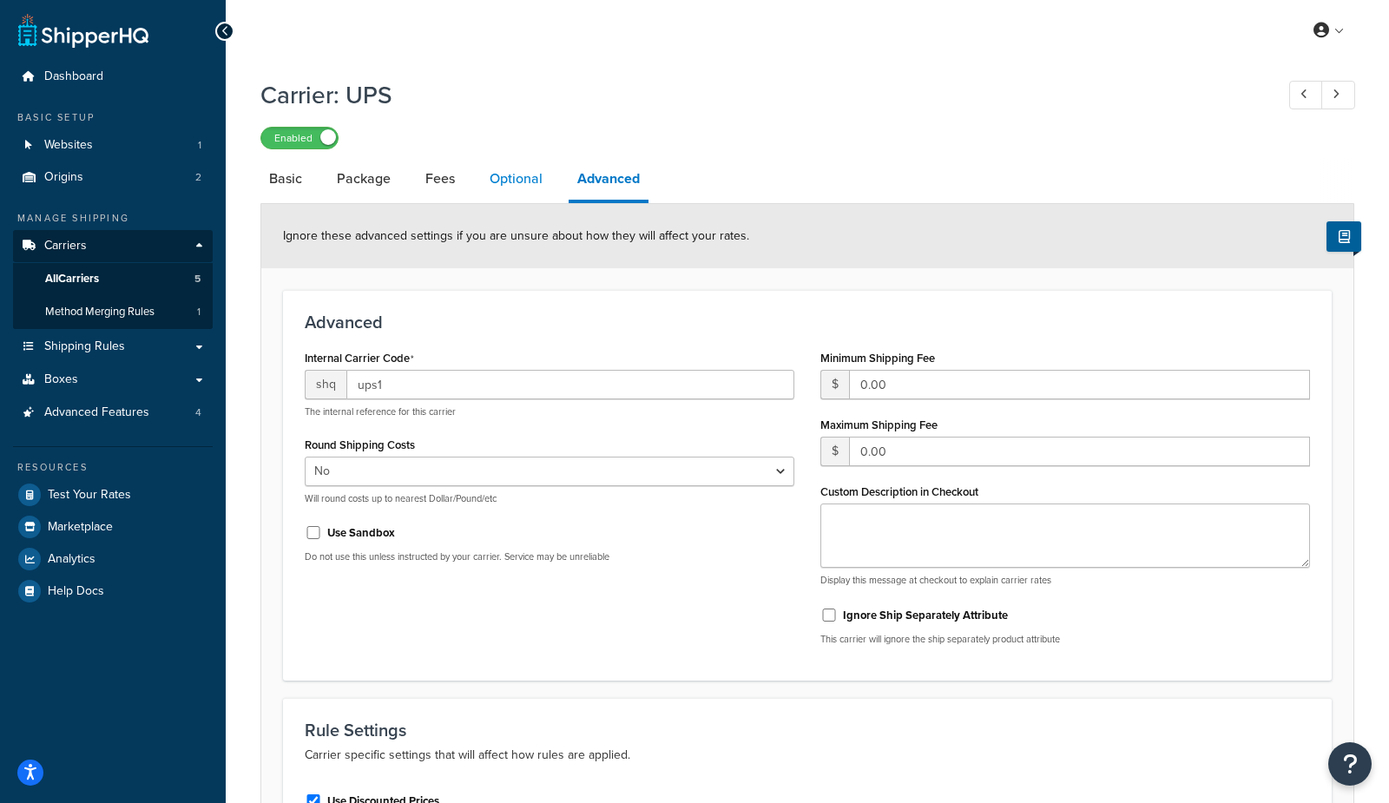
click at [500, 179] on link "Optional" at bounding box center [516, 179] width 70 height 42
select select "residential"
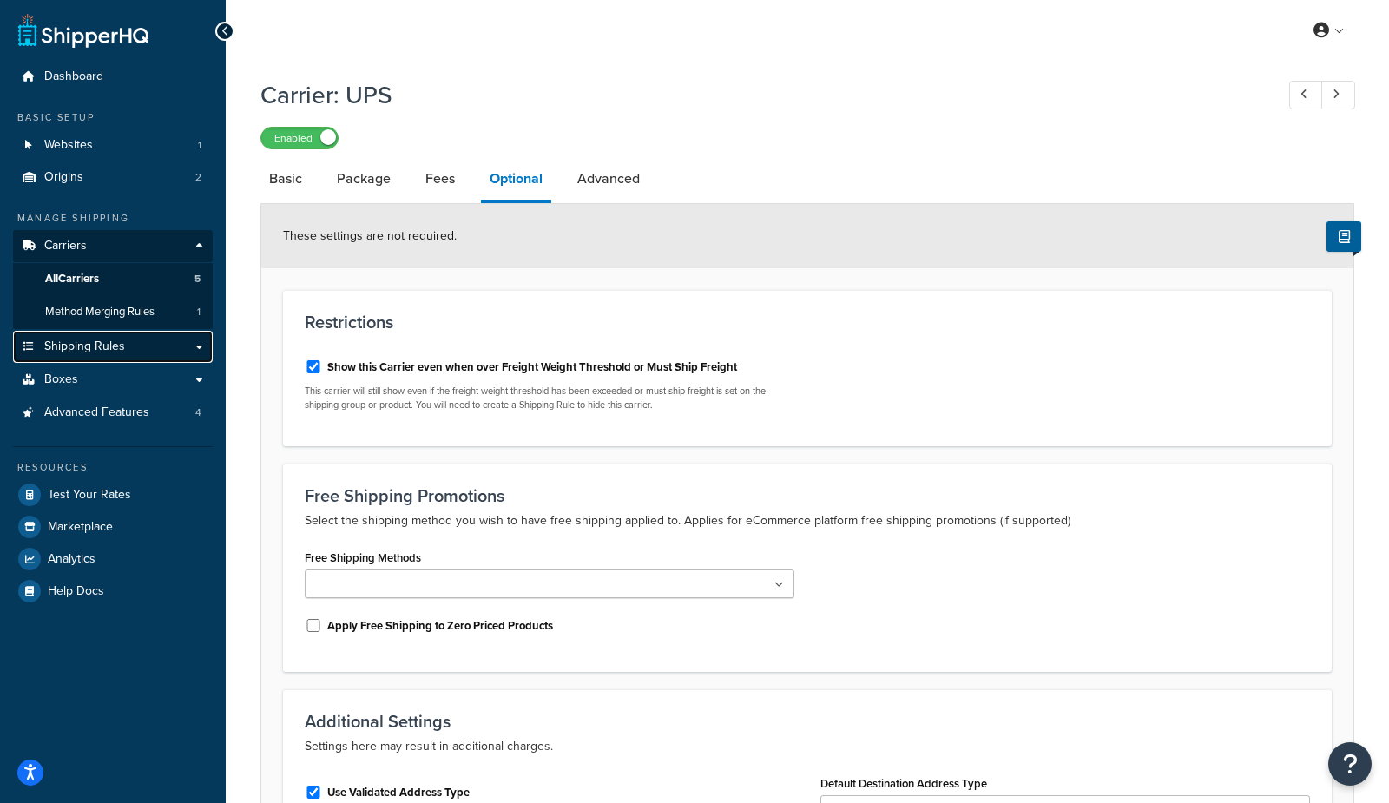
click at [128, 350] on link "Shipping Rules" at bounding box center [113, 347] width 200 height 32
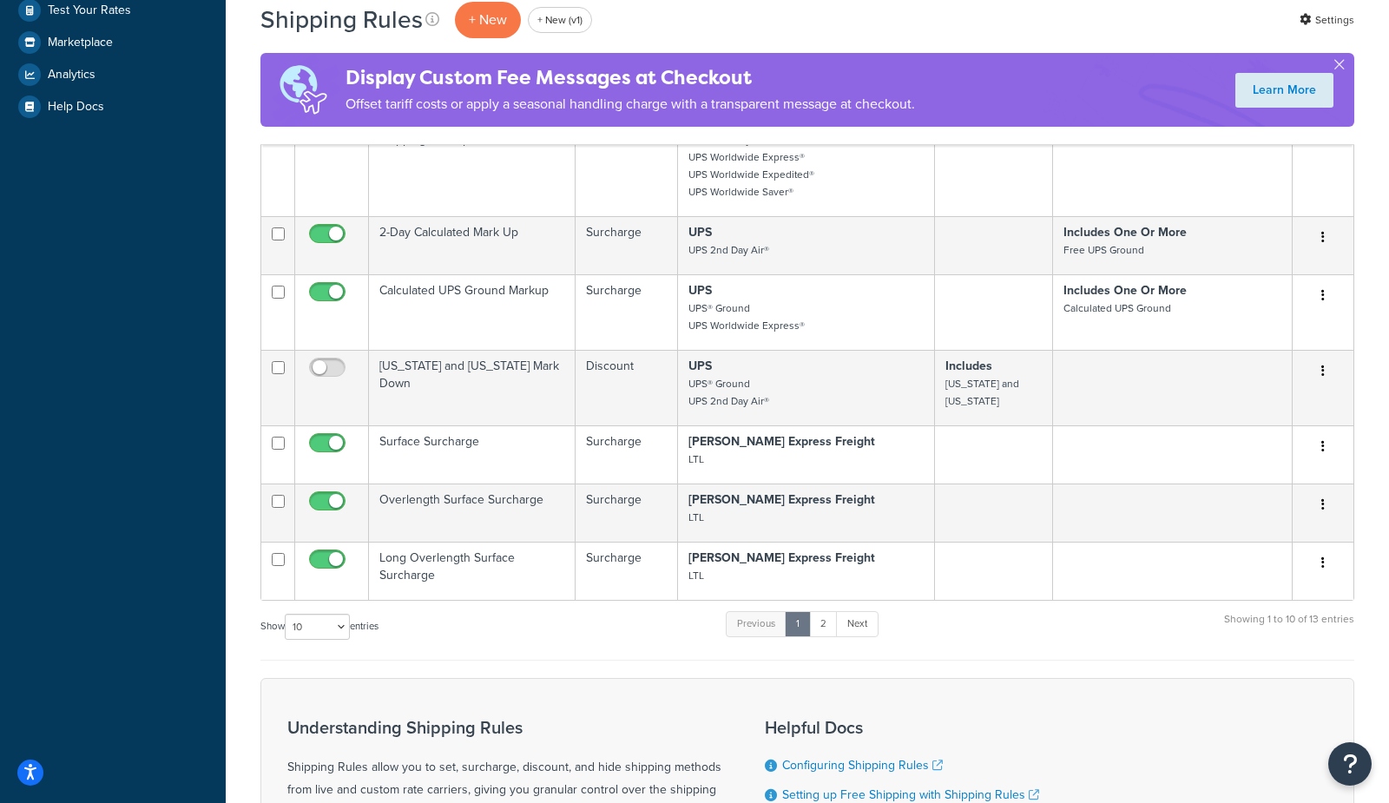
scroll to position [567, 0]
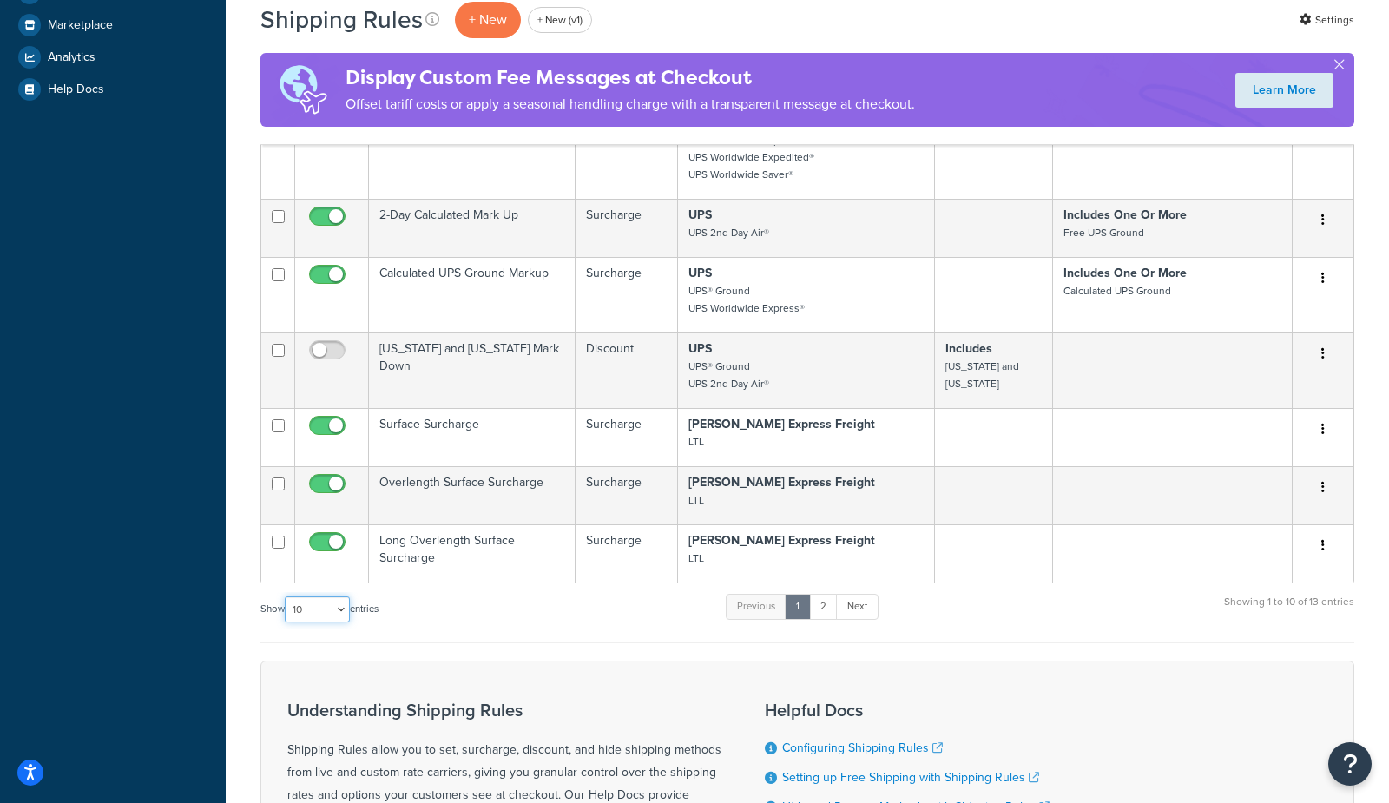
click at [308, 614] on select "10 15 25 50 100 1000" at bounding box center [317, 609] width 65 height 26
select select "100"
click at [286, 601] on select "10 15 25 50 100 1000" at bounding box center [317, 609] width 65 height 26
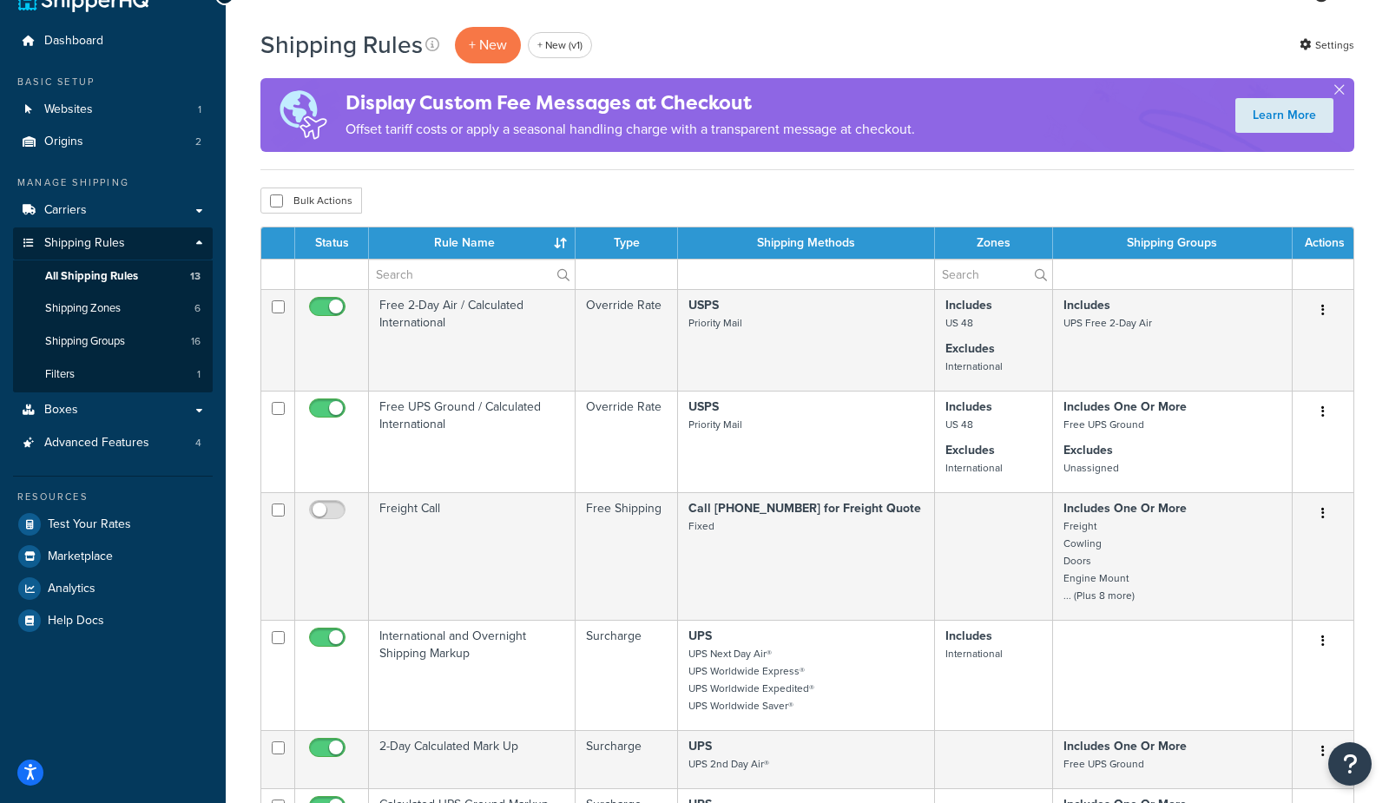
scroll to position [33, 0]
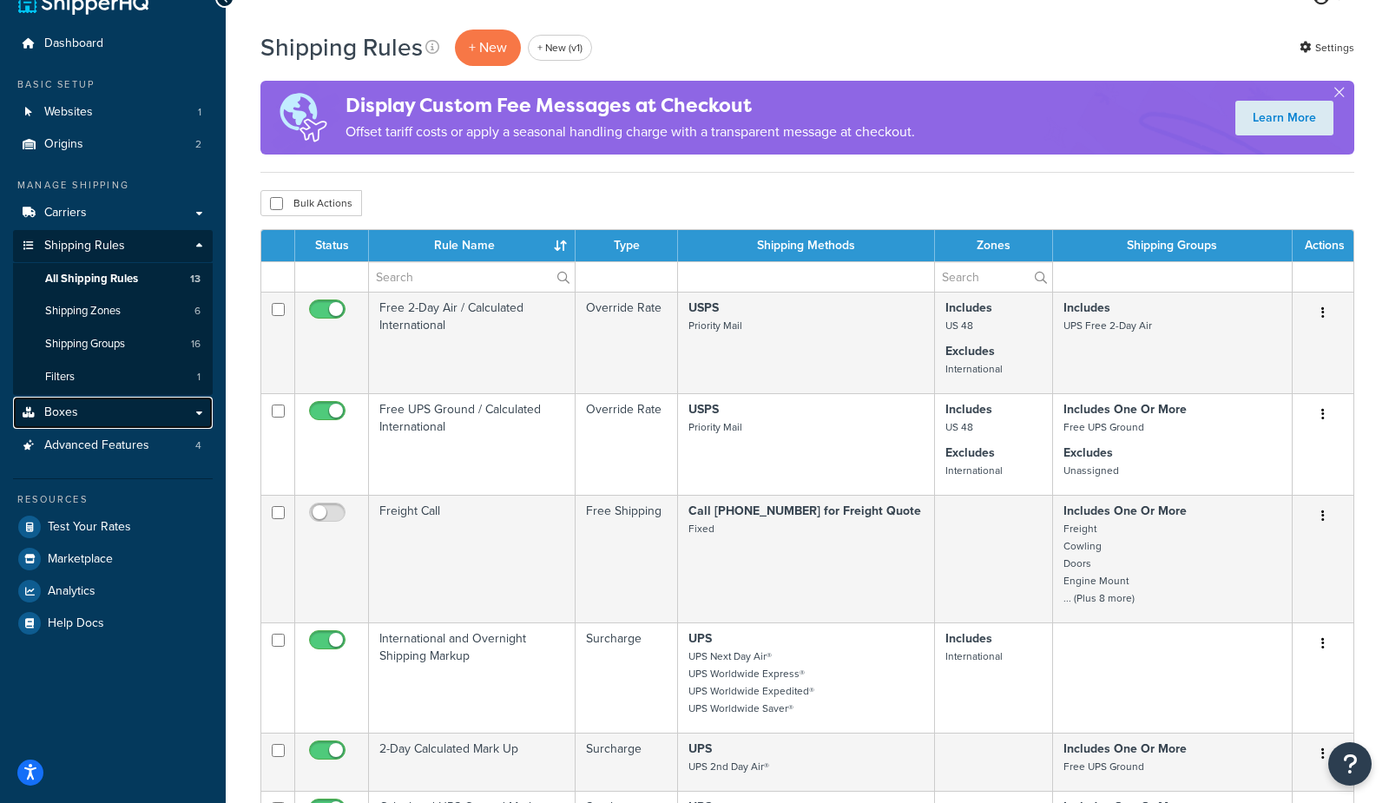
click at [110, 417] on link "Boxes" at bounding box center [113, 413] width 200 height 32
